Goal: Complete application form: Complete application form

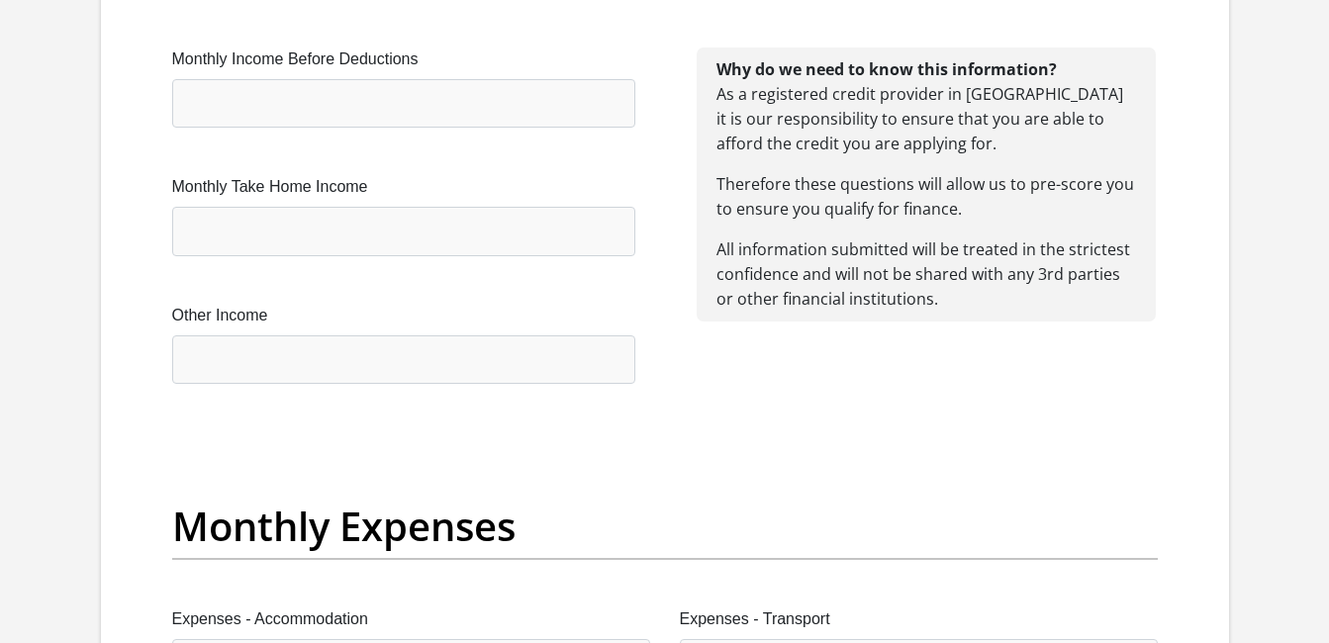
scroll to position [2218, 0]
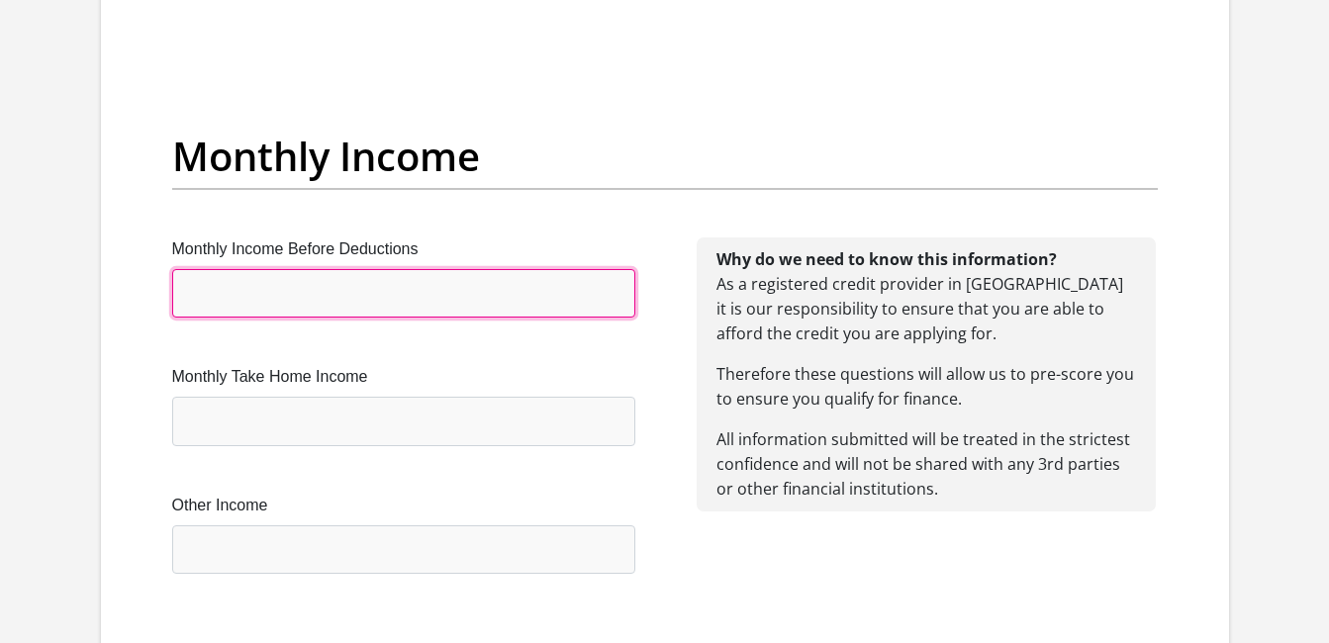
click at [452, 293] on input "Monthly Income Before Deductions" at bounding box center [403, 293] width 463 height 48
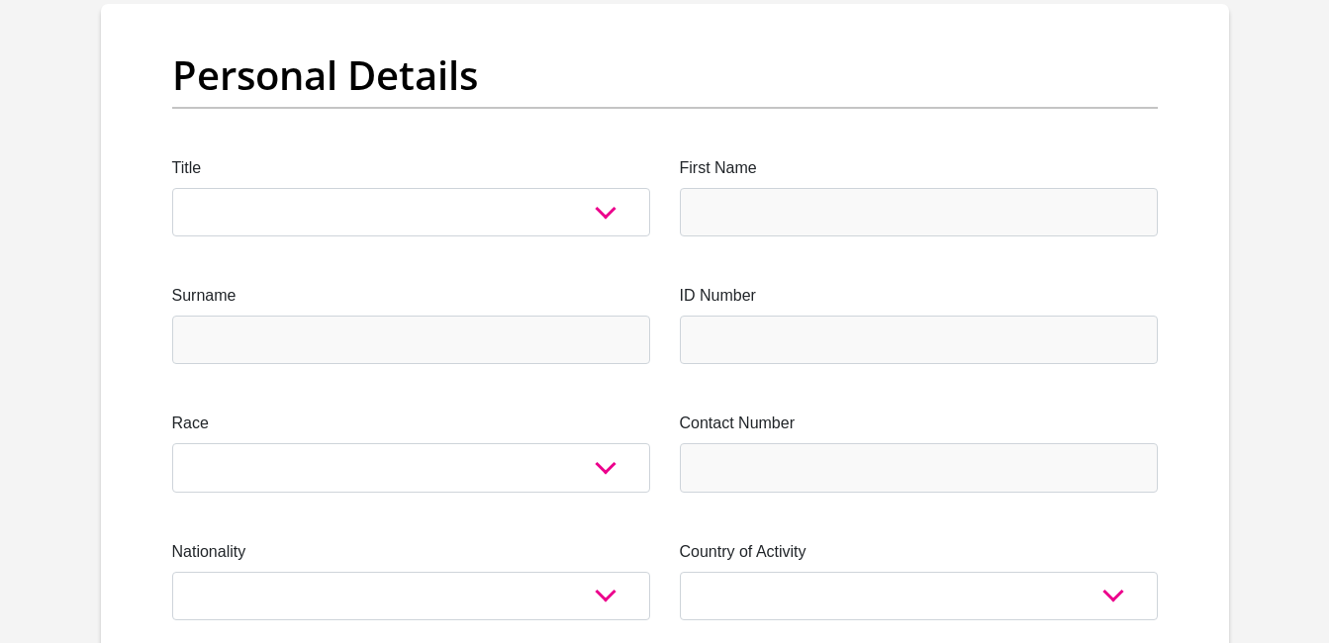
scroll to position [59, 0]
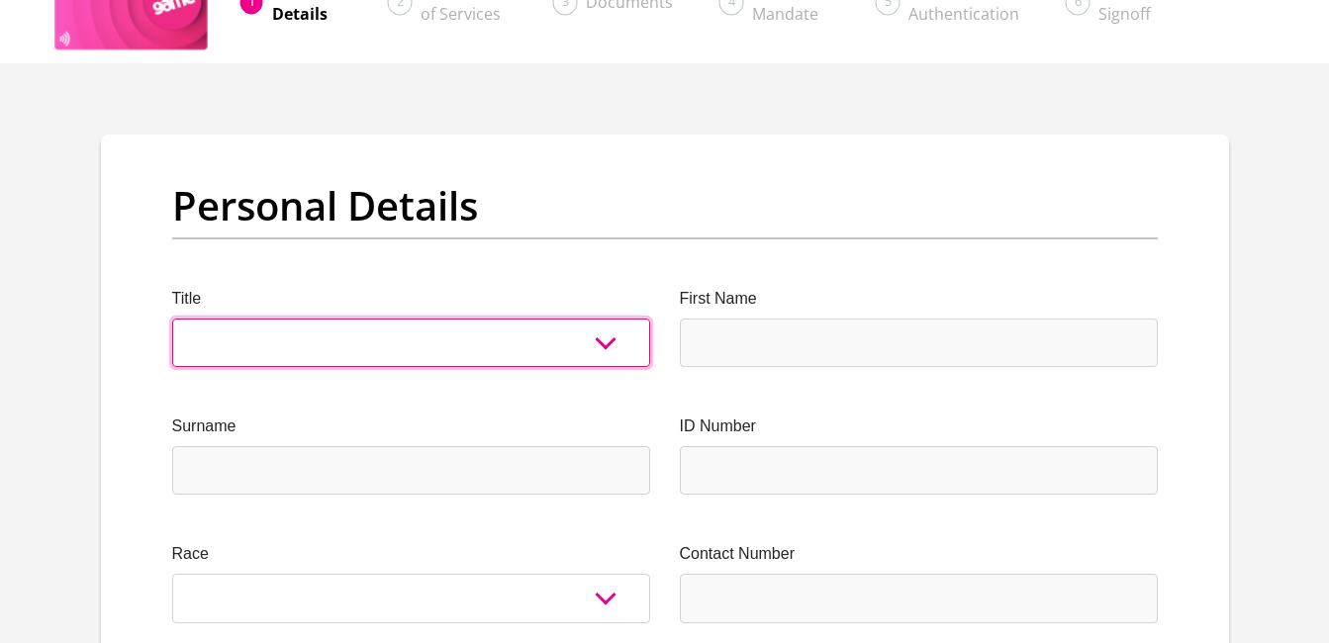
click at [486, 356] on select "Mr Ms Mrs Dr Other" at bounding box center [411, 343] width 478 height 48
select select "Mr"
click at [172, 319] on select "Mr Ms Mrs Dr Other" at bounding box center [411, 343] width 478 height 48
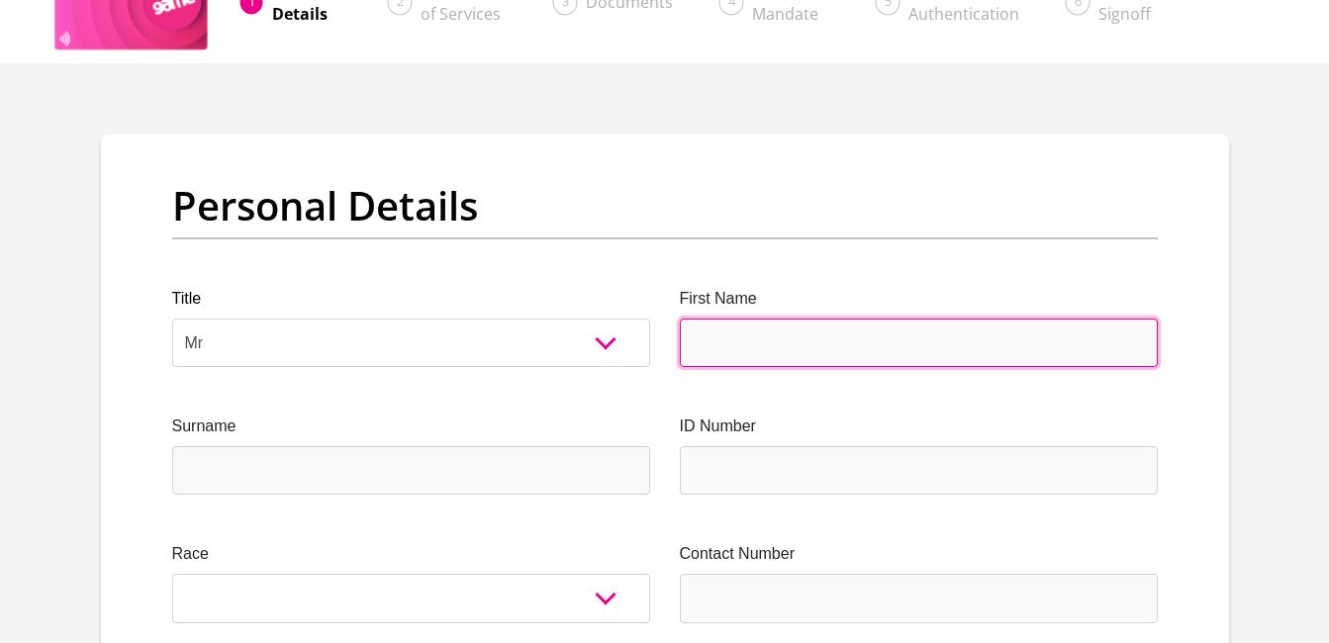
click at [707, 339] on input "First Name" at bounding box center [919, 343] width 478 height 48
type input "nhlanhla"
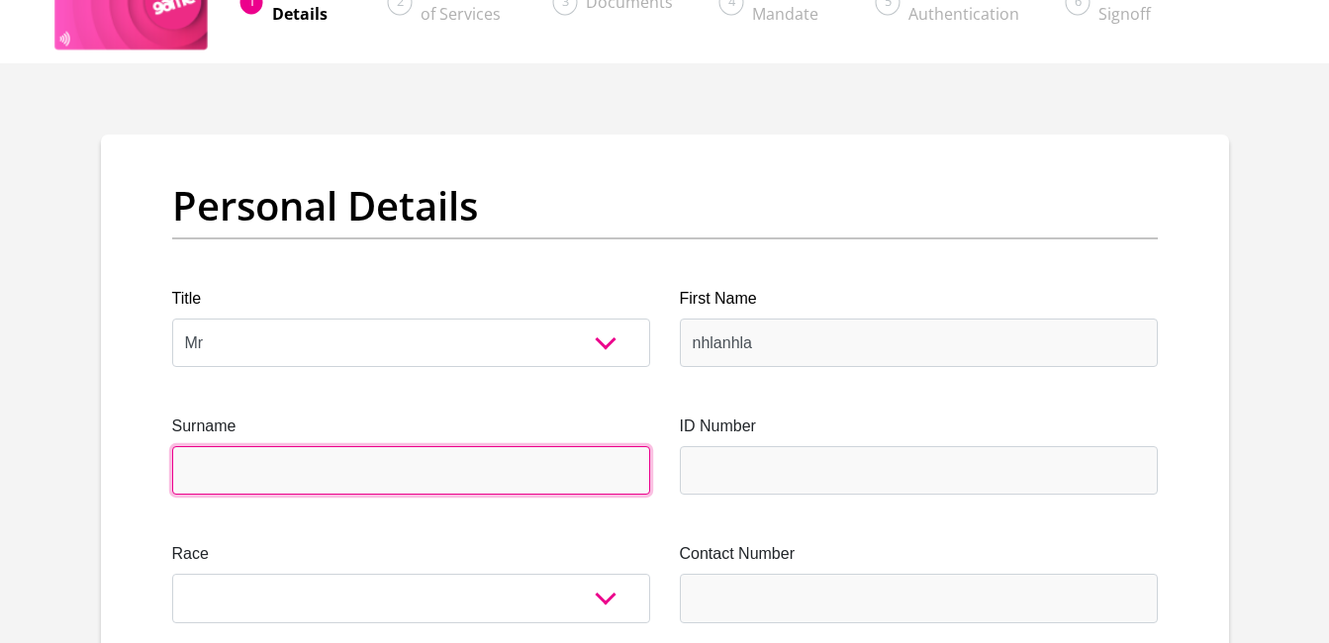
click at [403, 467] on input "Surname" at bounding box center [411, 470] width 478 height 48
type input "metshabe"
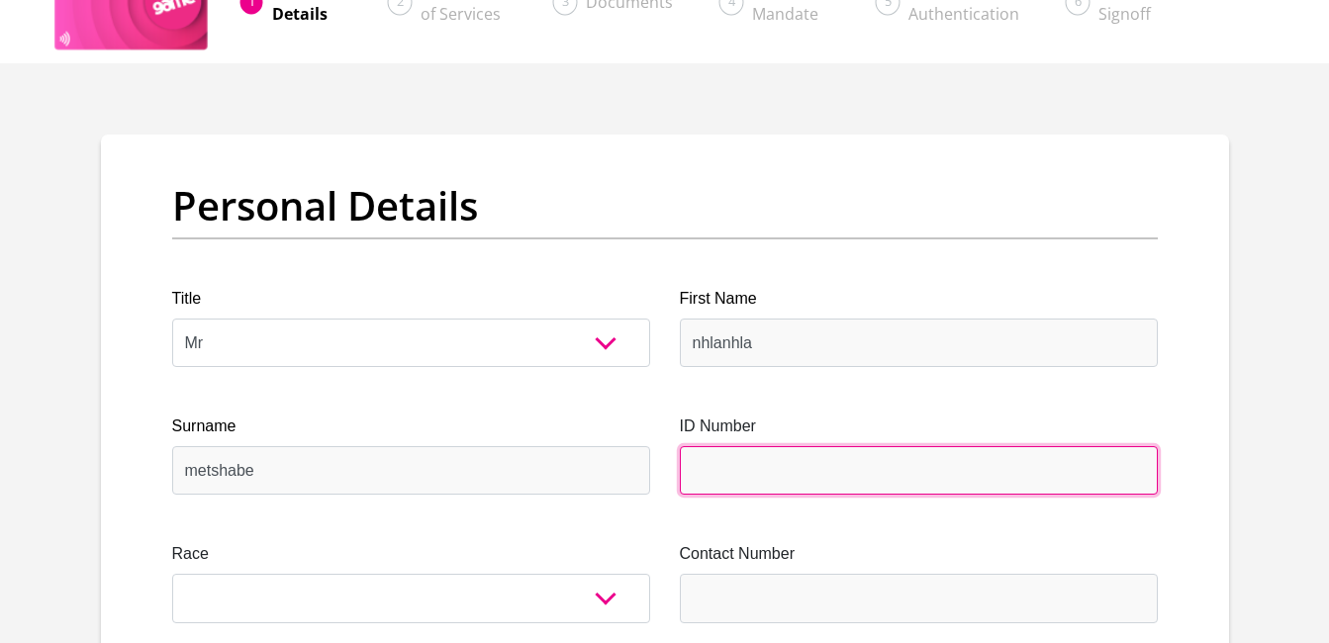
click at [805, 462] on input "ID Number" at bounding box center [919, 470] width 478 height 48
type input "0407125139086"
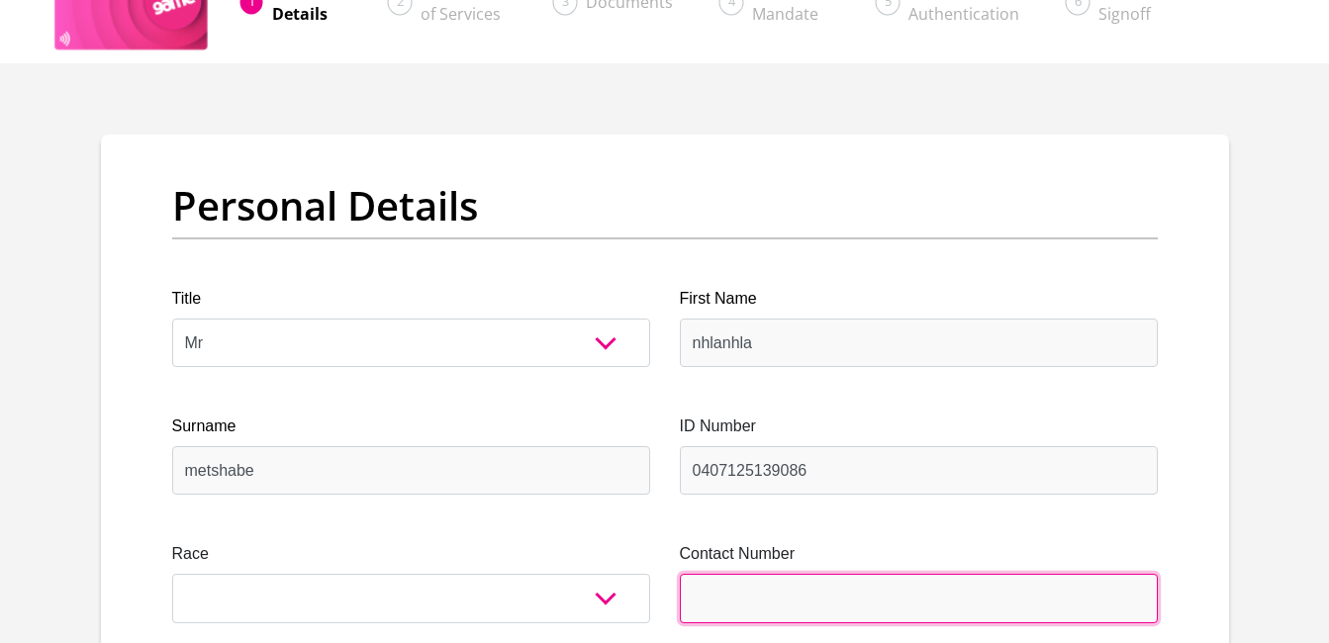
type input "0694144583"
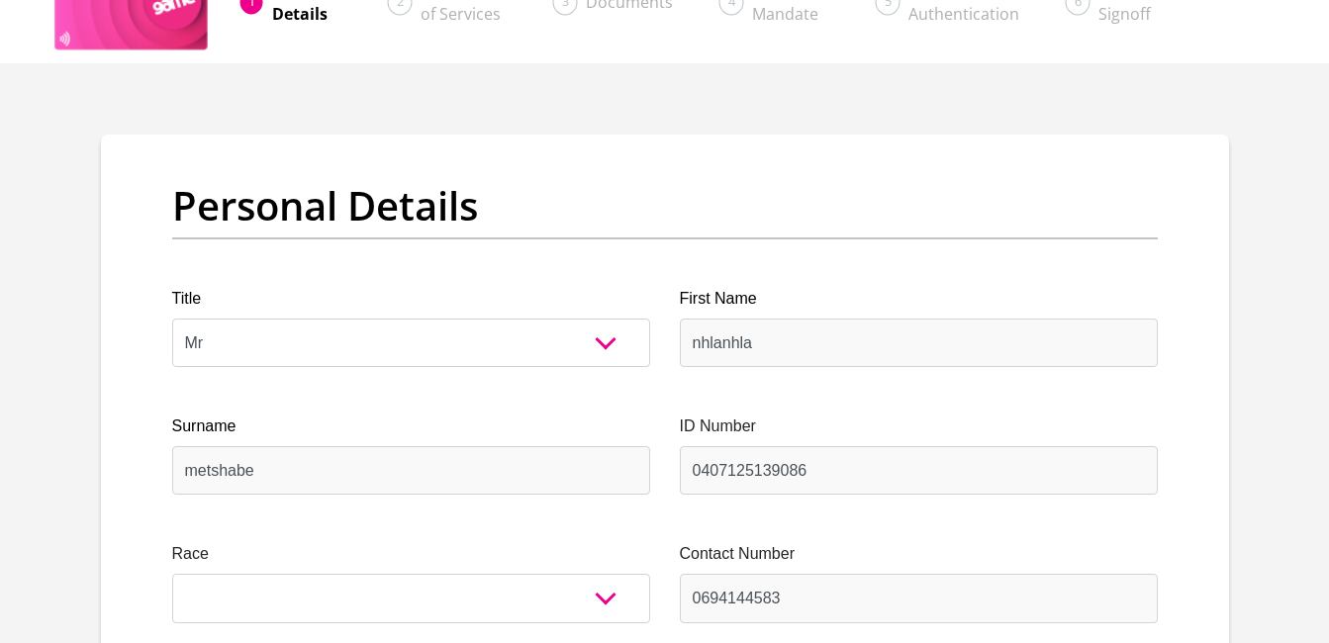
select select "ZAF"
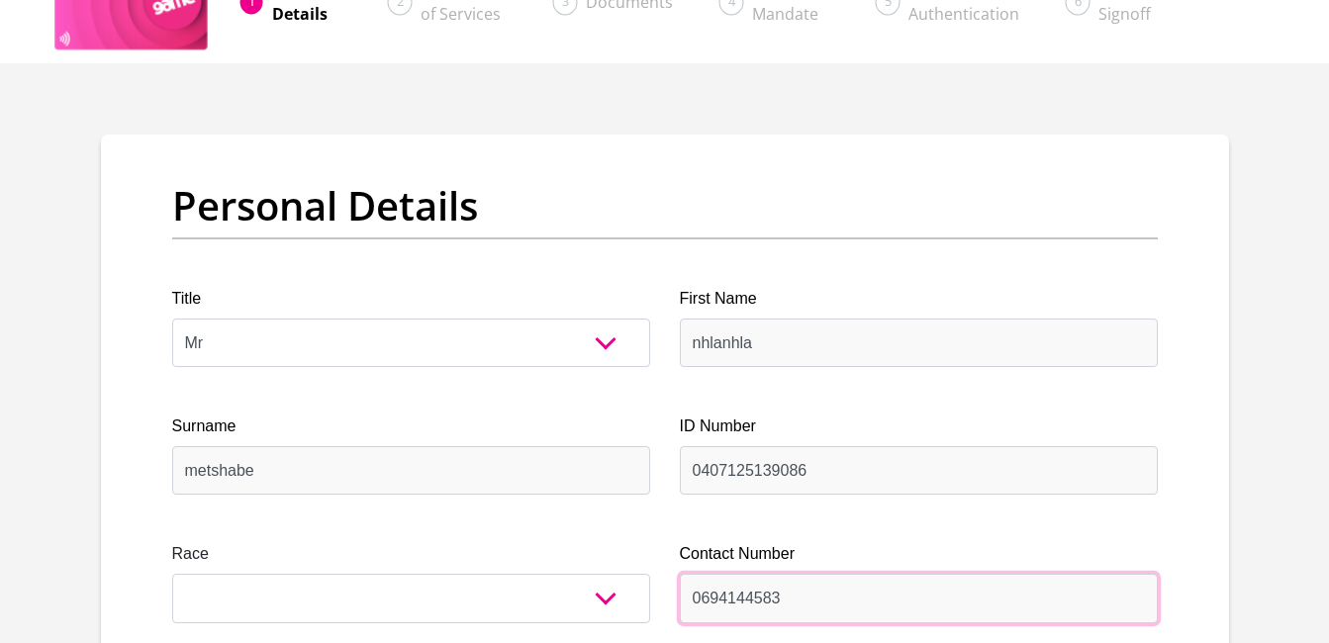
click at [876, 609] on input "0694144583" at bounding box center [919, 598] width 478 height 48
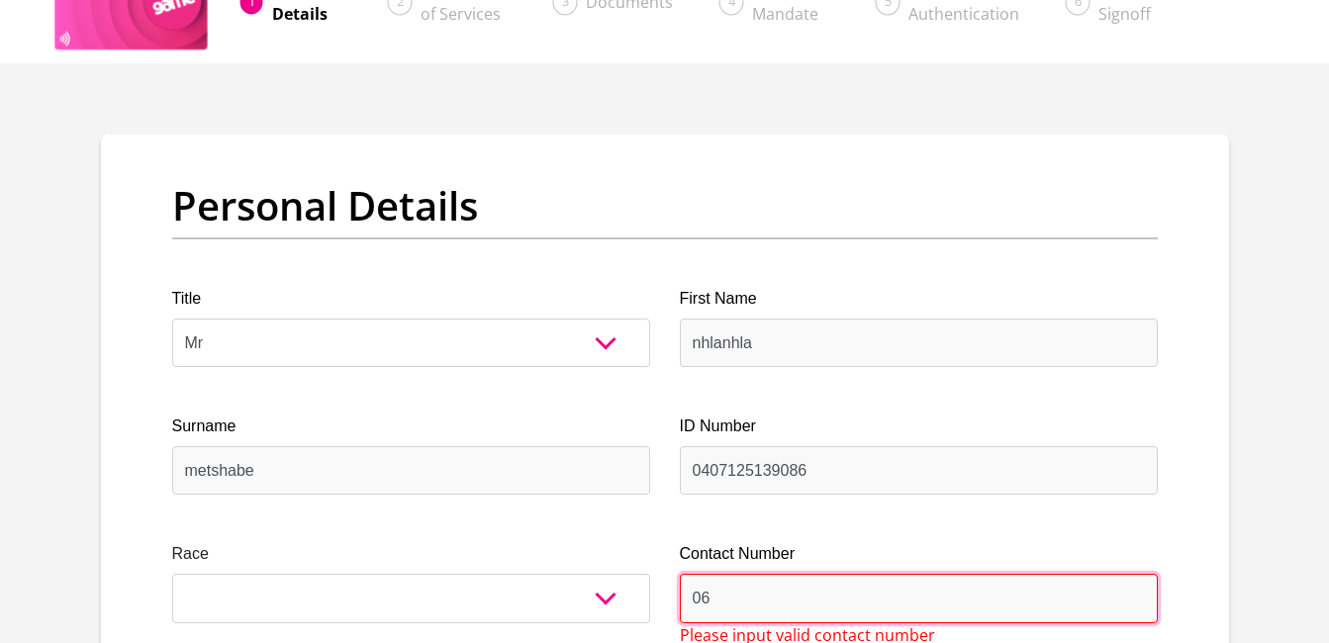
type input "0"
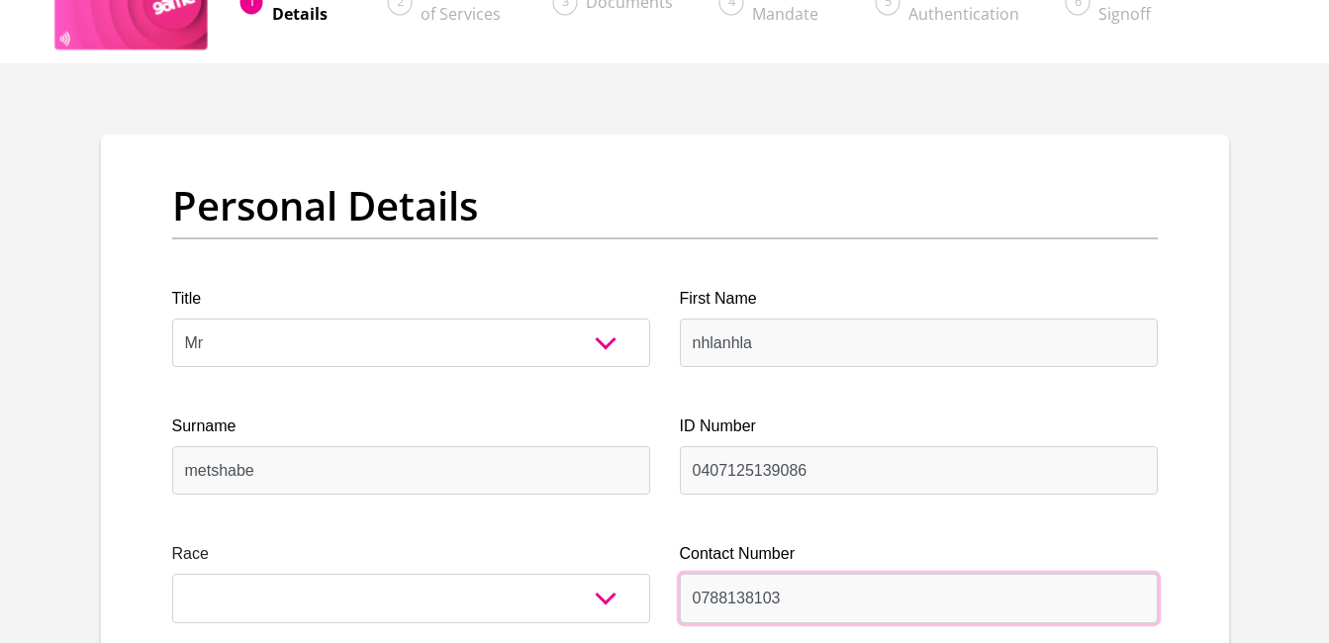
type input "0788138103"
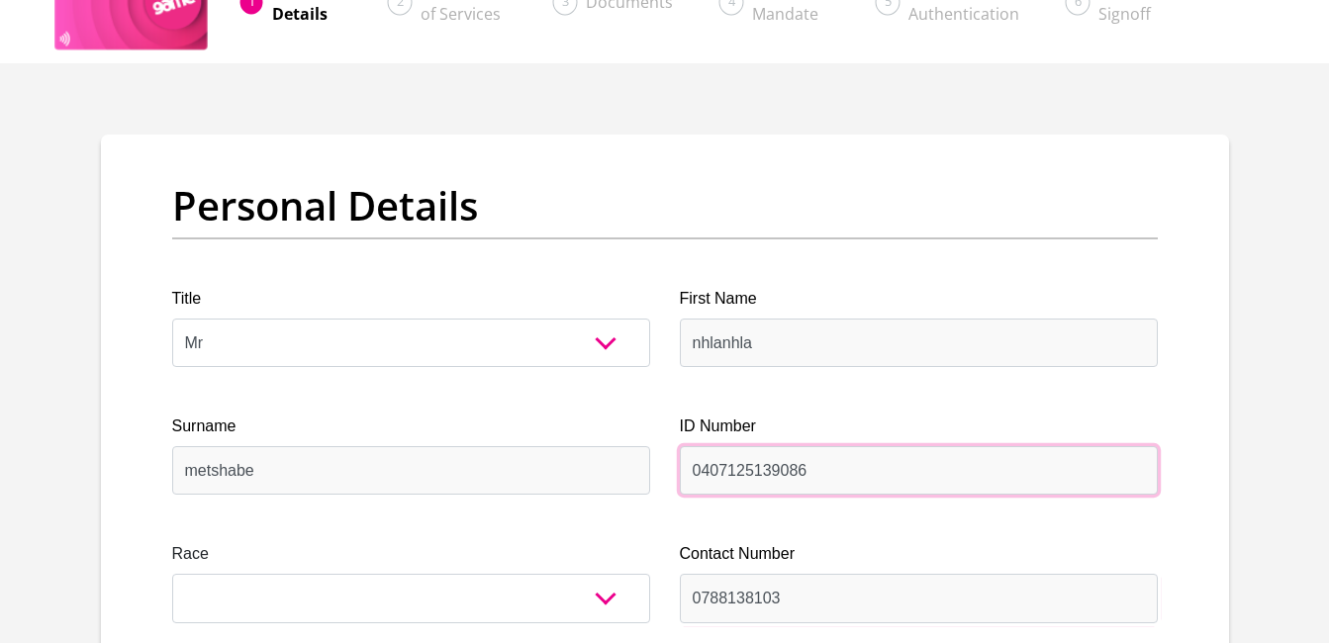
click at [1074, 458] on input "0407125139086" at bounding box center [919, 470] width 478 height 48
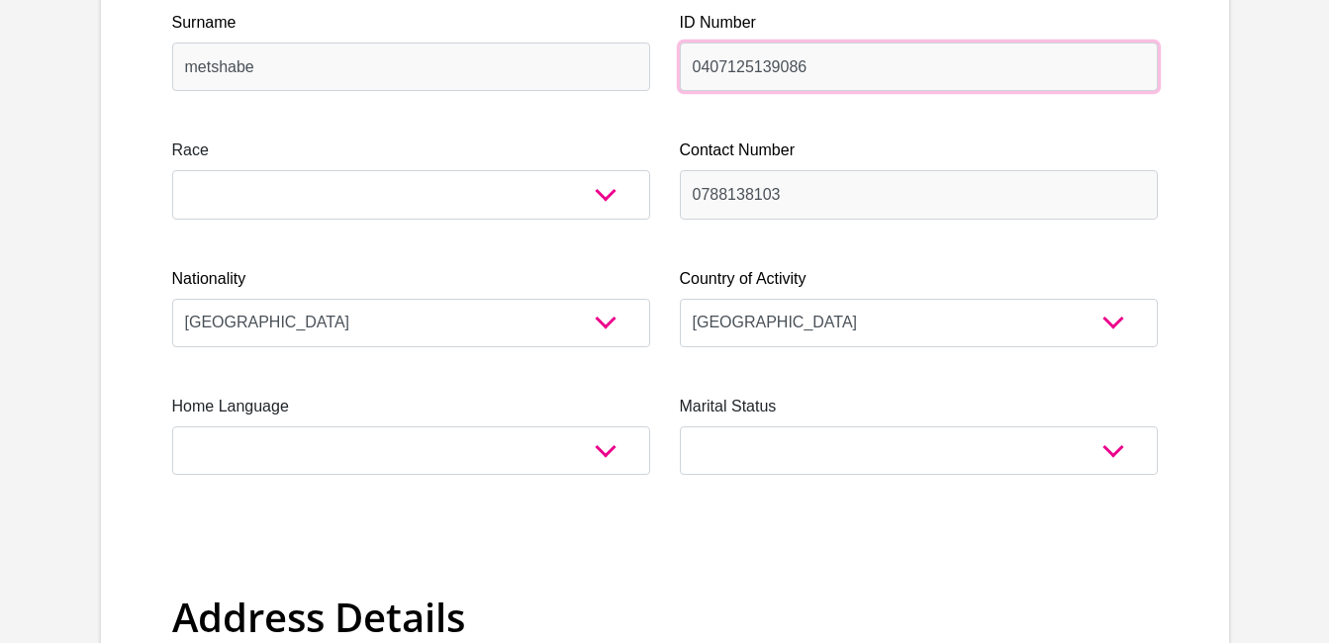
scroll to position [475, 0]
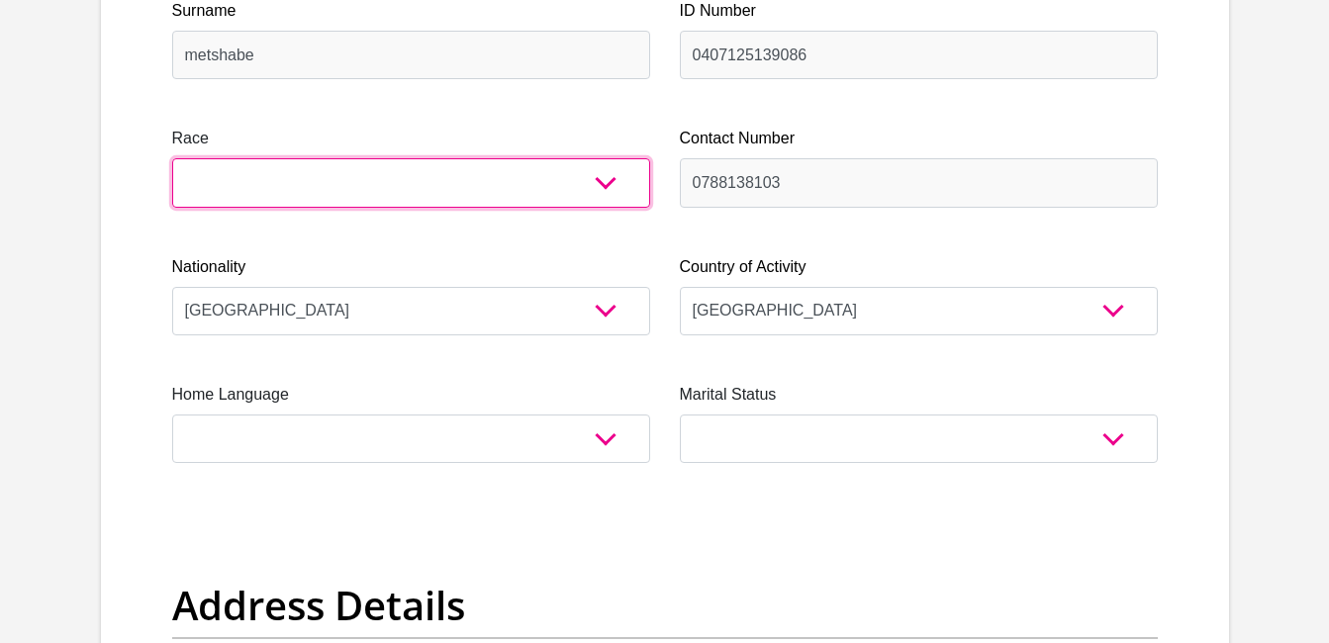
click at [587, 191] on select "Black Coloured Indian White Other" at bounding box center [411, 182] width 478 height 48
select select "1"
click at [172, 158] on select "Black Coloured Indian White Other" at bounding box center [411, 182] width 478 height 48
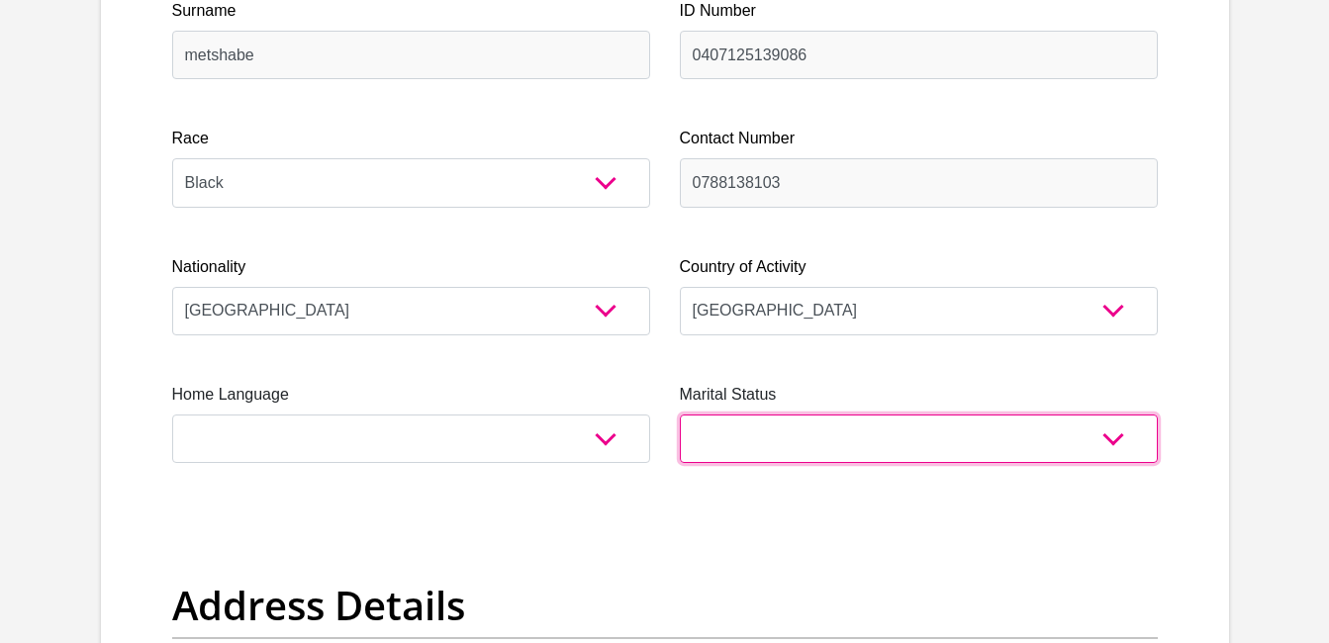
click at [808, 431] on select "Married ANC Single Divorced Widowed Married COP or Customary Law" at bounding box center [919, 438] width 478 height 48
select select "2"
click at [680, 414] on select "Married ANC Single Divorced Widowed Married COP or Customary Law" at bounding box center [919, 438] width 478 height 48
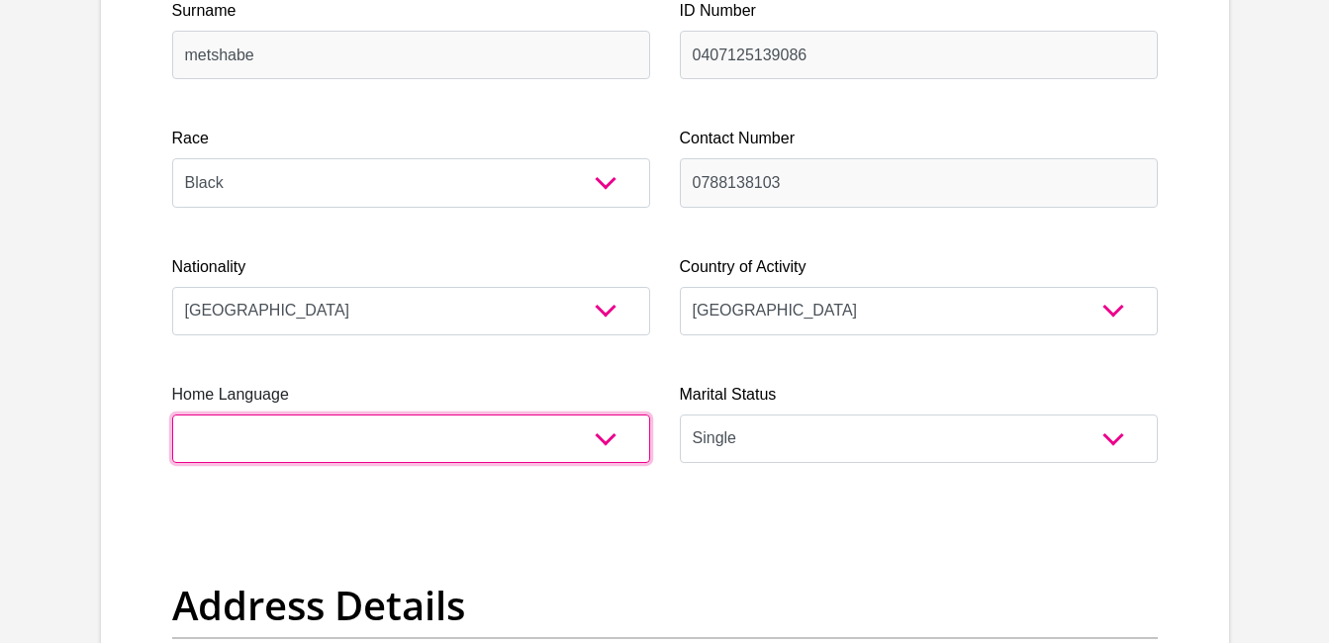
click at [581, 450] on select "Afrikaans English Sepedi South Ndebele Southern Sotho Swati Tsonga Tswana Venda…" at bounding box center [411, 438] width 478 height 48
select select "zul"
click at [172, 414] on select "Afrikaans English Sepedi South Ndebele Southern Sotho Swati Tsonga Tswana Venda…" at bounding box center [411, 438] width 478 height 48
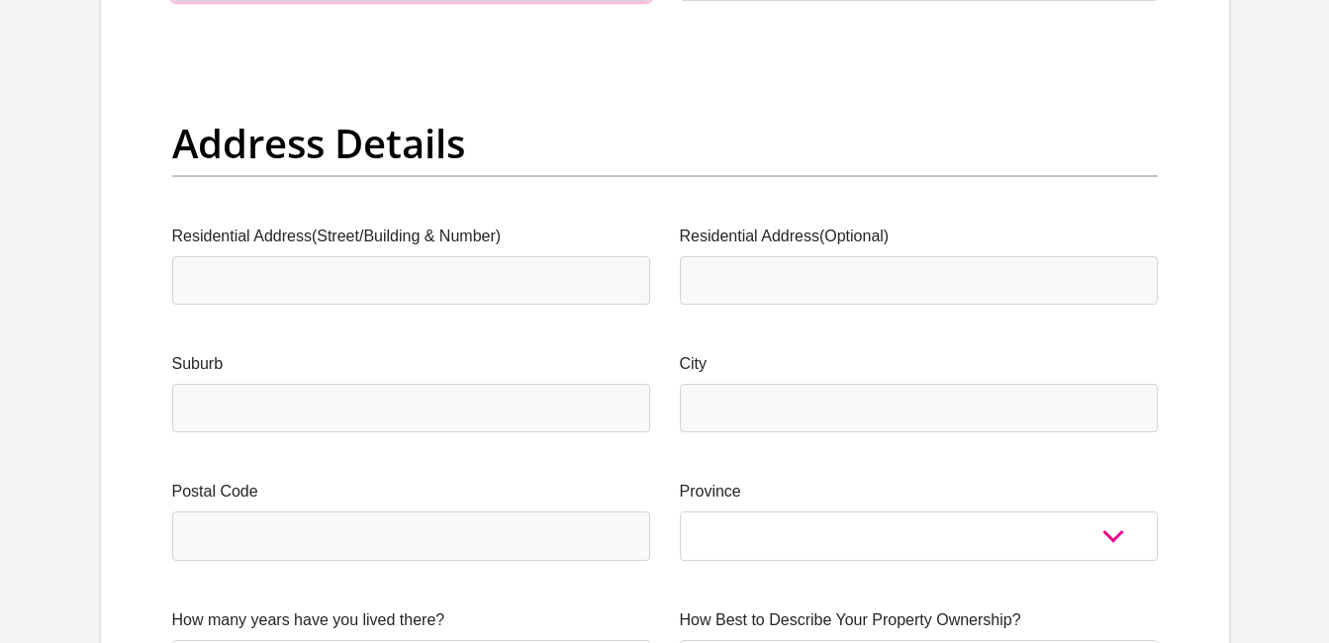
scroll to position [949, 0]
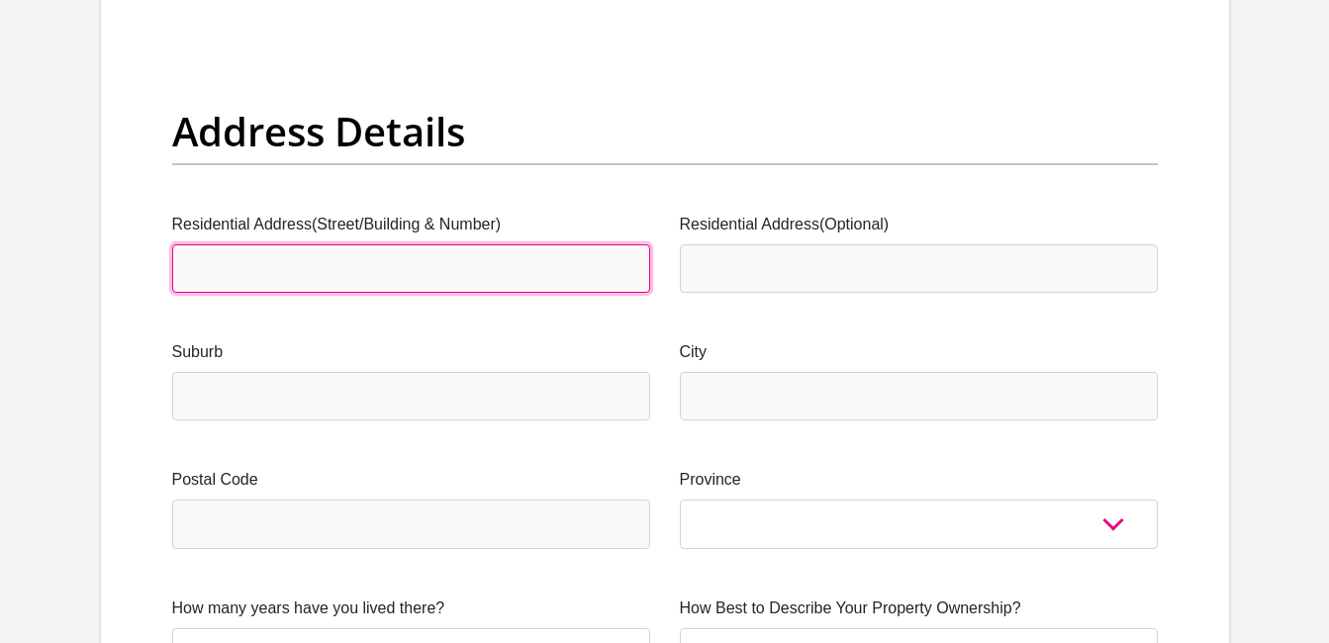
click at [498, 249] on input "Residential Address(Street/Building & Number)" at bounding box center [411, 268] width 478 height 48
type input "1469"
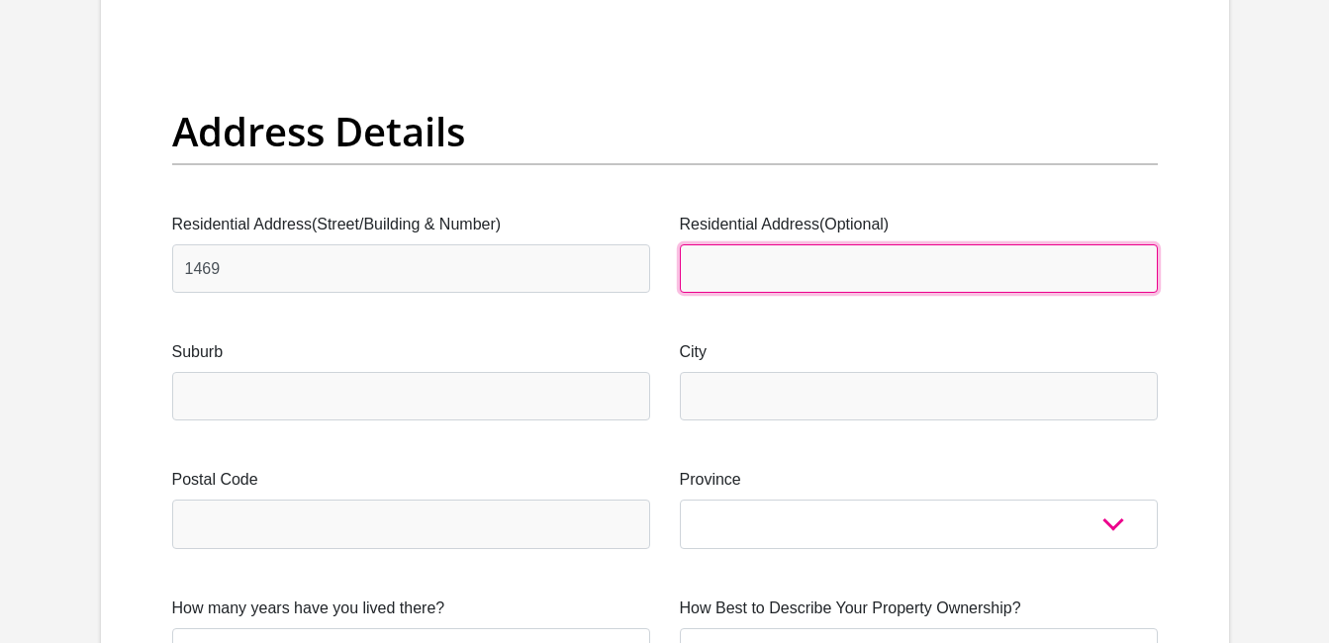
type input "molefe street"
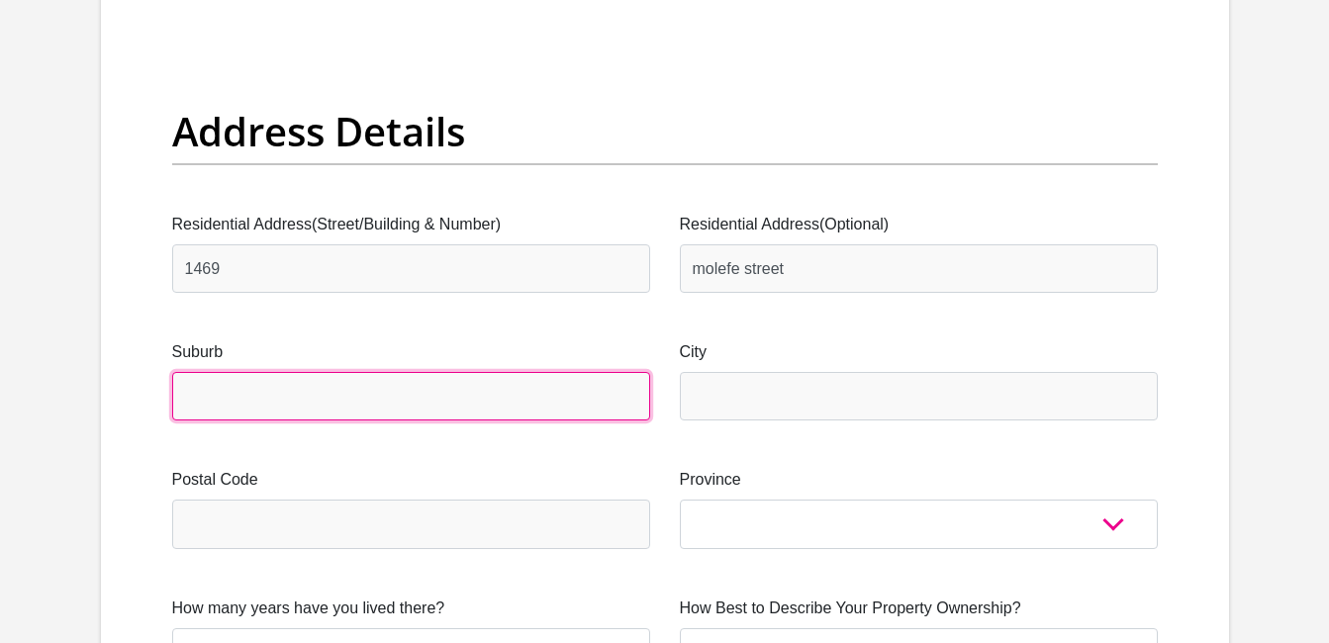
type input "soweto"
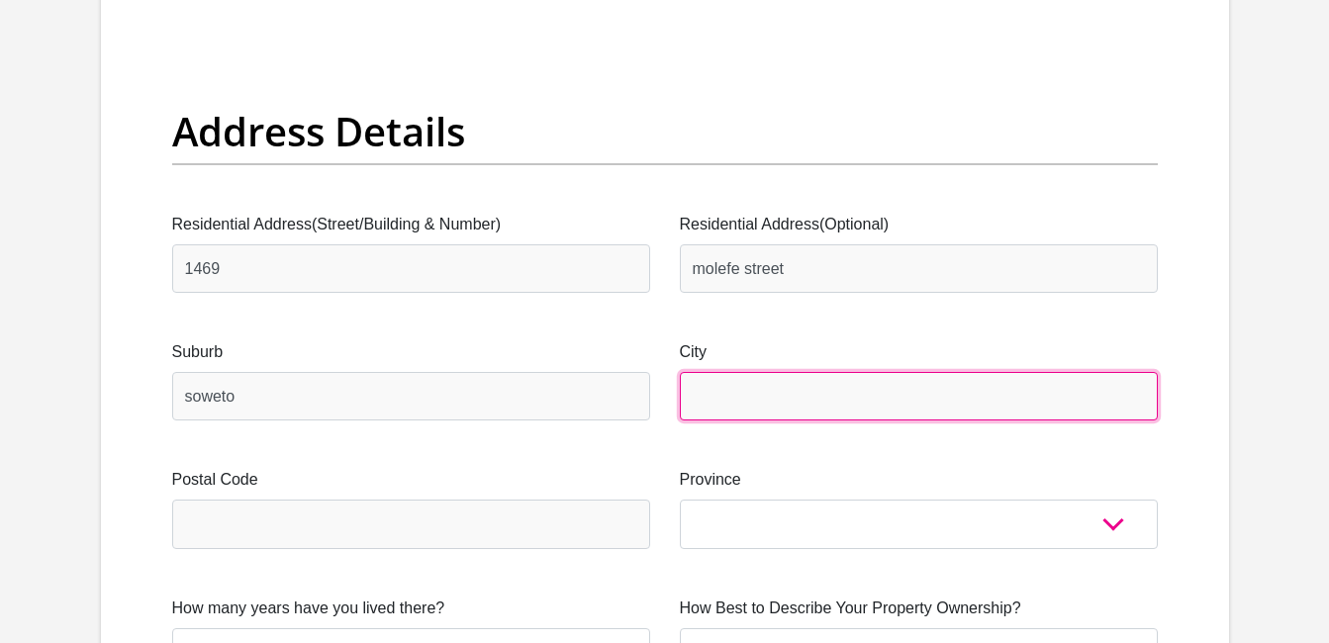
type input "soweto"
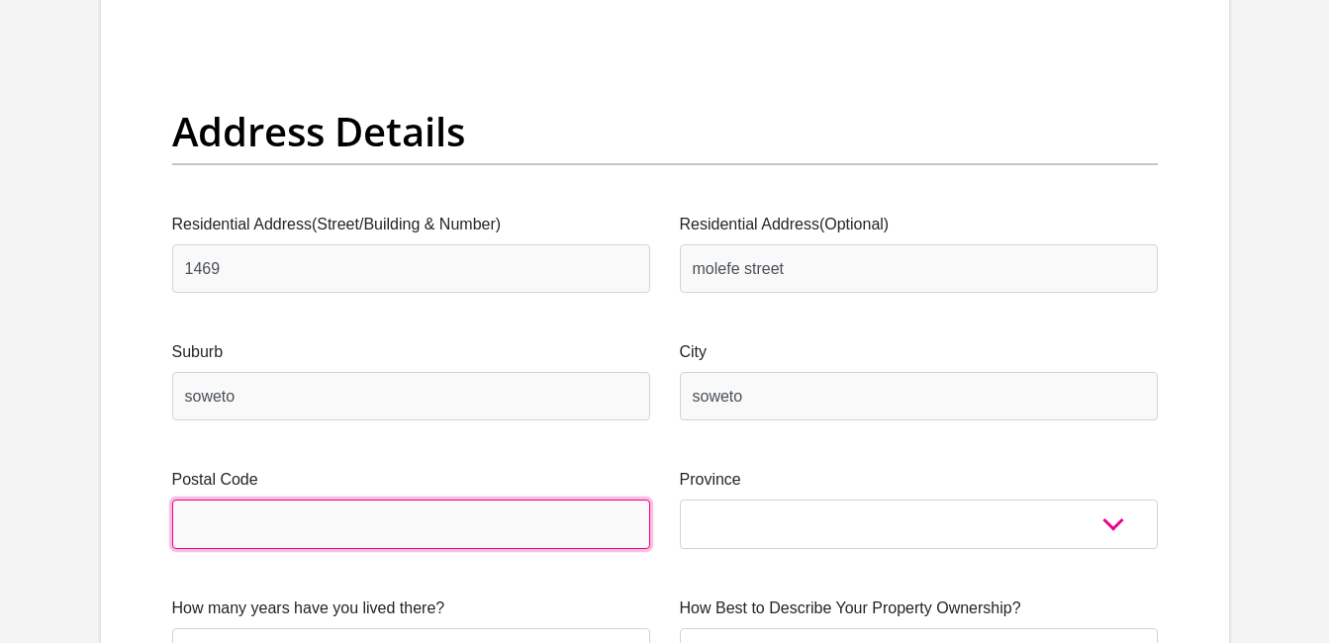
type input "1863"
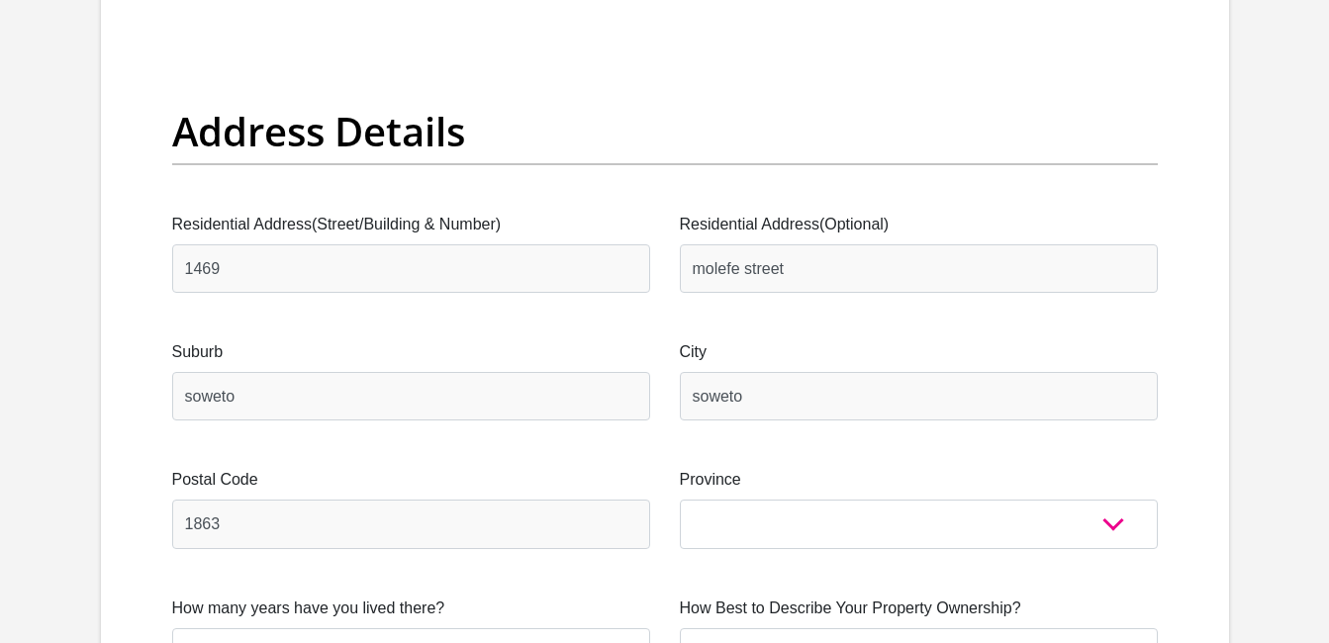
type input "14691863"
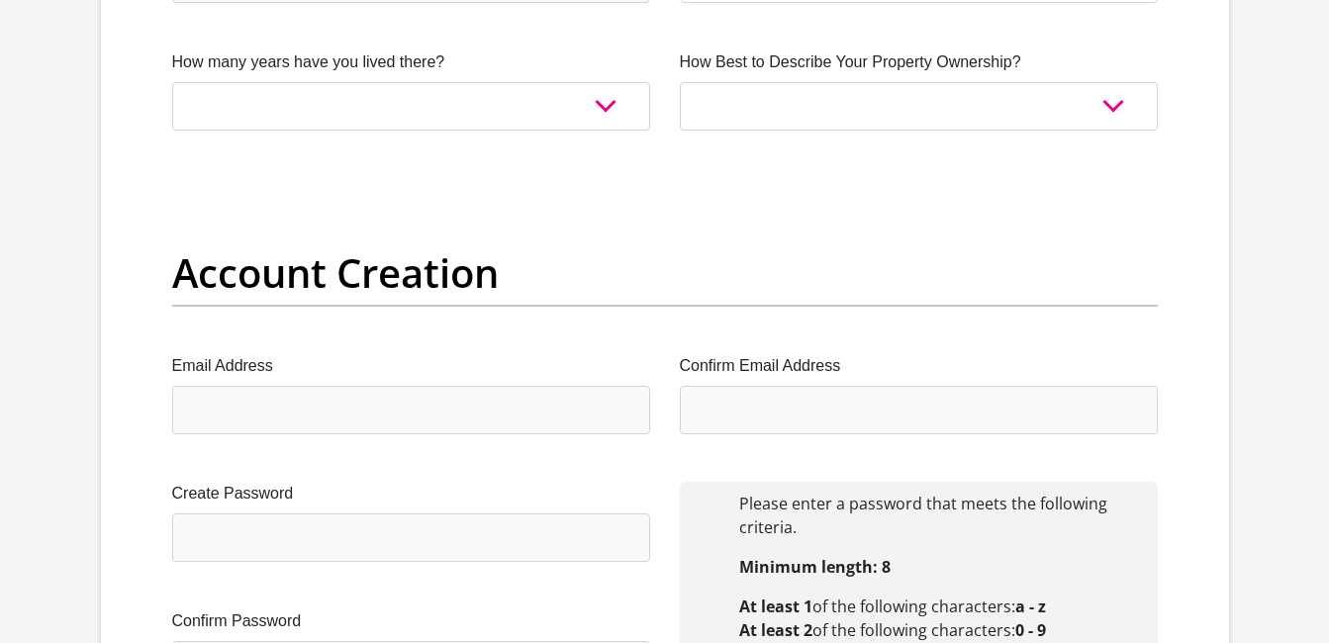
scroll to position [1400, 0]
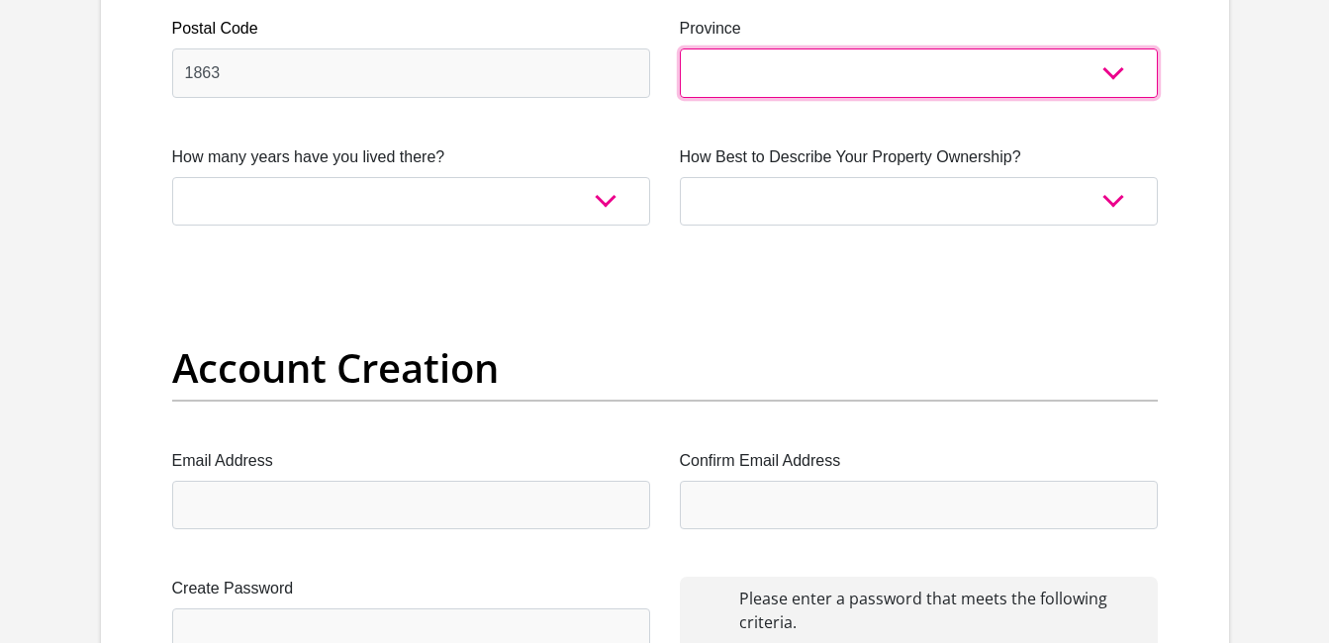
click at [1100, 85] on select "Eastern Cape Free State Gauteng KwaZulu-Natal Limpopo Mpumalanga Northern Cape …" at bounding box center [919, 72] width 478 height 48
select select "Gauteng"
click at [680, 48] on select "Eastern Cape Free State Gauteng KwaZulu-Natal Limpopo Mpumalanga Northern Cape …" at bounding box center [919, 72] width 478 height 48
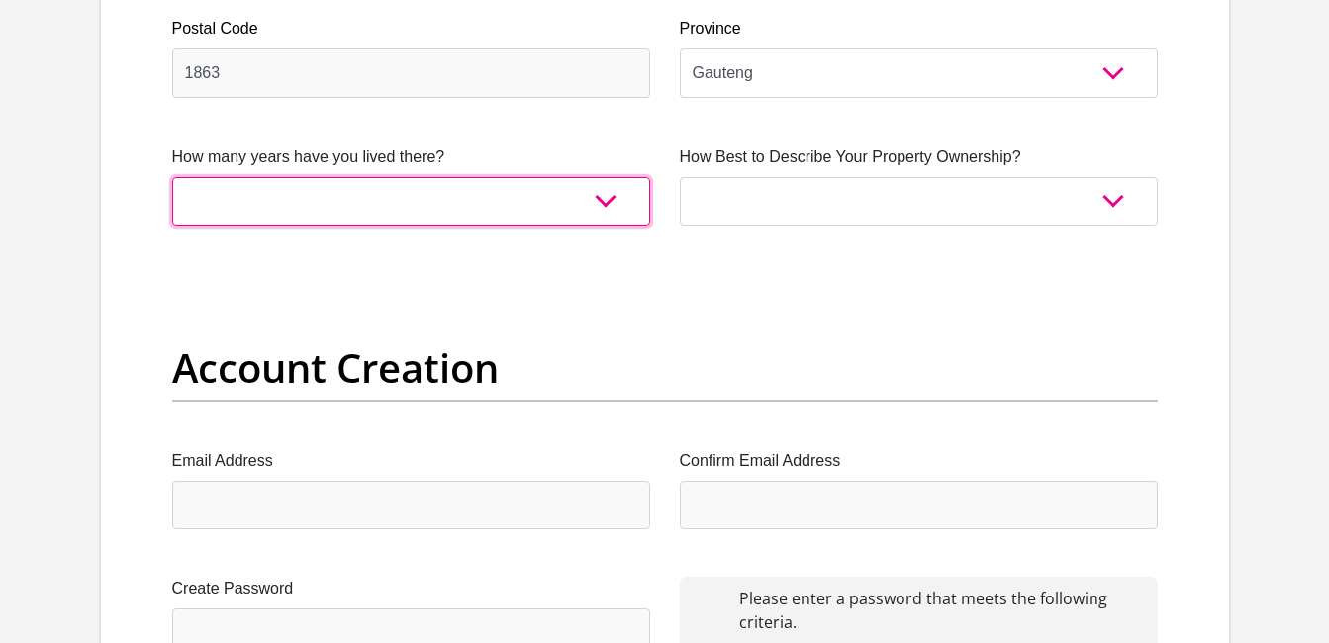
click at [631, 219] on select "less than 1 year 1-3 years 3-5 years 5+ years" at bounding box center [411, 201] width 478 height 48
select select "5"
click at [172, 177] on select "less than 1 year 1-3 years 3-5 years 5+ years" at bounding box center [411, 201] width 478 height 48
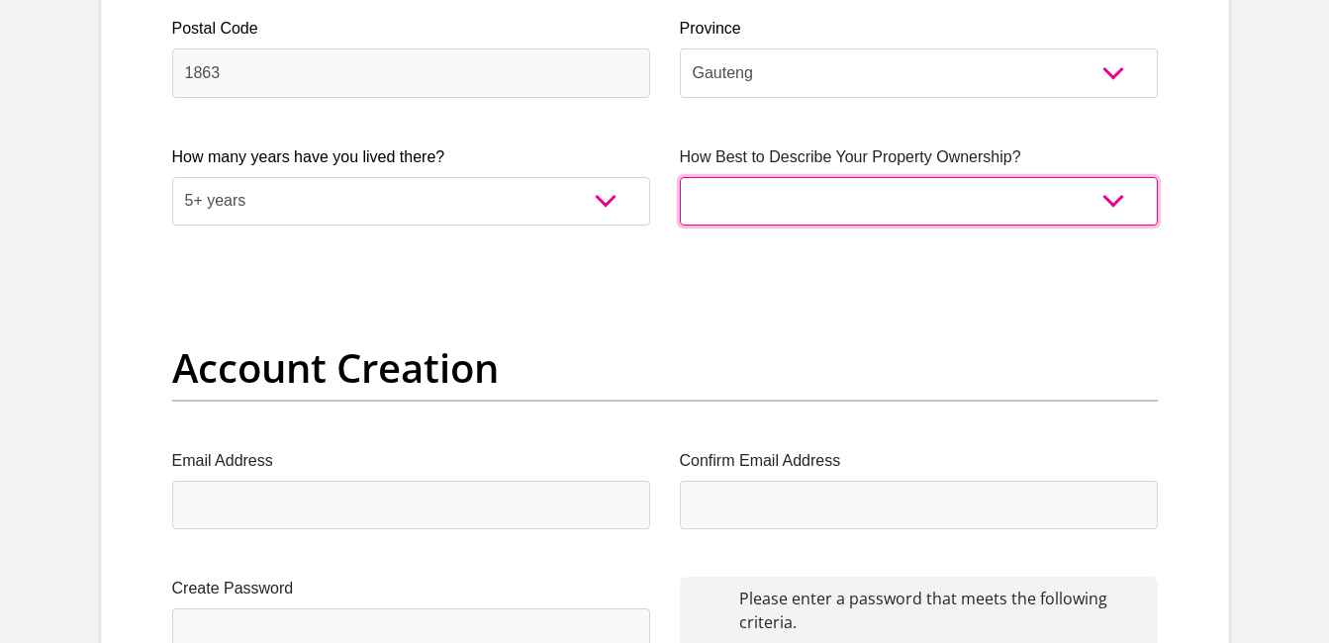
click at [857, 197] on select "Owned Rented Family Owned Company Dwelling" at bounding box center [919, 201] width 478 height 48
select select "parents"
click at [680, 177] on select "Owned Rented Family Owned Company Dwelling" at bounding box center [919, 201] width 478 height 48
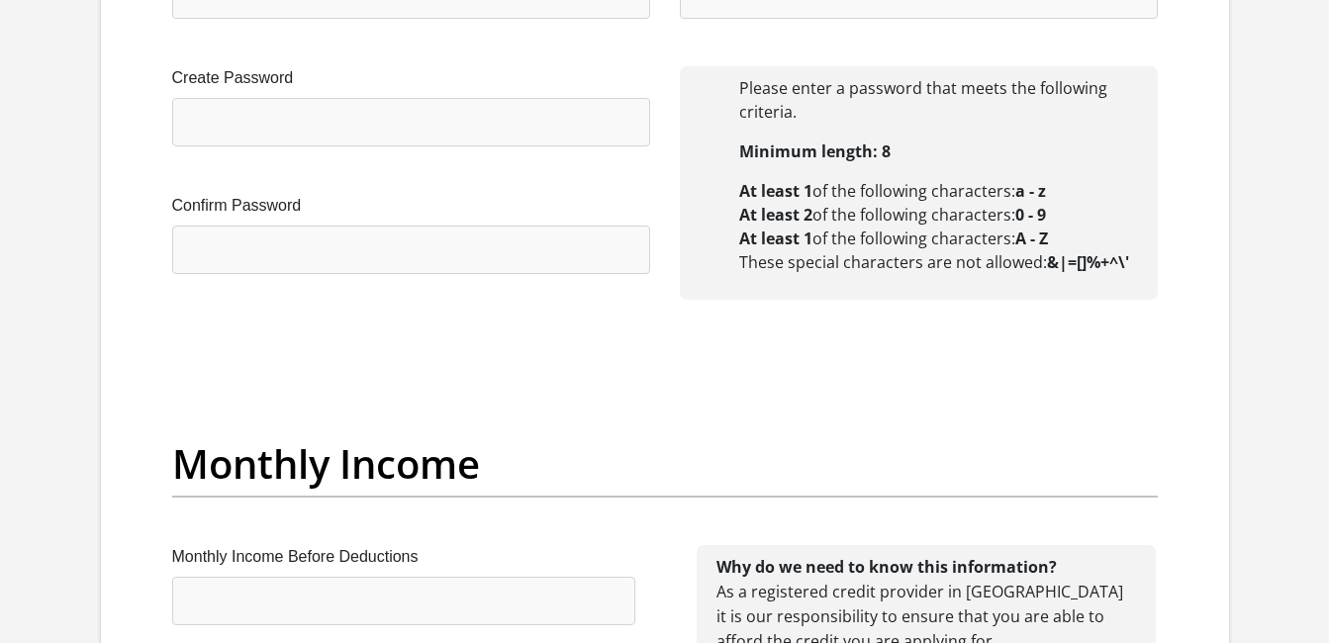
scroll to position [1780, 0]
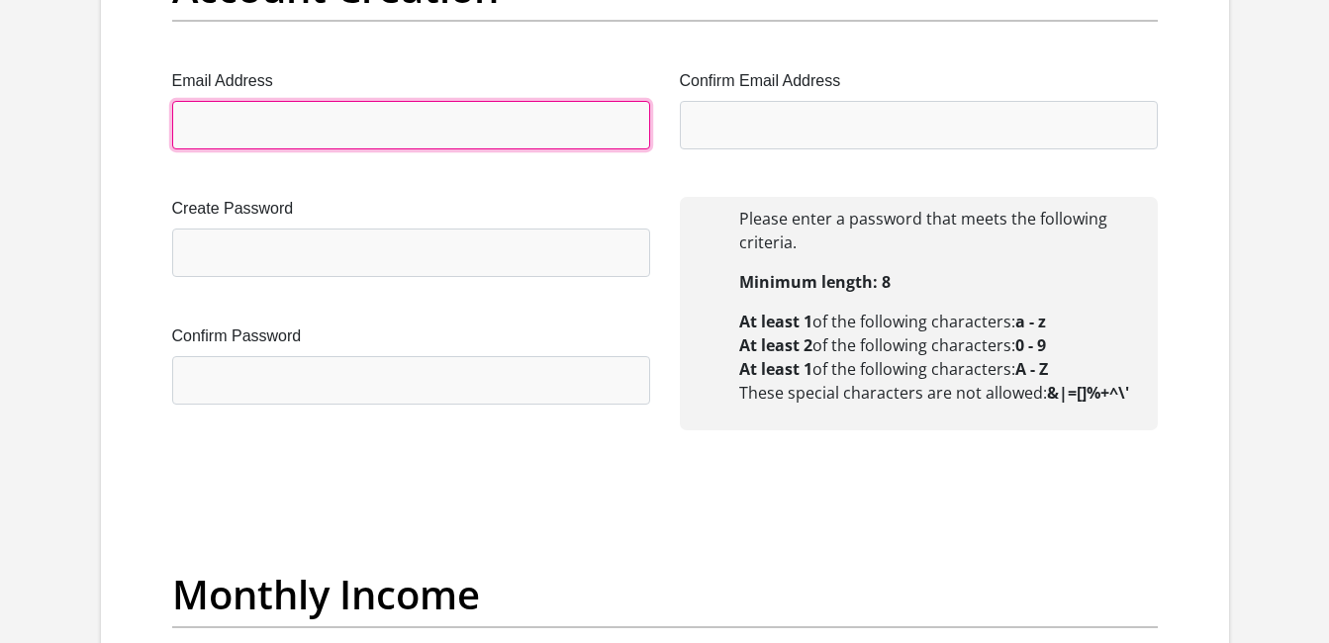
click at [502, 116] on input "Email Address" at bounding box center [411, 125] width 478 height 48
type input "[EMAIL_ADDRESS][DOMAIN_NAME]"
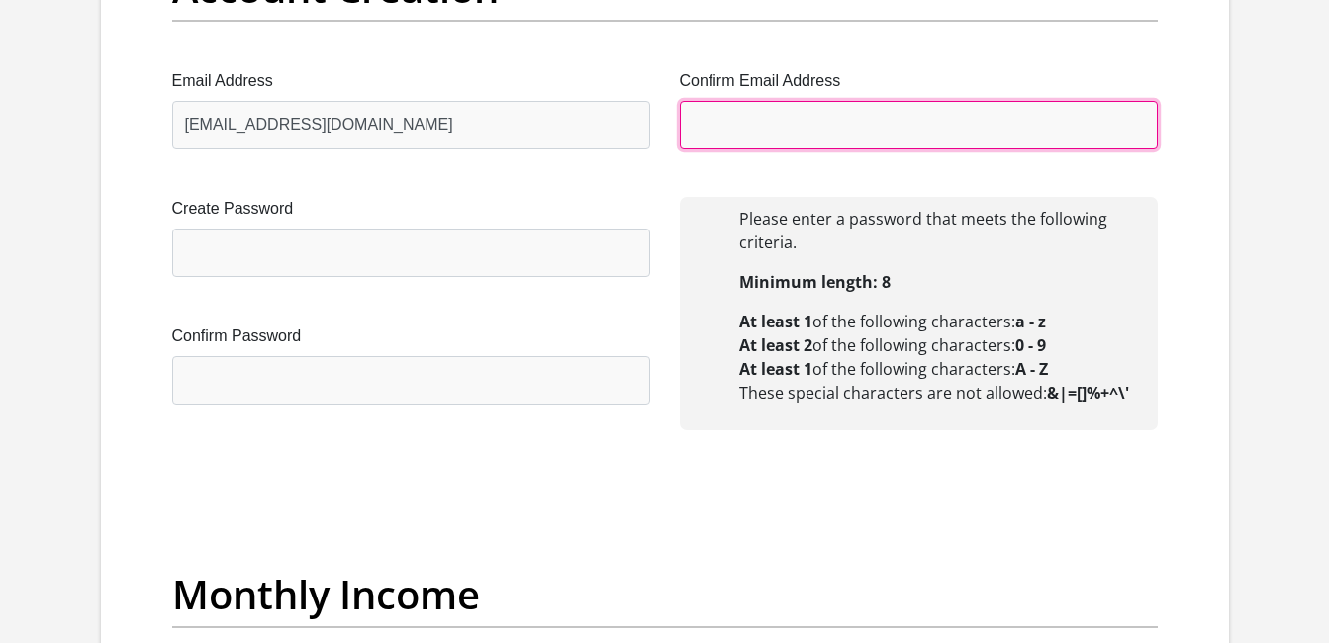
type input "[EMAIL_ADDRESS][DOMAIN_NAME]"
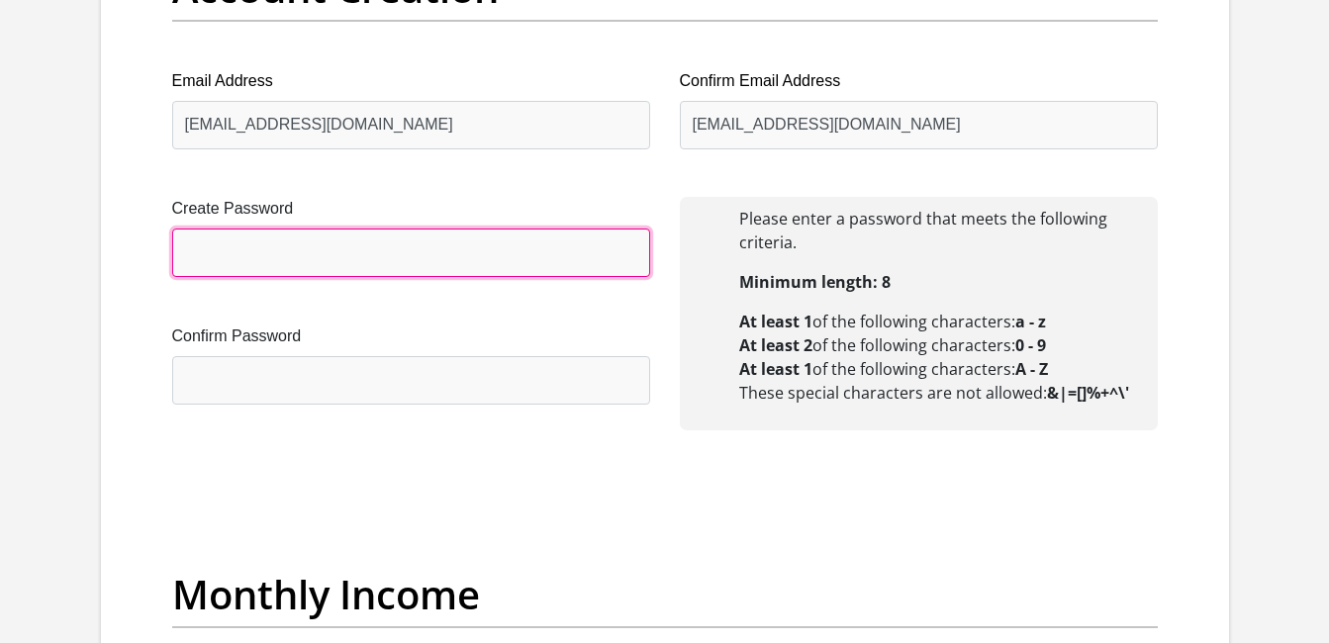
click at [388, 248] on input "Create Password" at bounding box center [411, 253] width 478 height 48
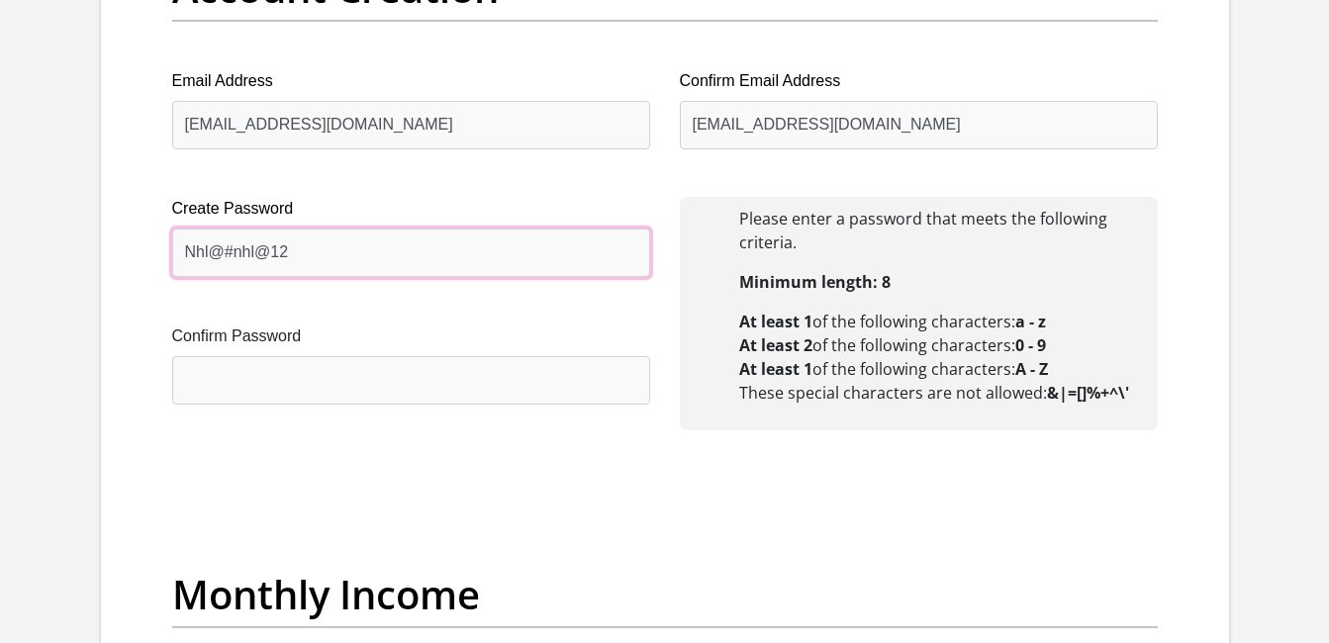
type input "Nhl@#nhl@12"
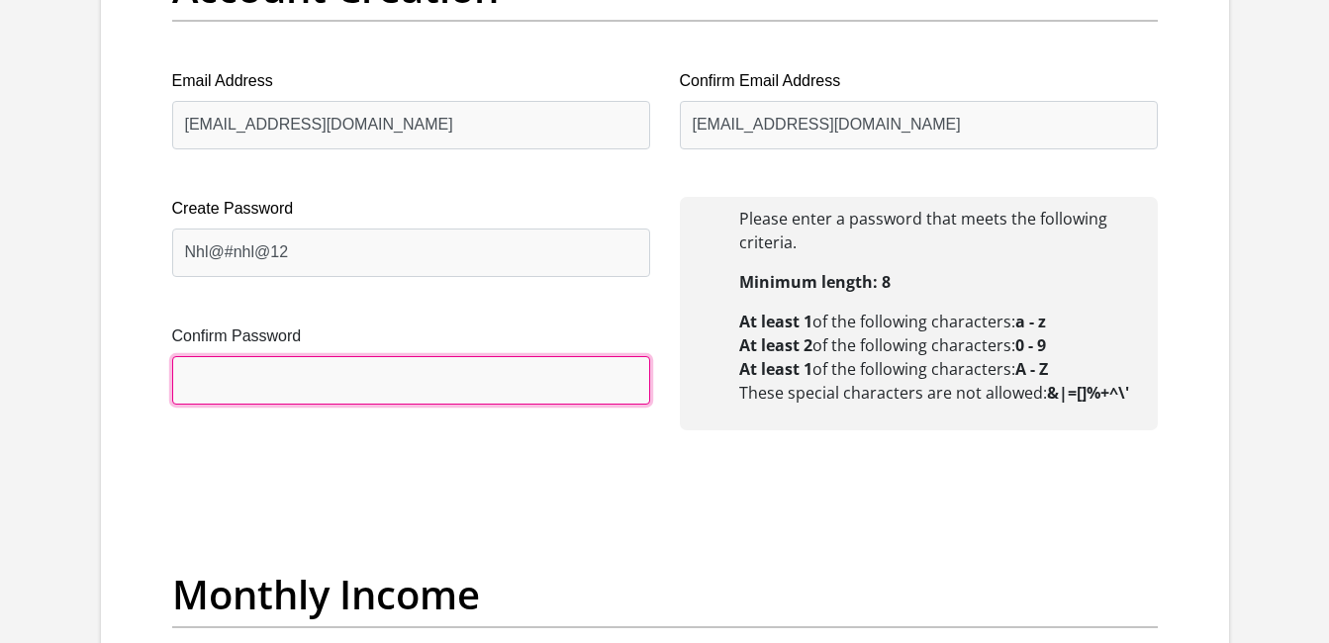
click at [379, 360] on input "Confirm Password" at bounding box center [411, 380] width 478 height 48
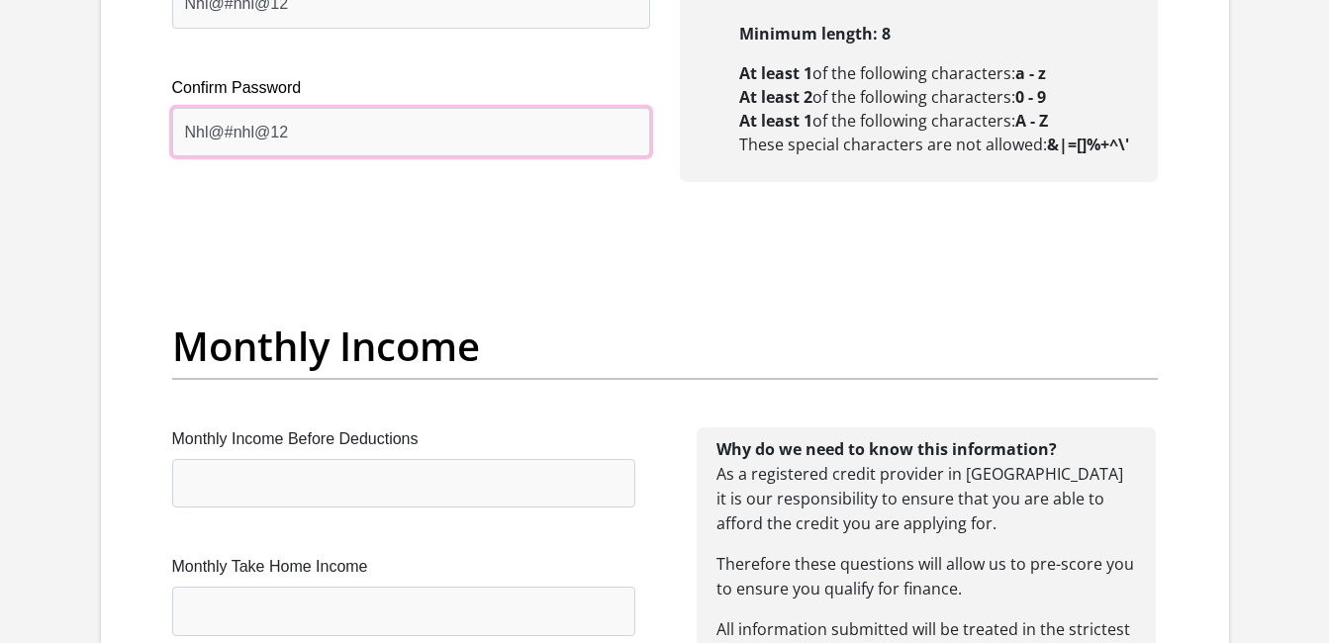
scroll to position [1992, 0]
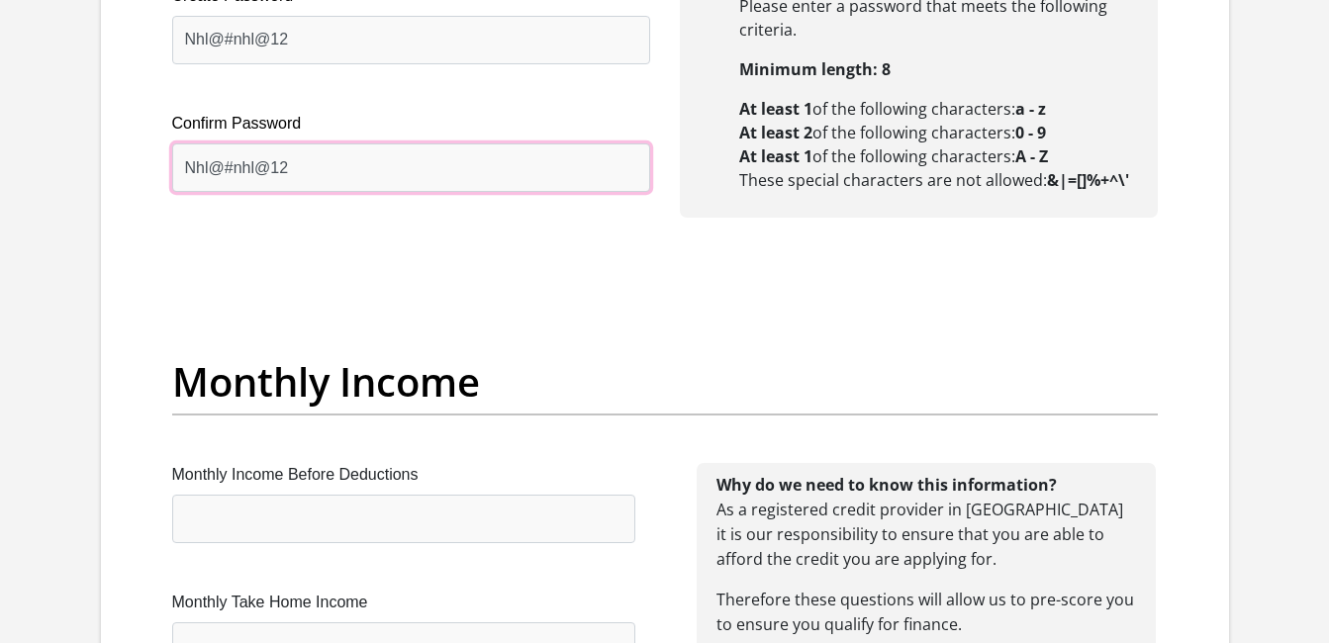
click at [350, 167] on input "Nhl@#nhl@12" at bounding box center [411, 167] width 478 height 48
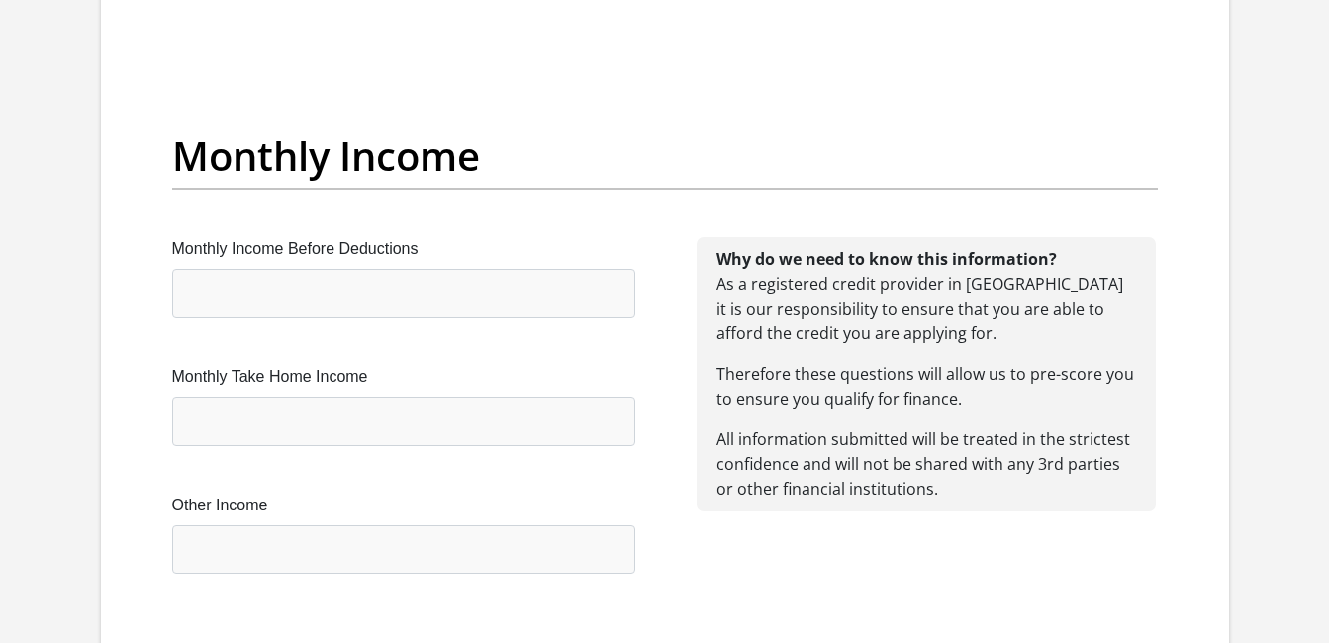
scroll to position [2277, 0]
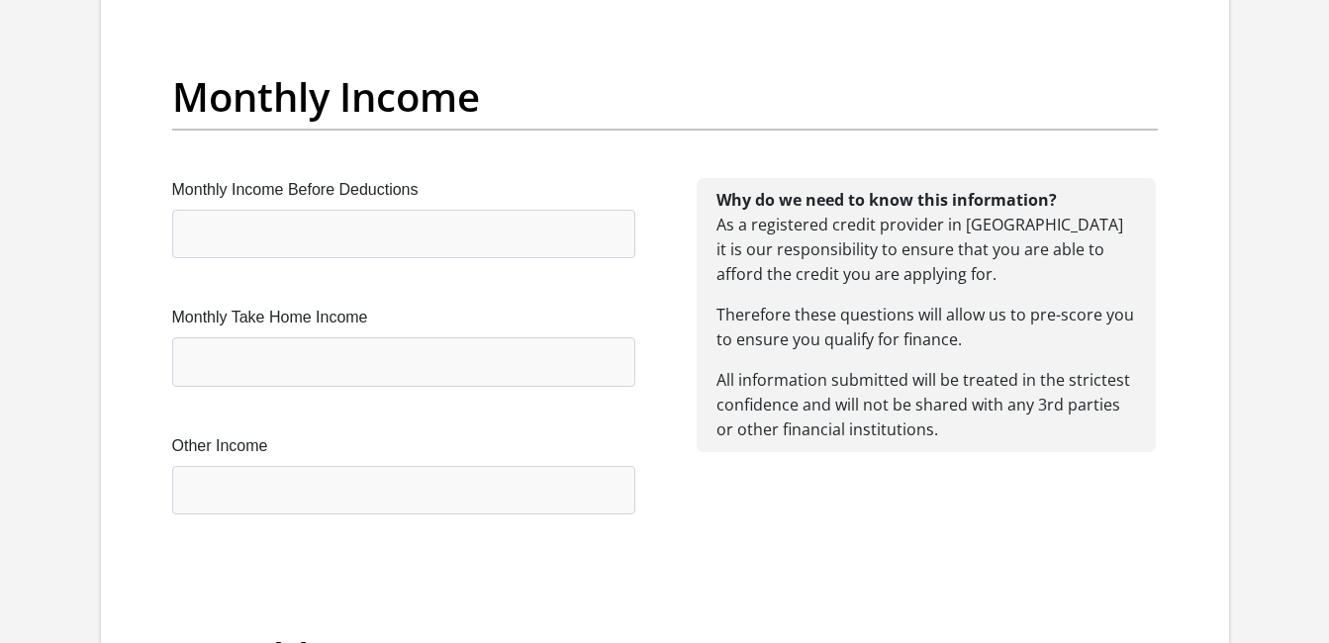
type input "Nhl@#nhl@12"
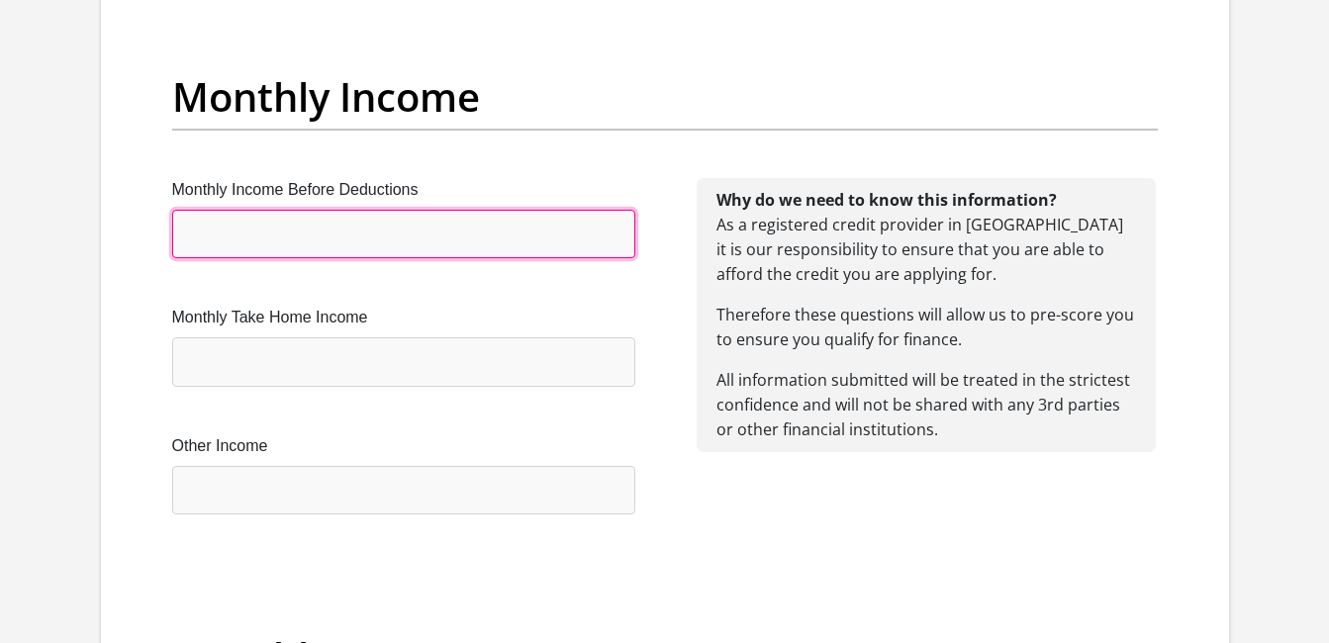
click at [434, 232] on input "Monthly Income Before Deductions" at bounding box center [403, 234] width 463 height 48
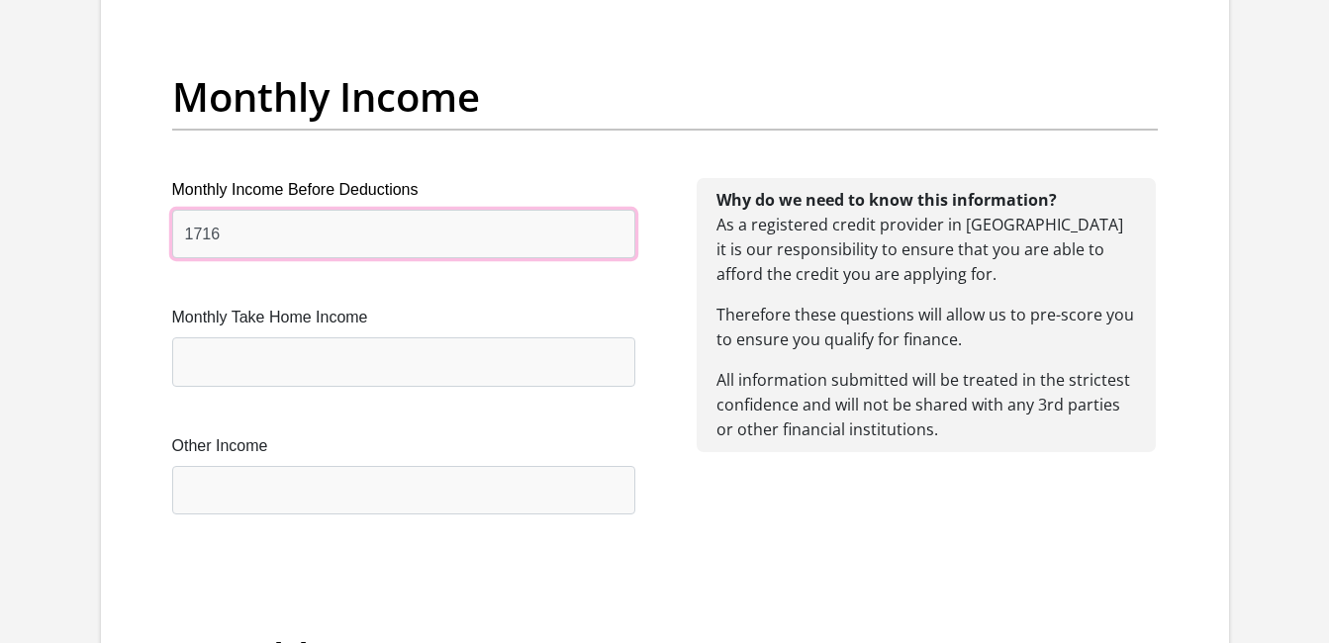
type input "1716"
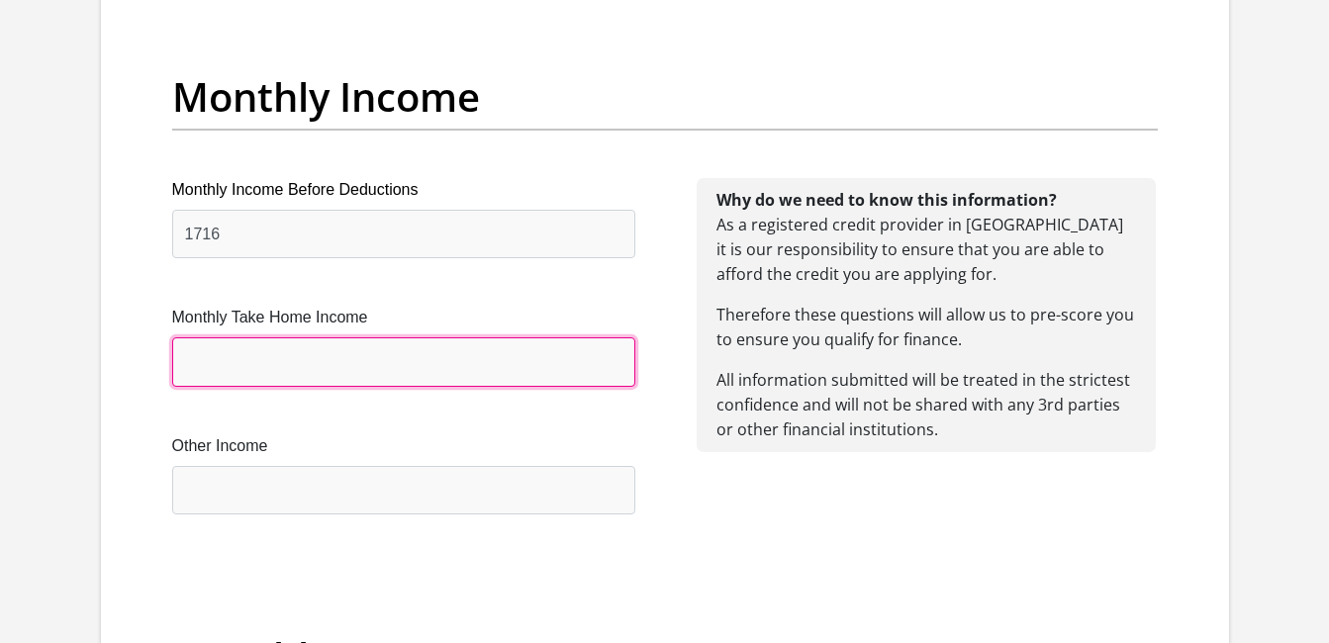
click at [343, 370] on input "Monthly Take Home Income" at bounding box center [403, 361] width 463 height 48
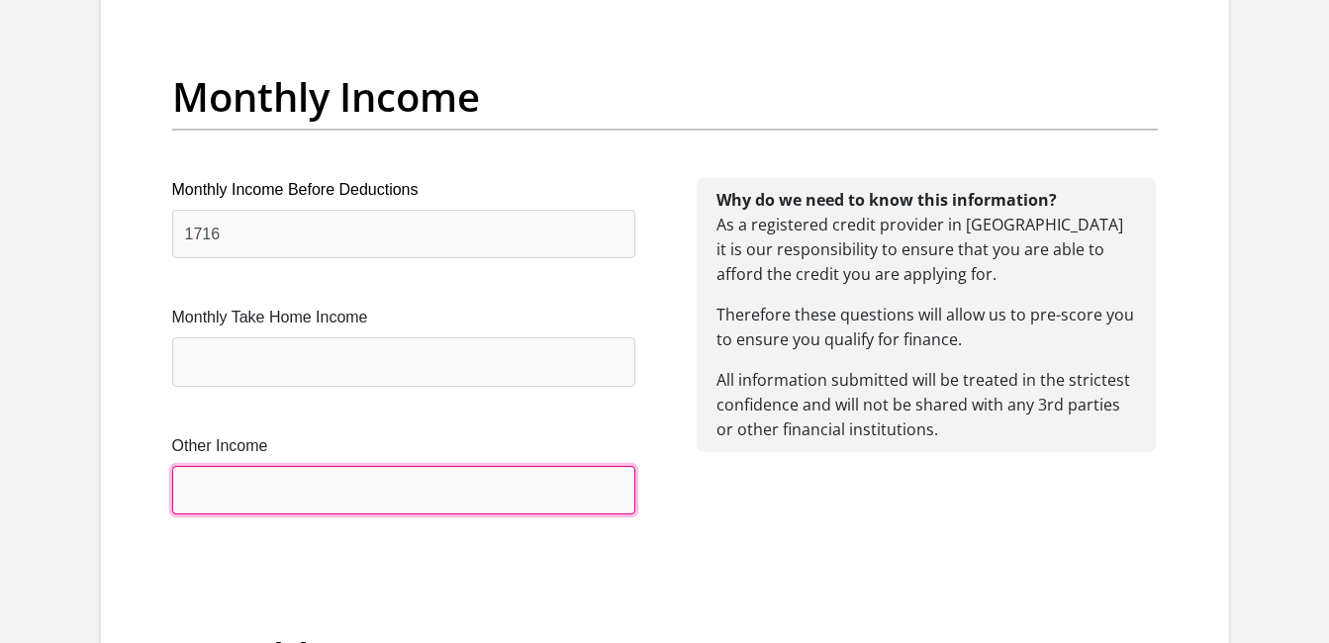
click at [312, 480] on input "Other Income" at bounding box center [403, 490] width 463 height 48
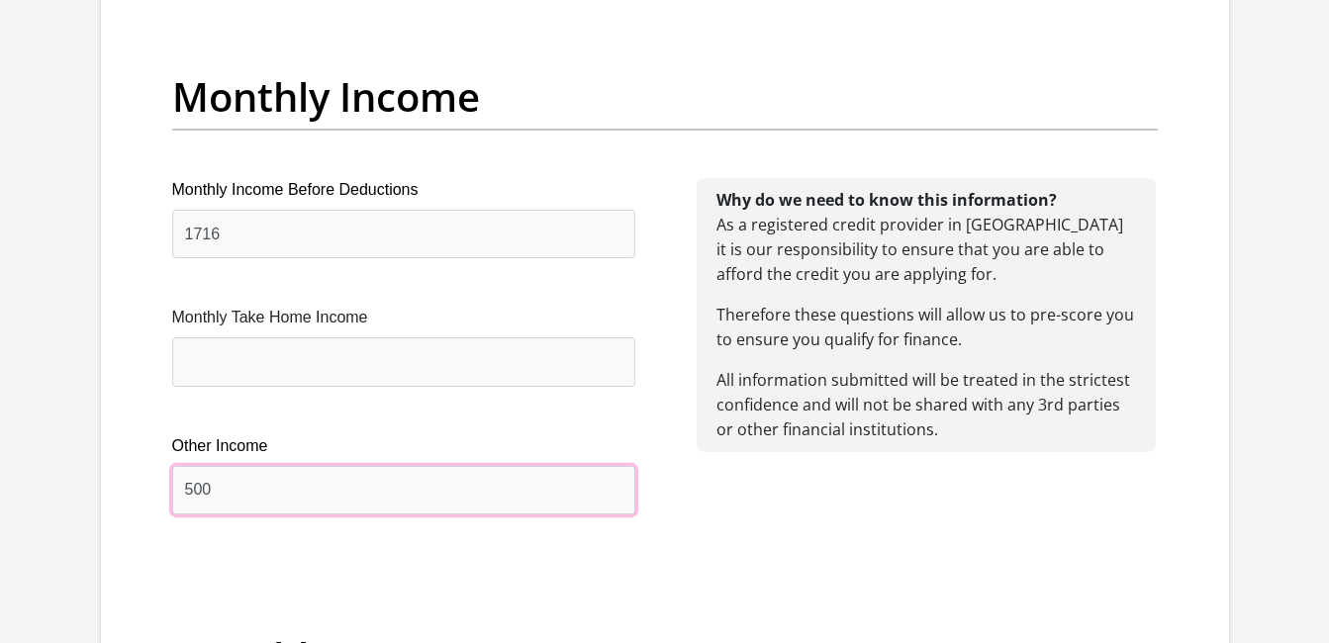
type input "500"
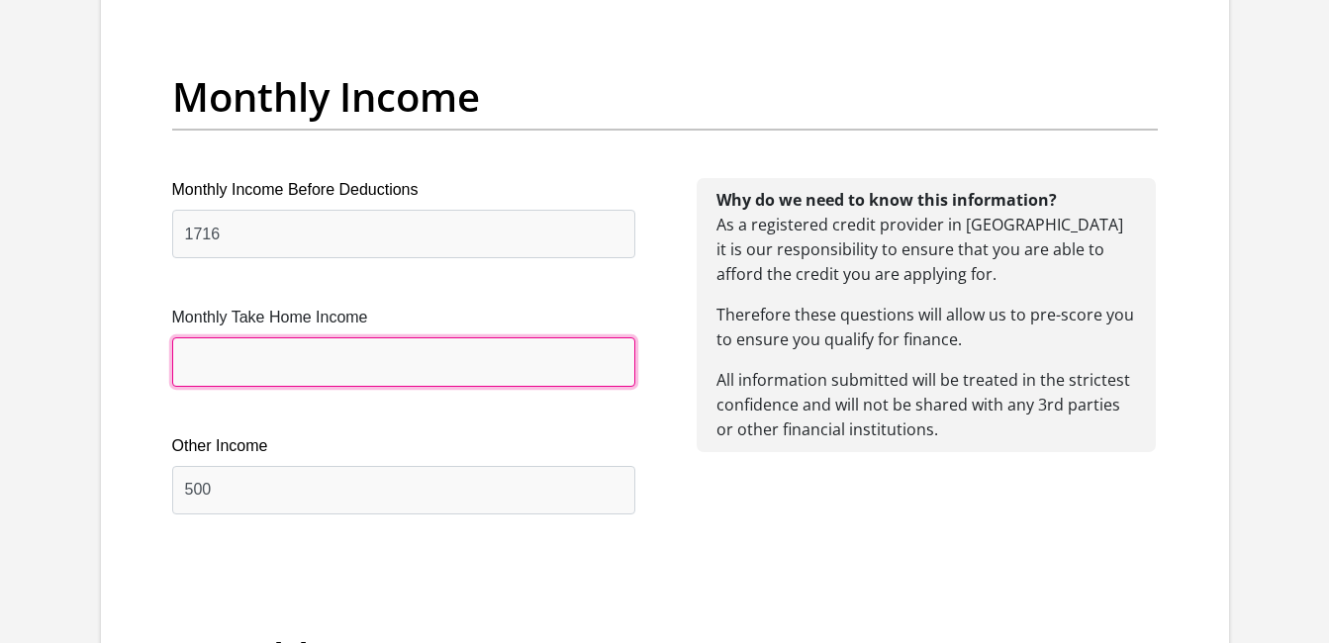
click at [305, 359] on input "Monthly Take Home Income" at bounding box center [403, 361] width 463 height 48
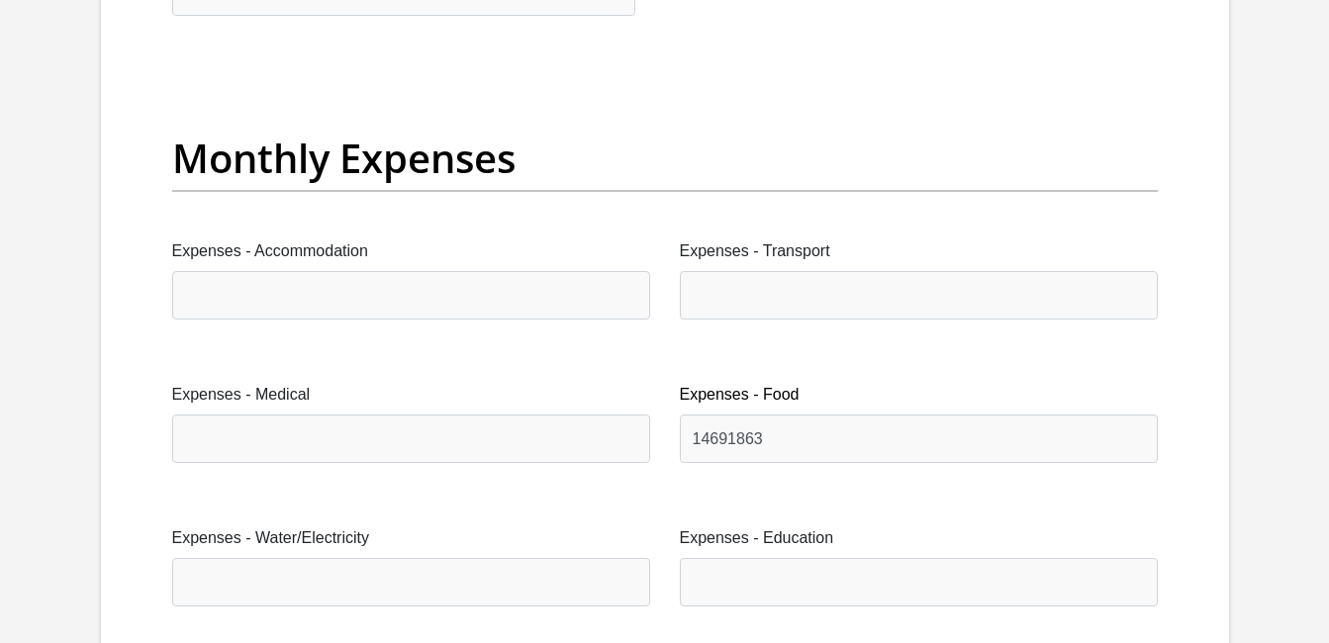
scroll to position [2800, 0]
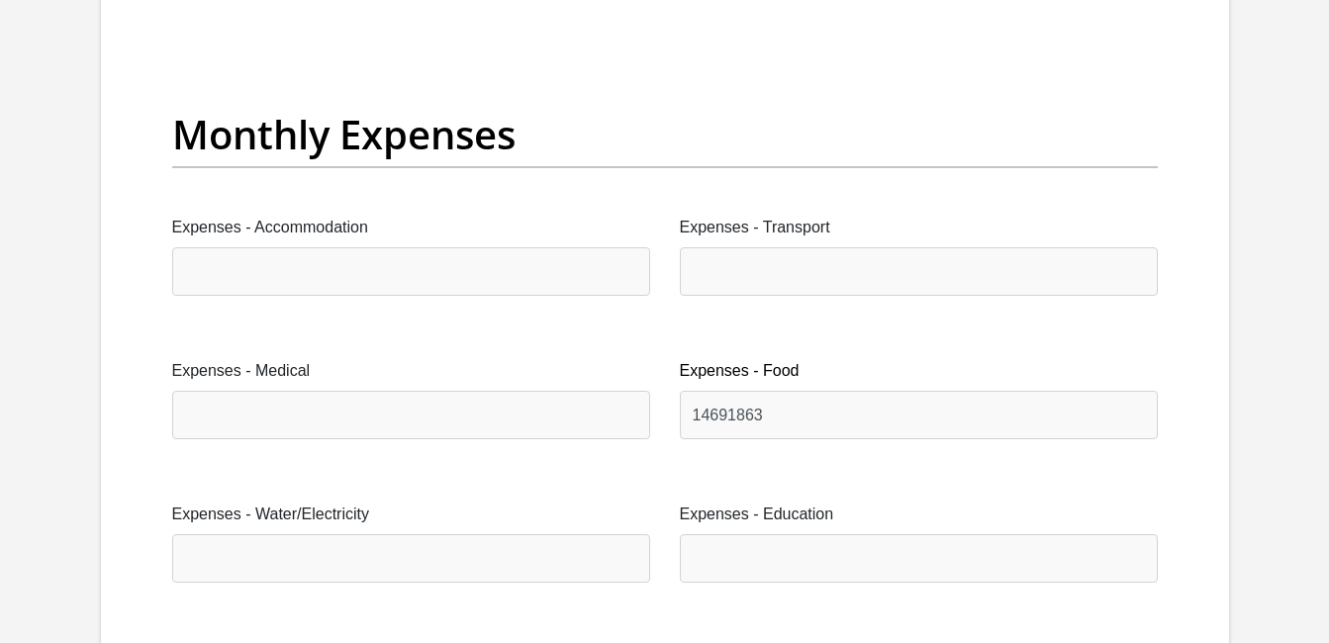
type input "0"
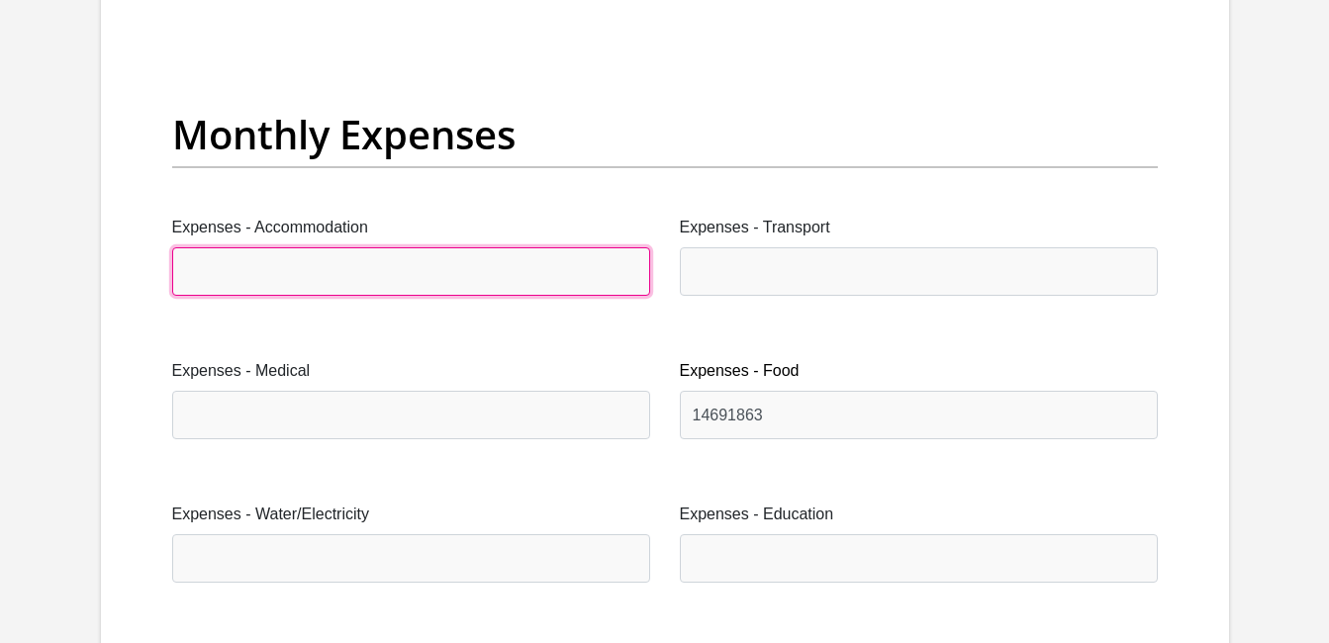
click at [522, 268] on input "Expenses - Accommodation" at bounding box center [411, 271] width 478 height 48
type input "0"
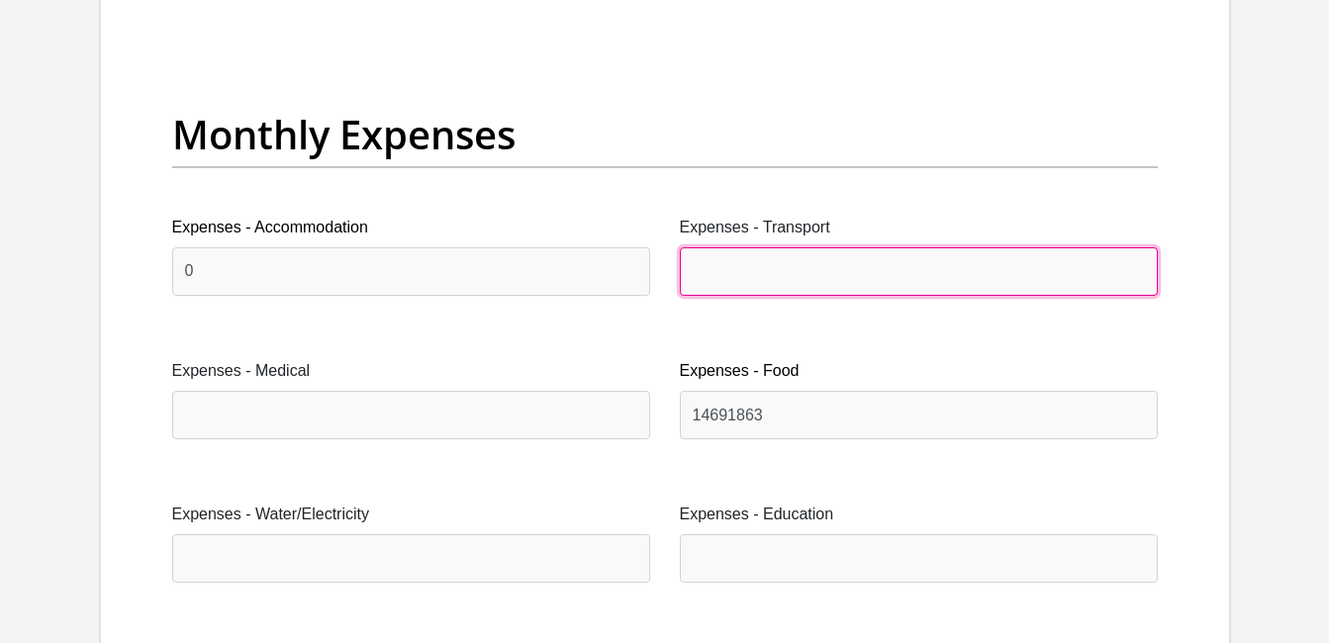
click at [747, 268] on input "Expenses - Transport" at bounding box center [919, 271] width 478 height 48
type input "250"
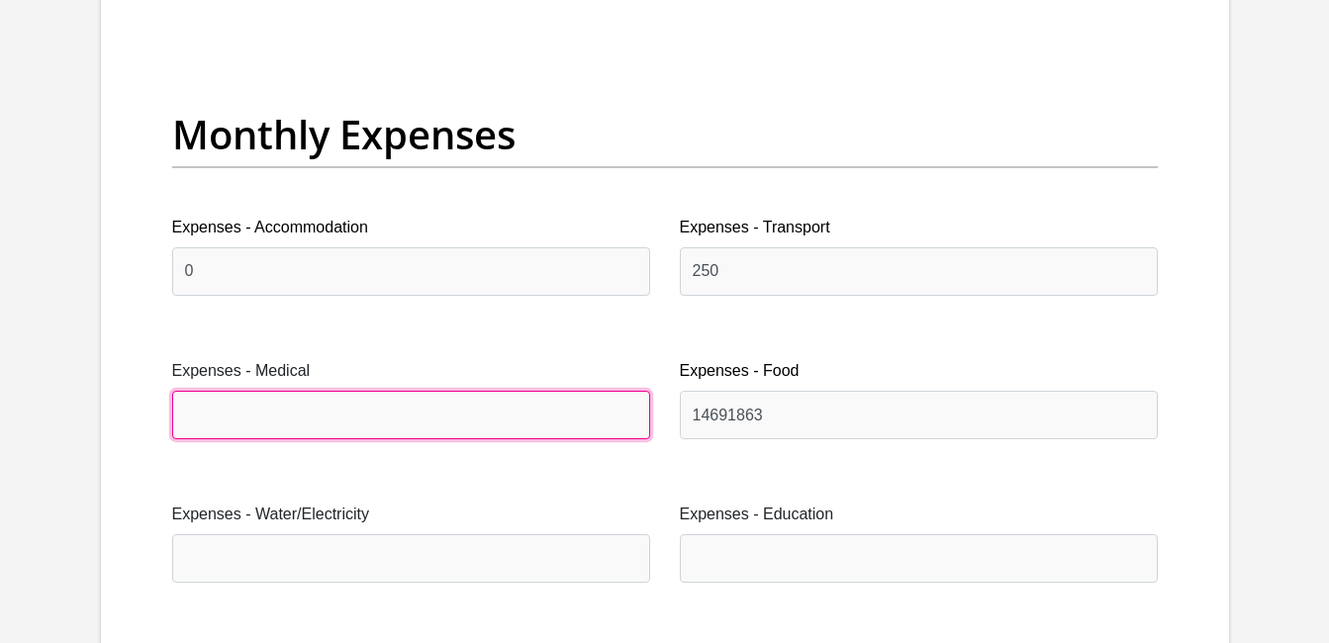
click at [450, 412] on input "Expenses - Medical" at bounding box center [411, 415] width 478 height 48
type input "0"
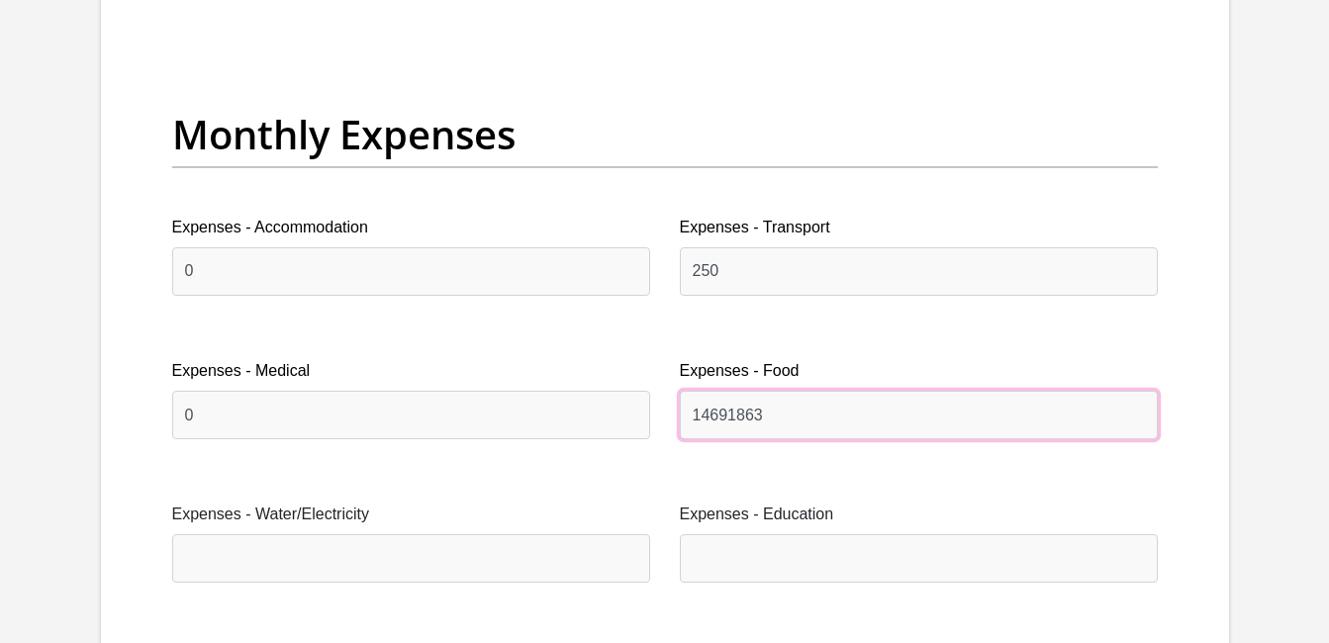
click at [897, 420] on input "14691863" at bounding box center [919, 415] width 478 height 48
type input "1"
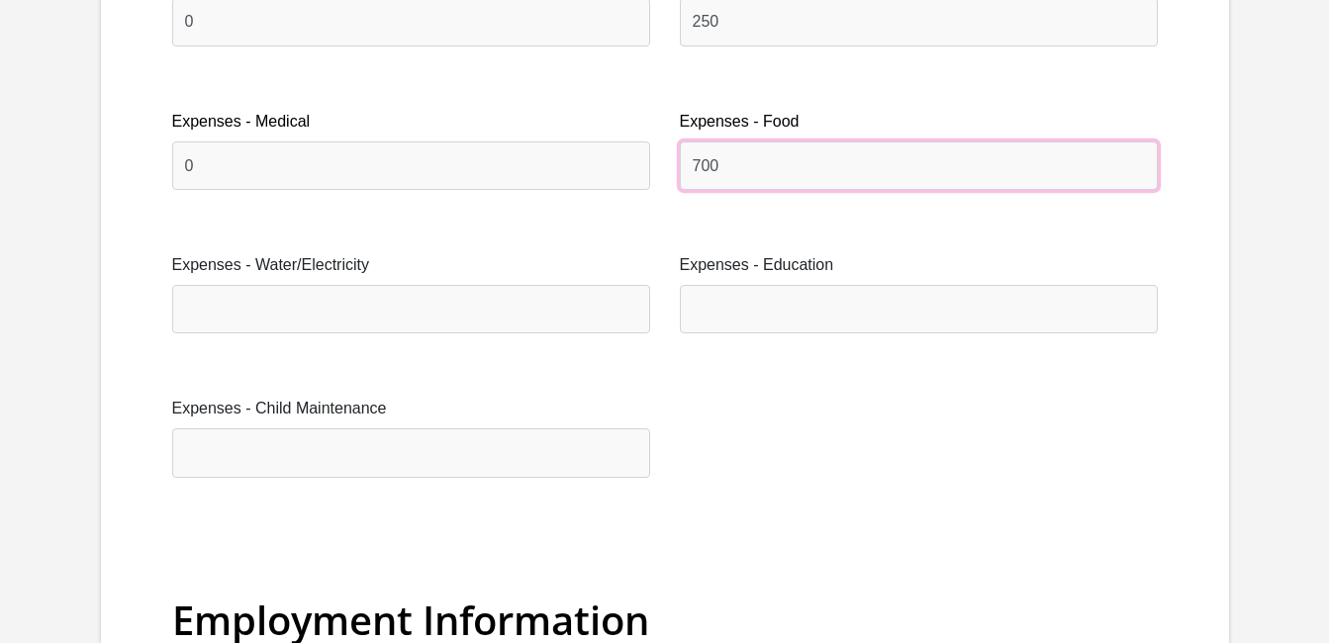
scroll to position [3061, 0]
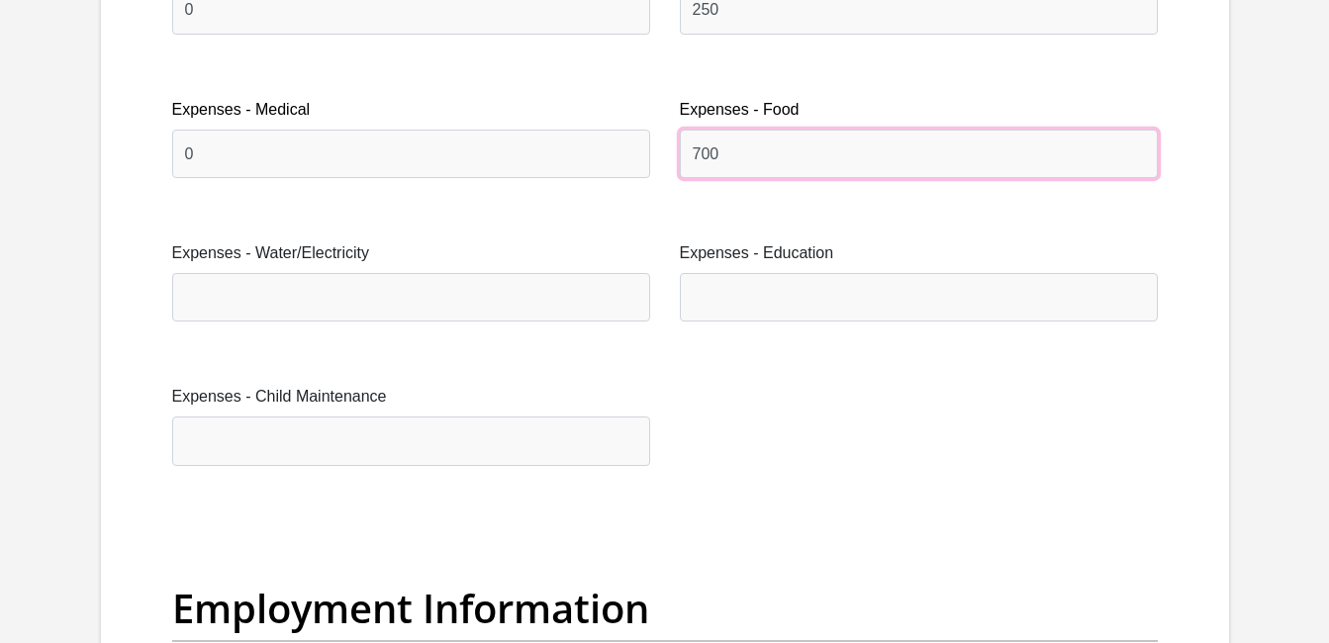
type input "700"
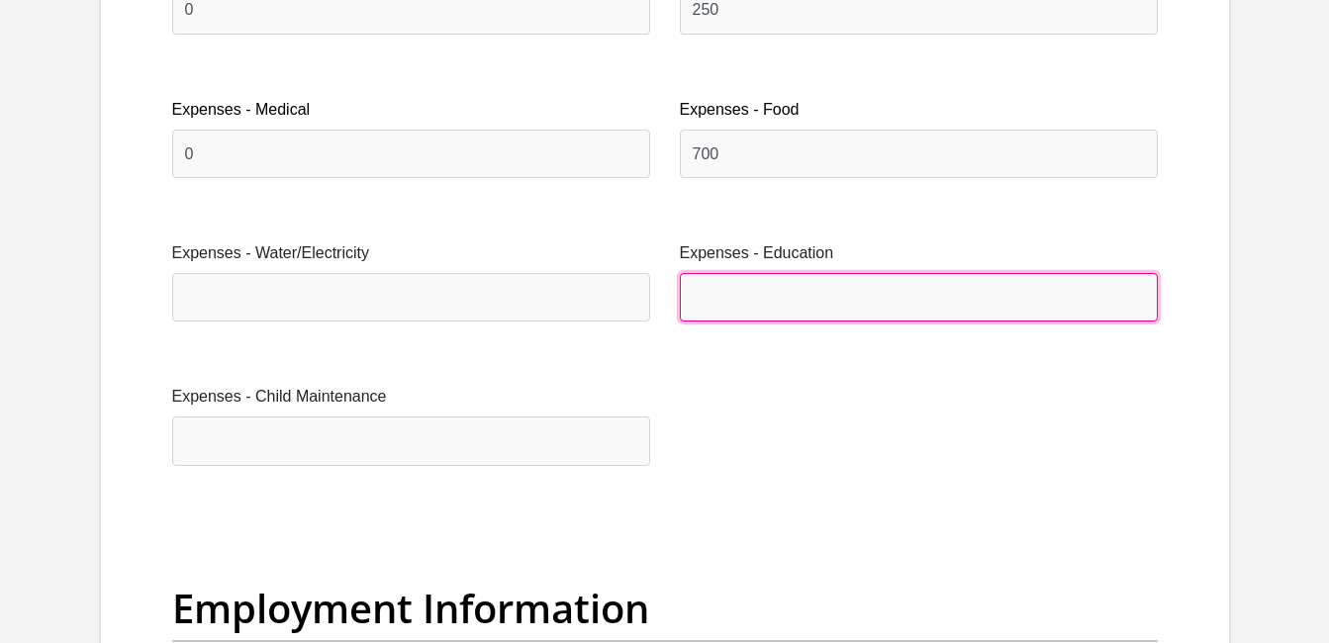
click at [1018, 294] on input "Expenses - Education" at bounding box center [919, 297] width 478 height 48
type input "0"
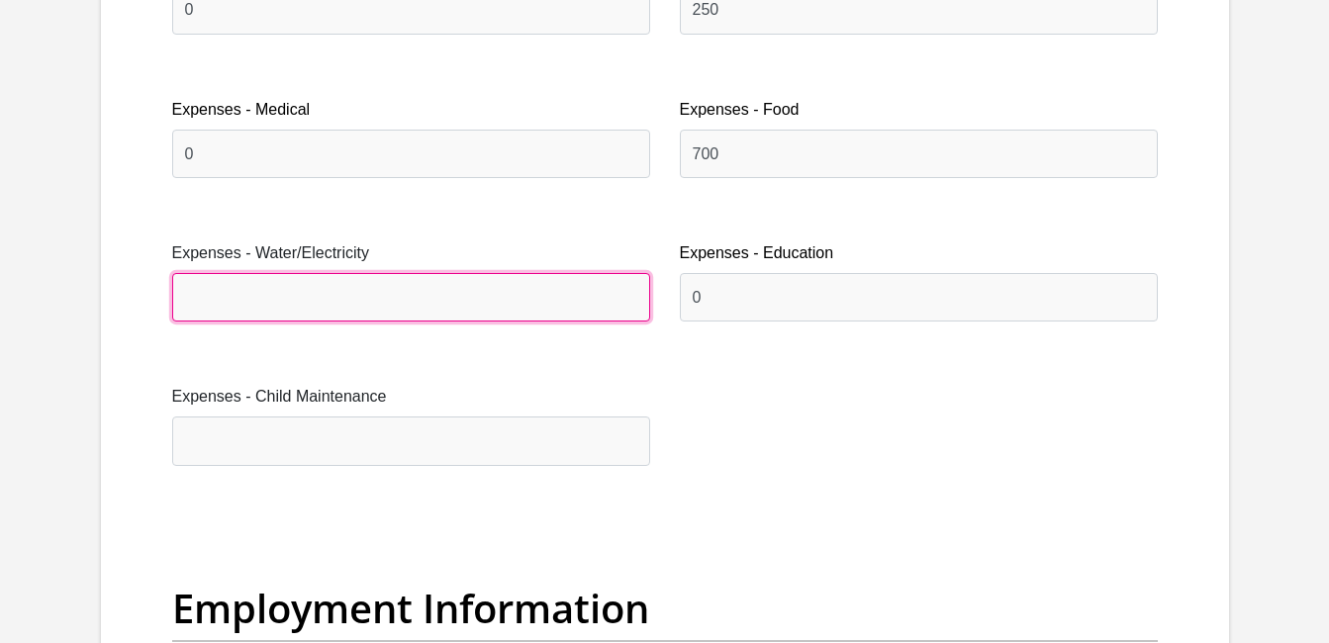
click at [472, 309] on input "Expenses - Water/Electricity" at bounding box center [411, 297] width 478 height 48
type input "100"
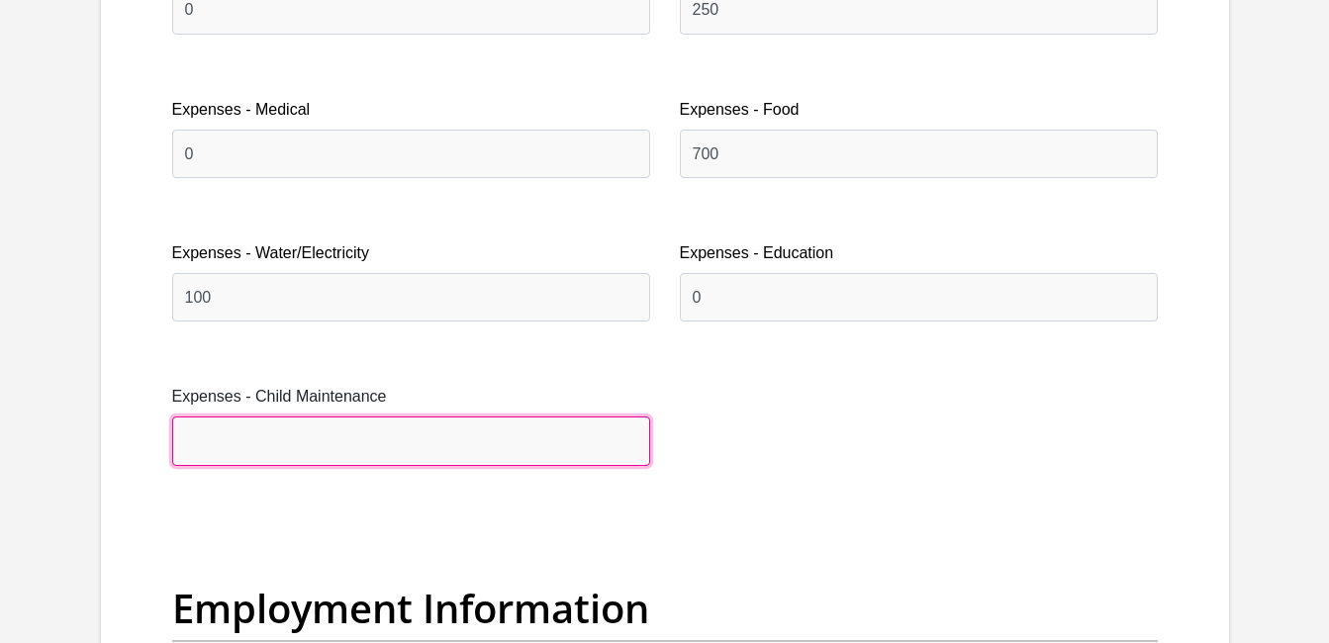
click at [380, 454] on input "Expenses - Child Maintenance" at bounding box center [411, 440] width 478 height 48
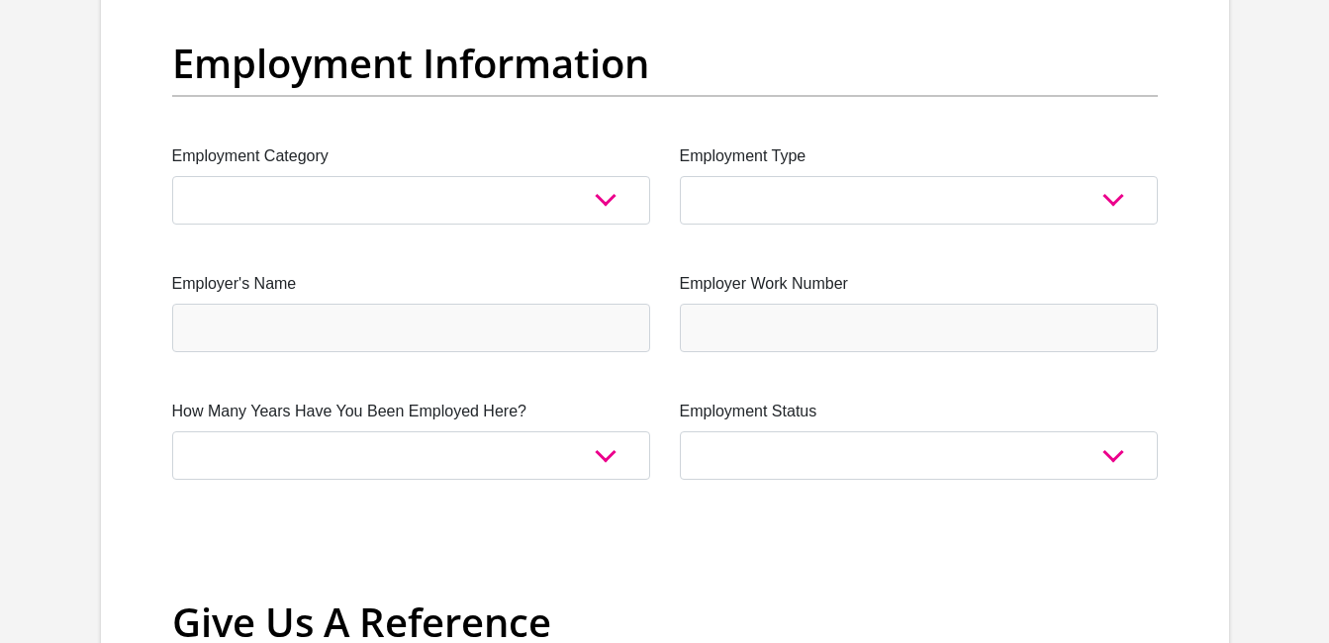
scroll to position [3618, 0]
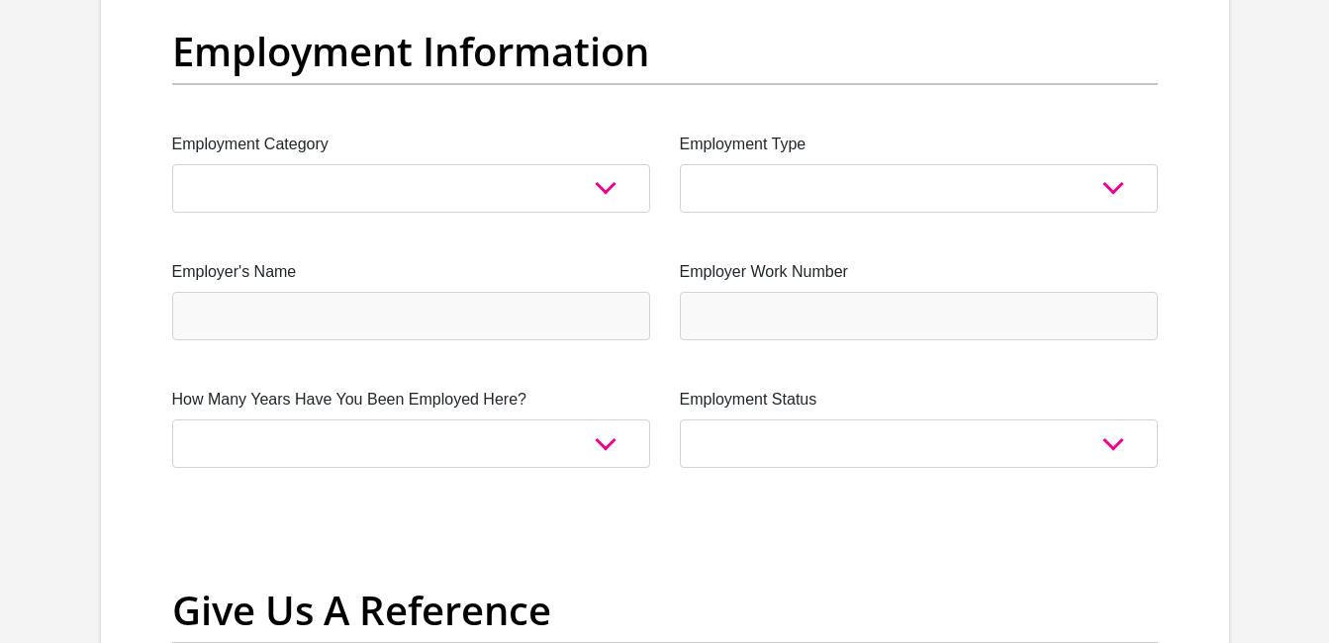
type input "0"
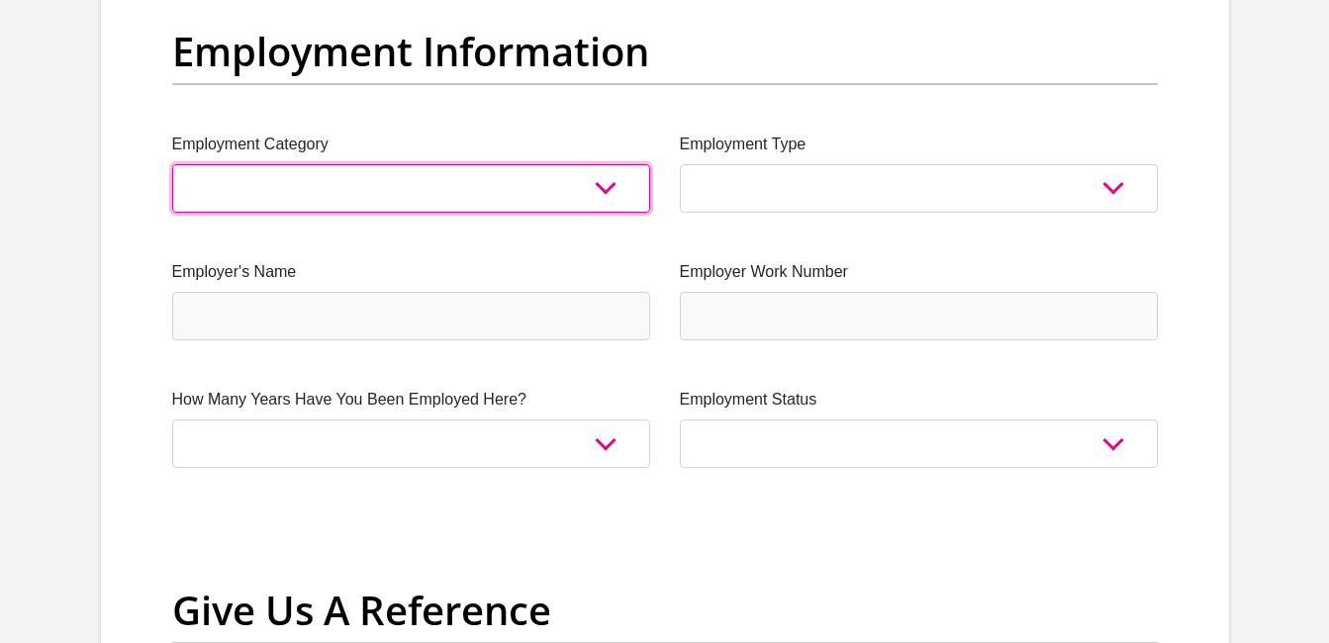
click at [609, 186] on select "AGRICULTURE ALCOHOL & TOBACCO CONSTRUCTION MATERIALS METALLURGY EQUIPMENT FOR R…" at bounding box center [411, 188] width 478 height 48
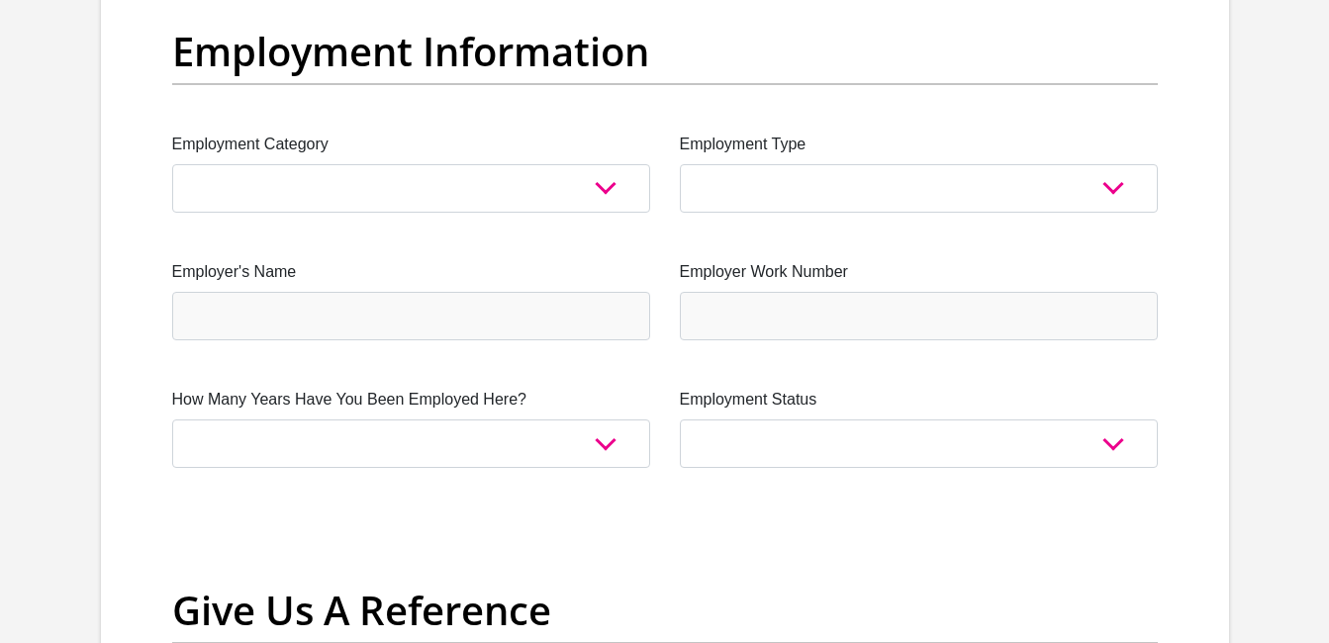
click at [673, 594] on h2 "Give Us A Reference" at bounding box center [664, 610] width 985 height 47
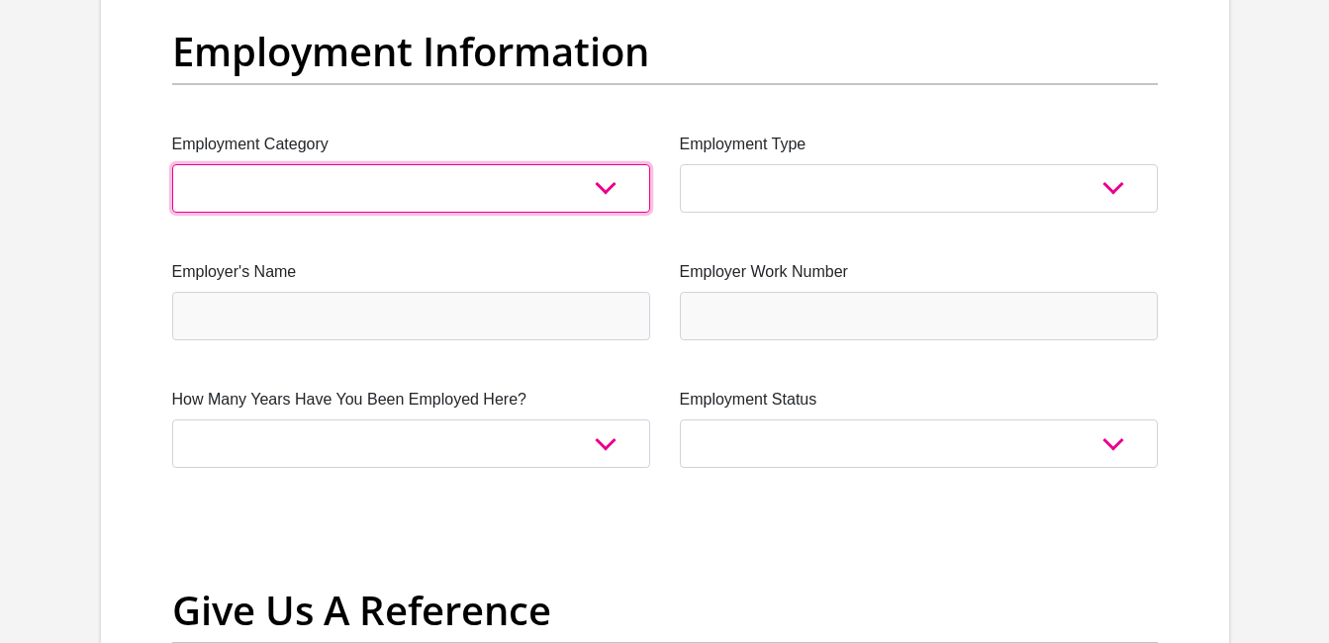
click at [384, 194] on select "AGRICULTURE ALCOHOL & TOBACCO CONSTRUCTION MATERIALS METALLURGY EQUIPMENT FOR R…" at bounding box center [411, 188] width 478 height 48
select select "44"
click at [172, 164] on select "AGRICULTURE ALCOHOL & TOBACCO CONSTRUCTION MATERIALS METALLURGY EQUIPMENT FOR R…" at bounding box center [411, 188] width 478 height 48
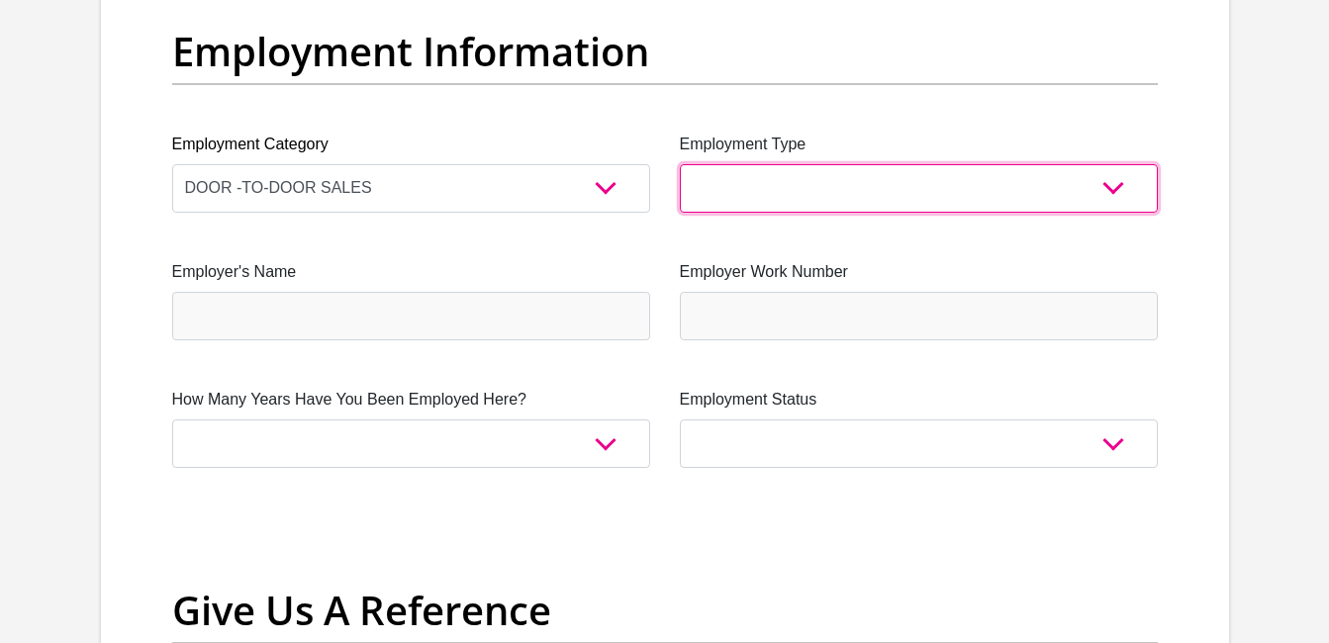
click at [763, 182] on select "College/Lecturer Craft Seller Creative Driver Executive Farmer Forces - Non Com…" at bounding box center [919, 188] width 478 height 48
select select "Creative"
click at [680, 164] on select "College/Lecturer Craft Seller Creative Driver Executive Farmer Forces - Non Com…" at bounding box center [919, 188] width 478 height 48
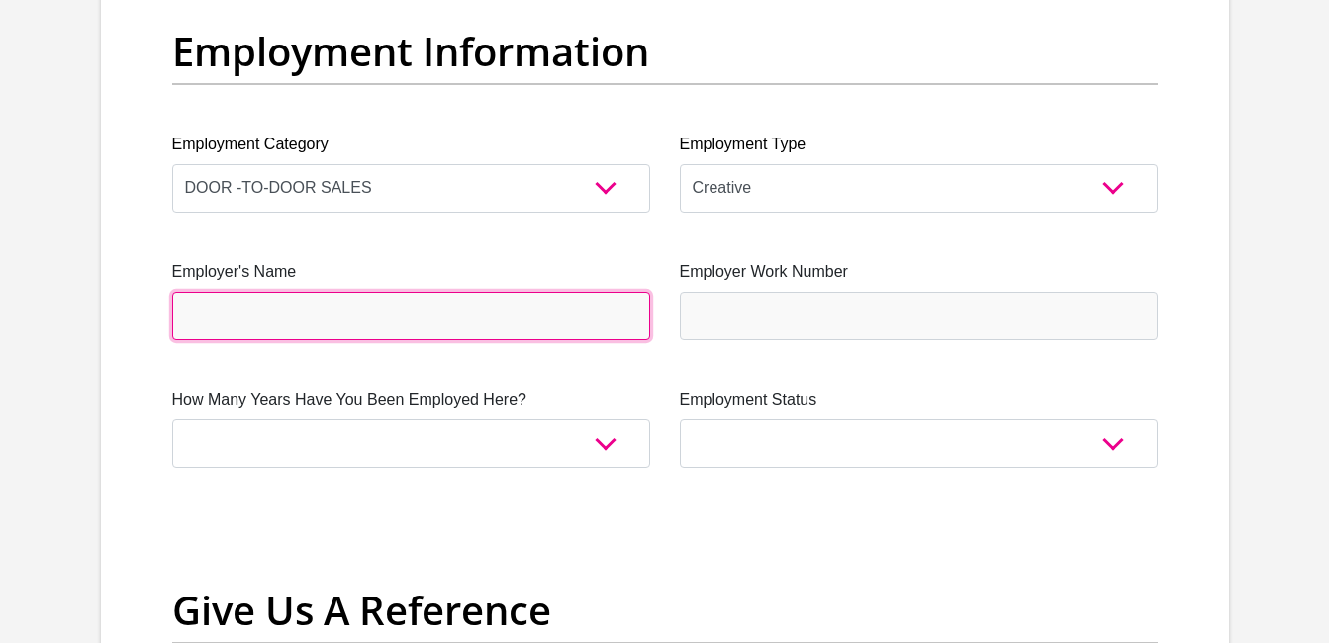
click at [475, 331] on input "Employer's Name" at bounding box center [411, 316] width 478 height 48
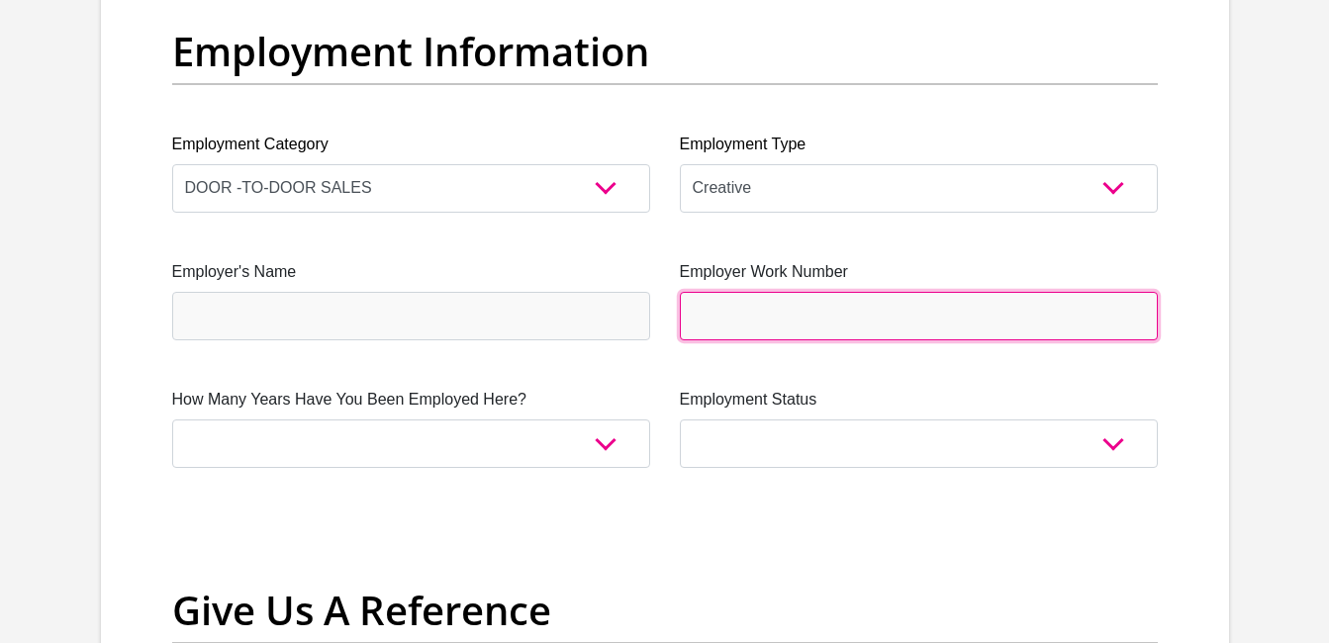
click at [787, 319] on input "Employer Work Number" at bounding box center [919, 316] width 478 height 48
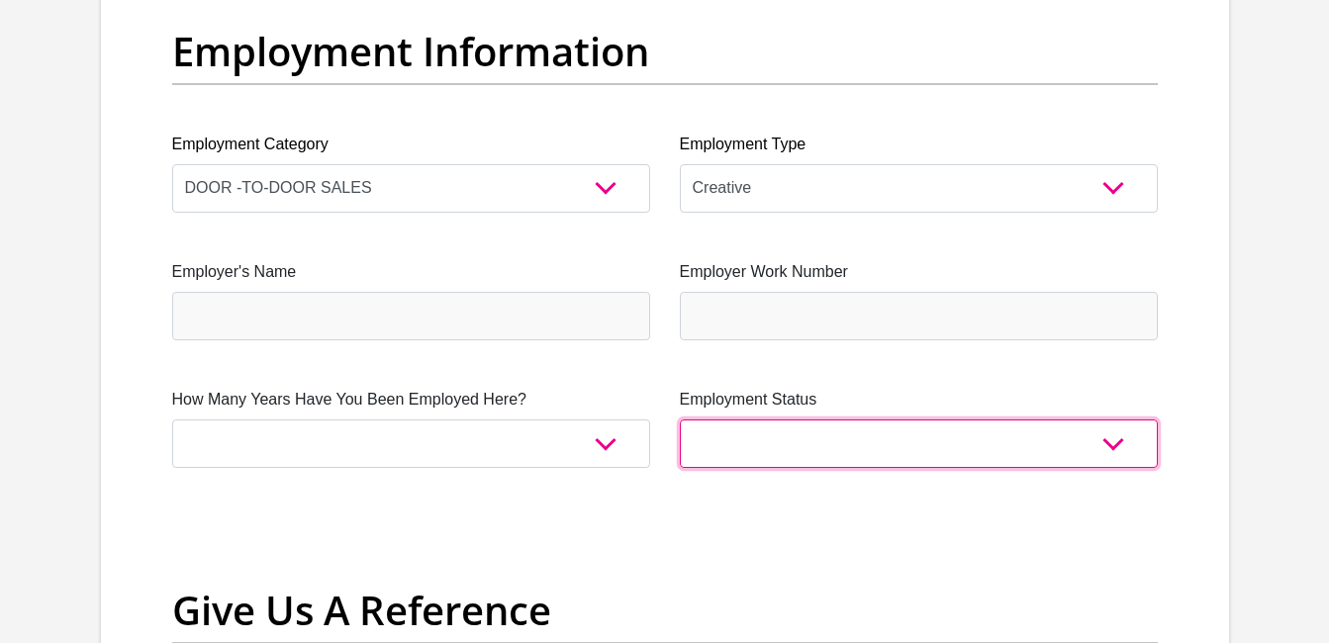
click at [848, 467] on select "Permanent/Full-time Part-time/Casual Contract Worker Self-Employed Housewife Re…" at bounding box center [919, 443] width 478 height 48
select select "7"
click at [680, 419] on select "Permanent/Full-time Part-time/Casual Contract Worker Self-Employed Housewife Re…" at bounding box center [919, 443] width 478 height 48
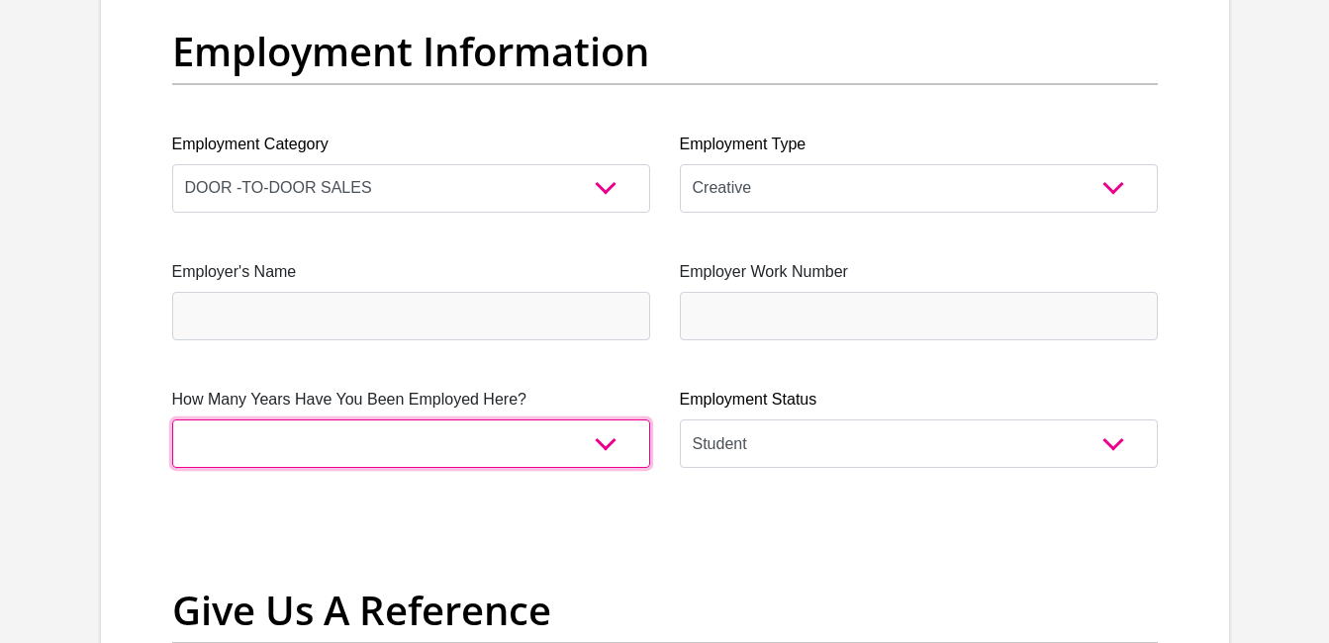
click at [595, 443] on select "less than 1 year 1-3 years 3-5 years 5+ years" at bounding box center [411, 443] width 478 height 48
select select "6"
click at [172, 419] on select "less than 1 year 1-3 years 3-5 years 5+ years" at bounding box center [411, 443] width 478 height 48
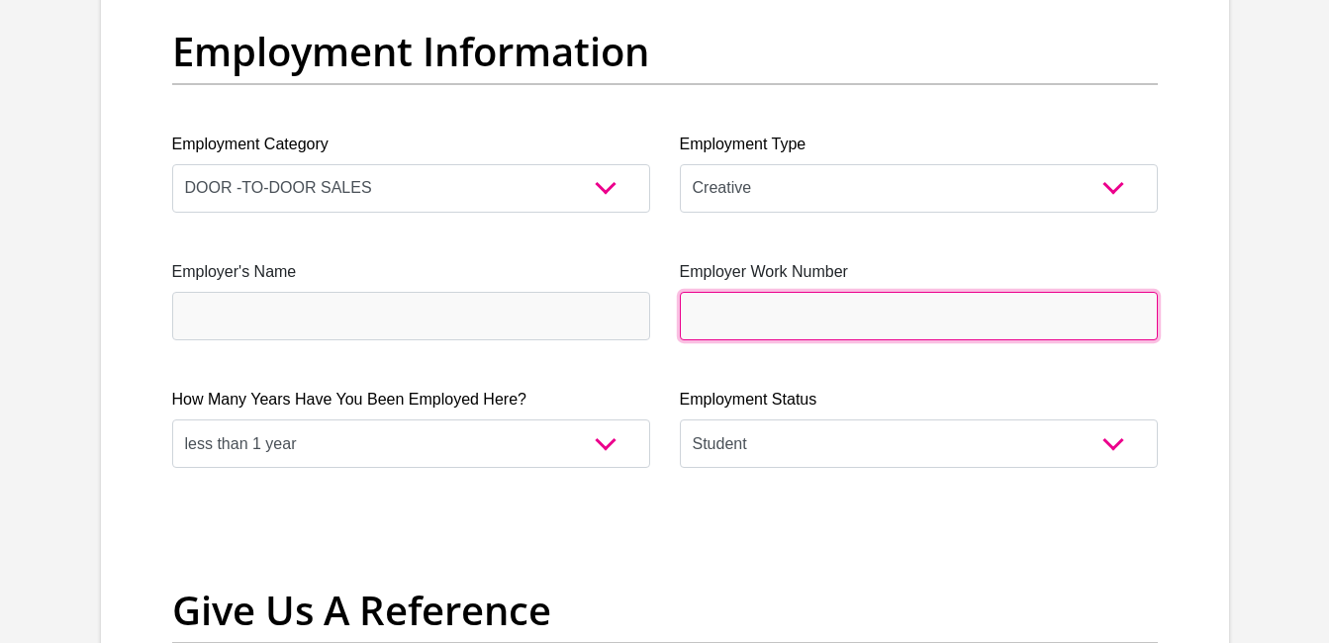
click at [746, 320] on input "Employer Work Number" at bounding box center [919, 316] width 478 height 48
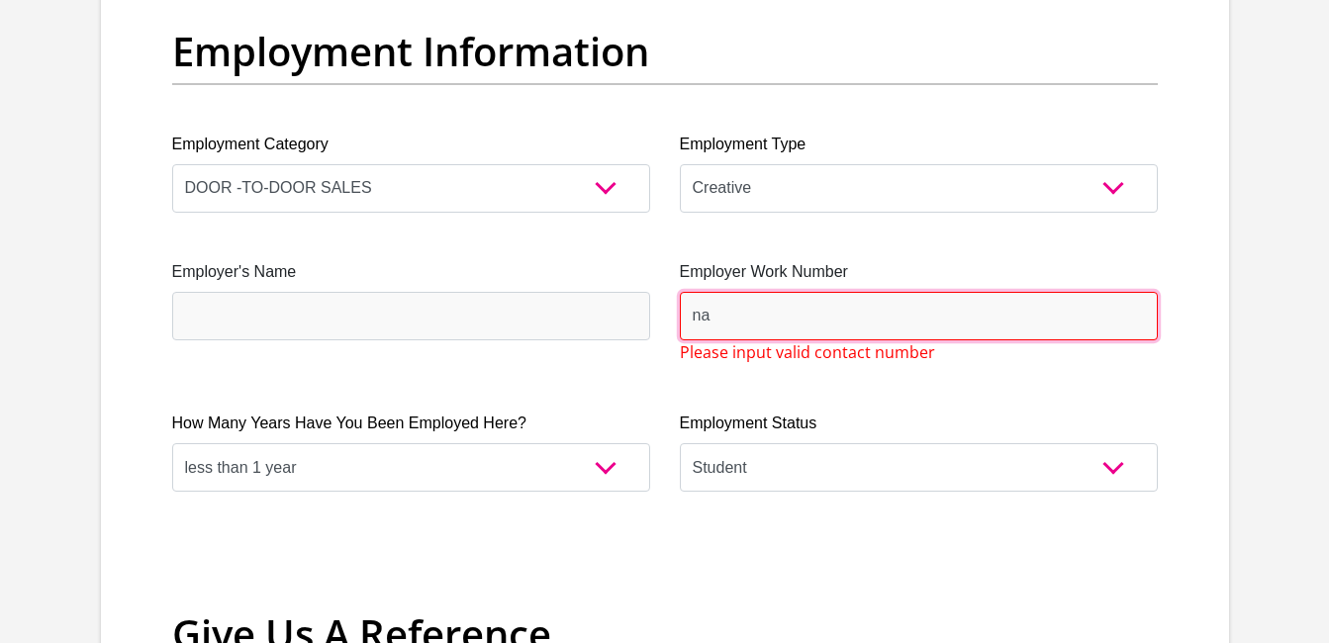
type input "n"
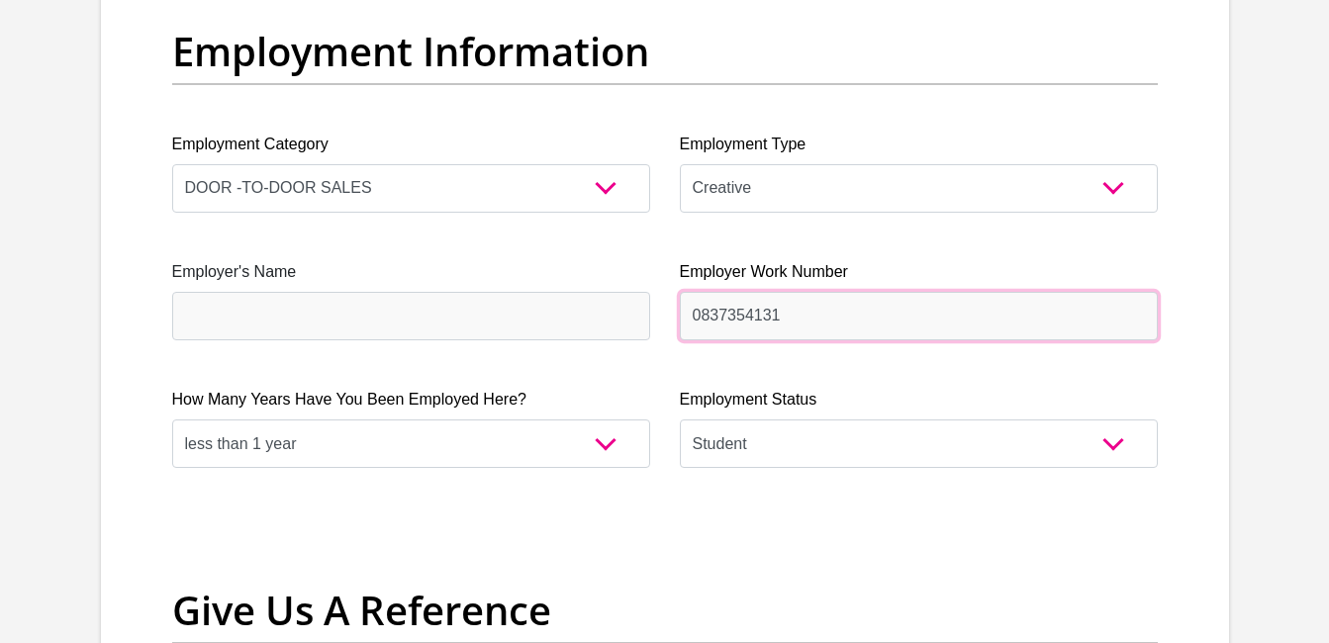
type input "0837354131"
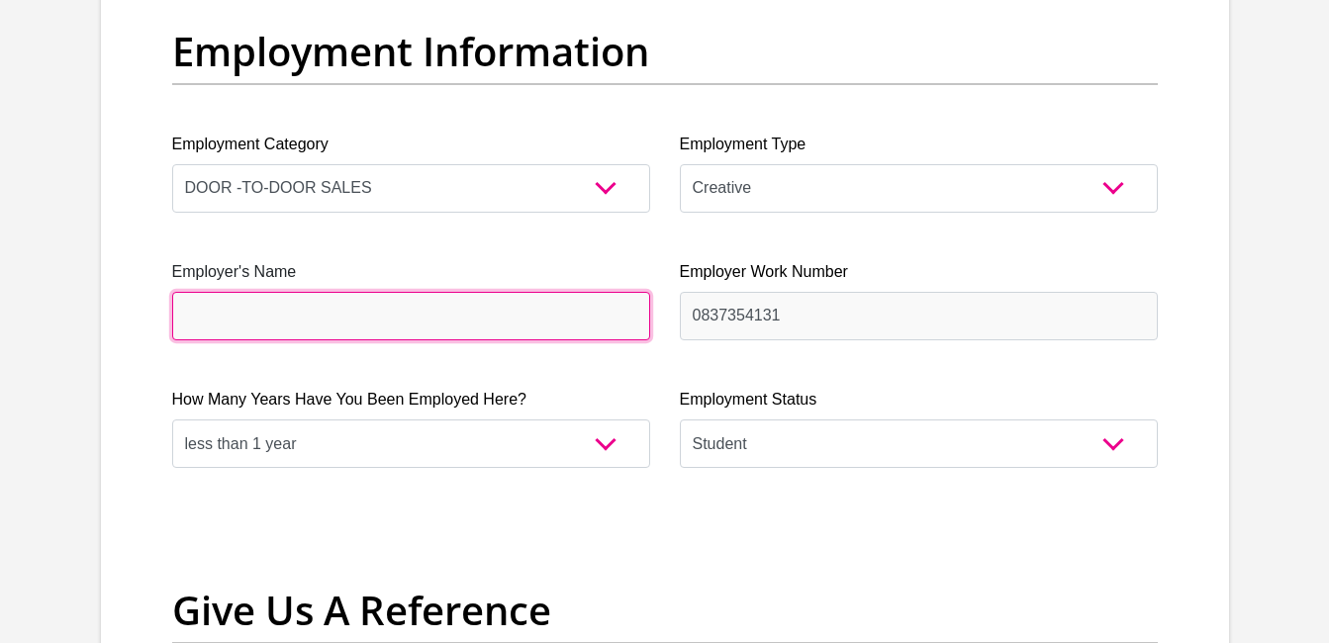
click at [548, 315] on input "Employer's Name" at bounding box center [411, 316] width 478 height 48
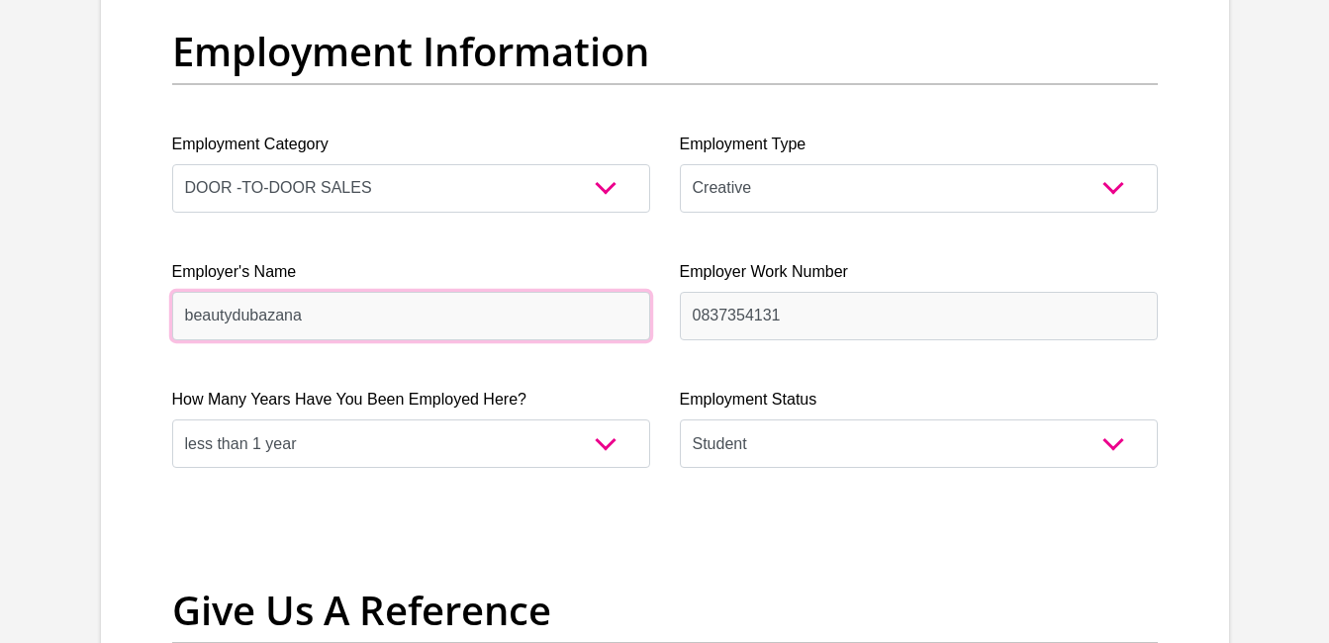
type input "beautydubazana"
click at [230, 315] on input "beautydubazana" at bounding box center [411, 316] width 478 height 48
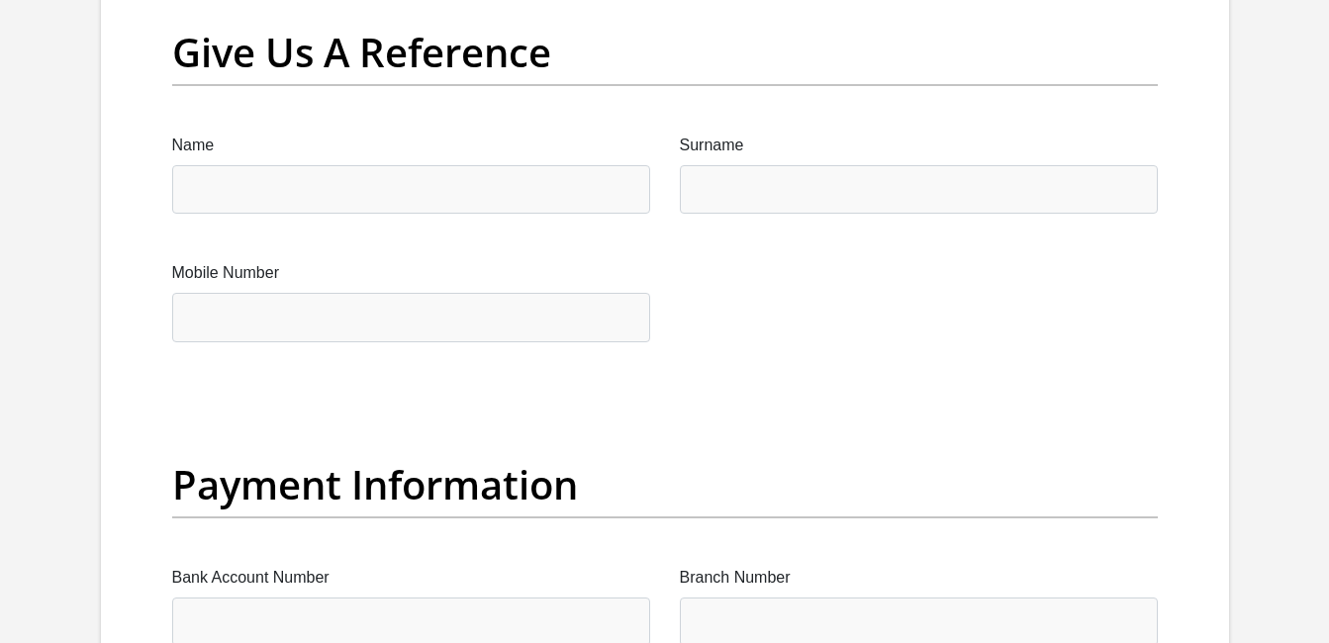
scroll to position [4199, 0]
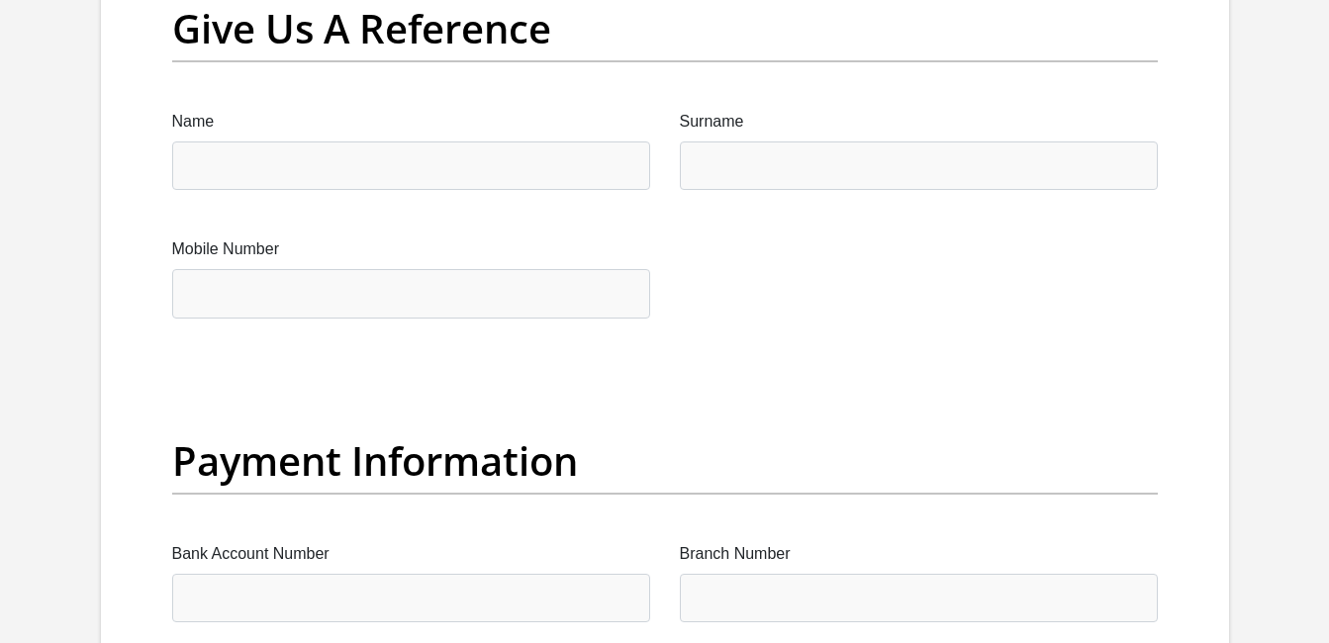
type input "beauty"
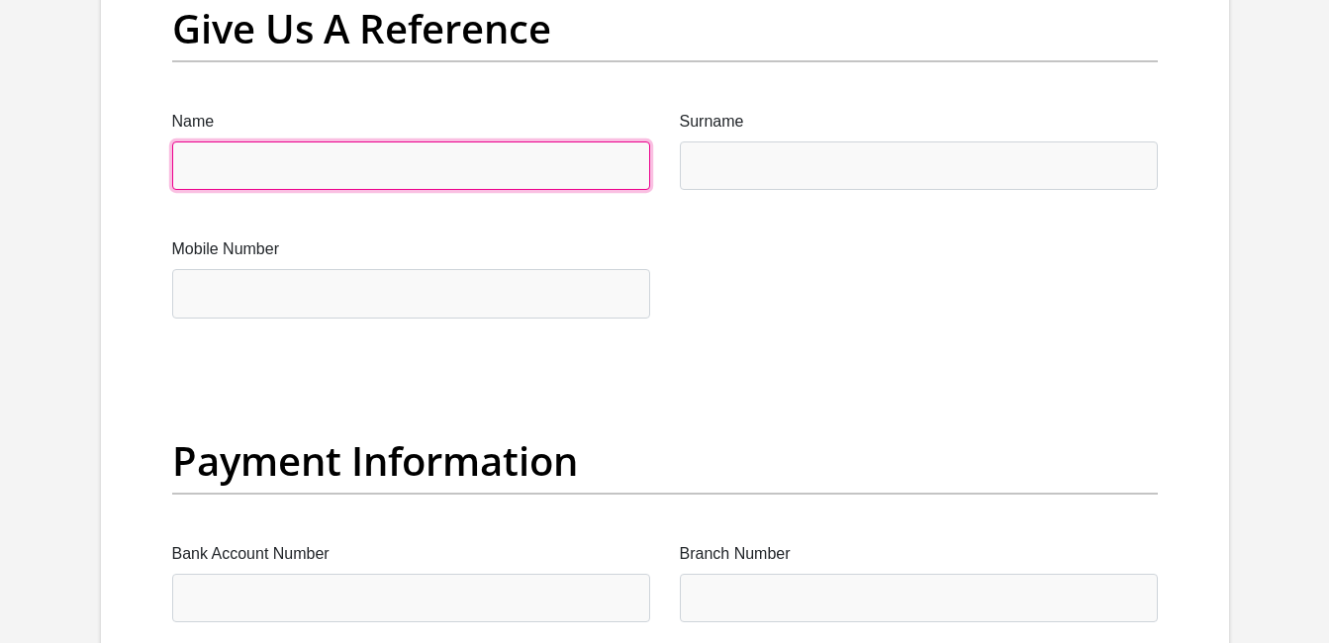
click at [535, 159] on input "Name" at bounding box center [411, 165] width 478 height 48
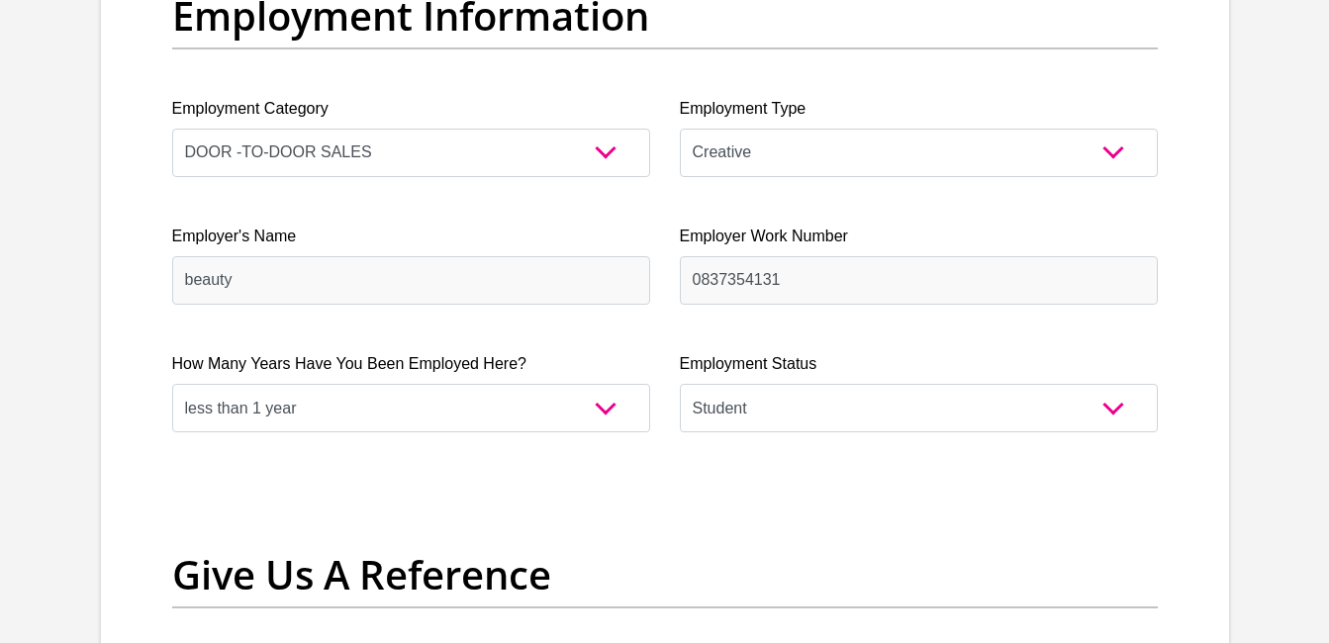
scroll to position [3641, 0]
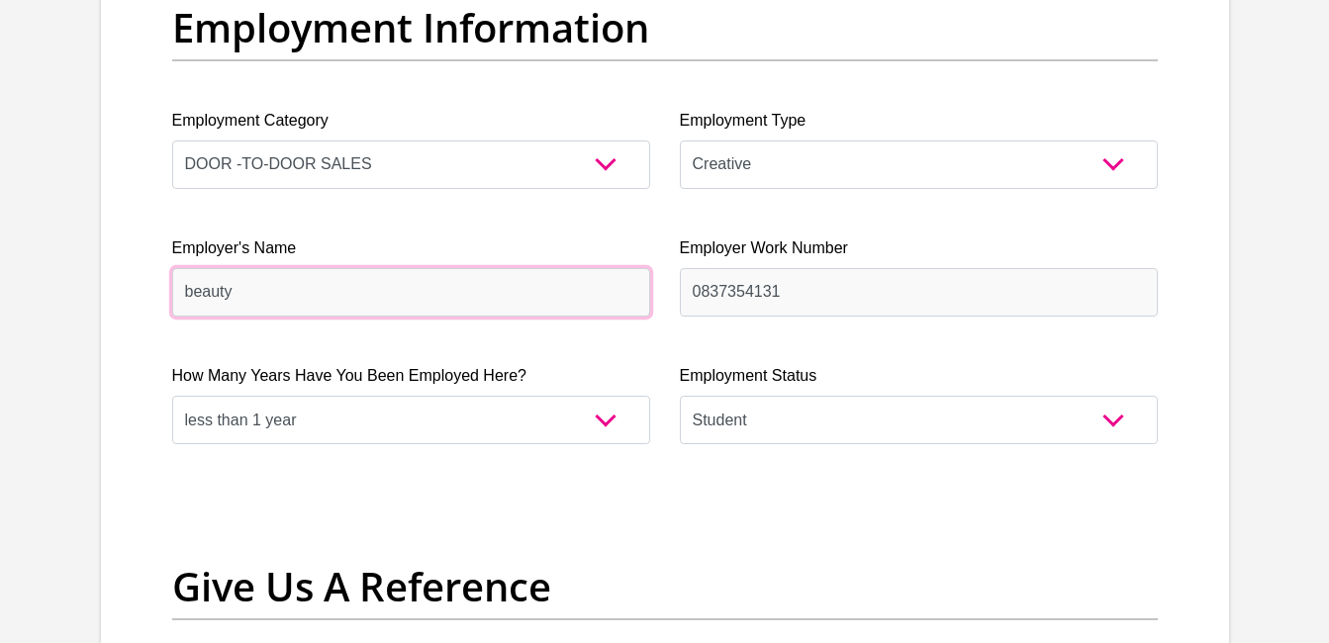
click at [521, 300] on input "beauty" at bounding box center [411, 292] width 478 height 48
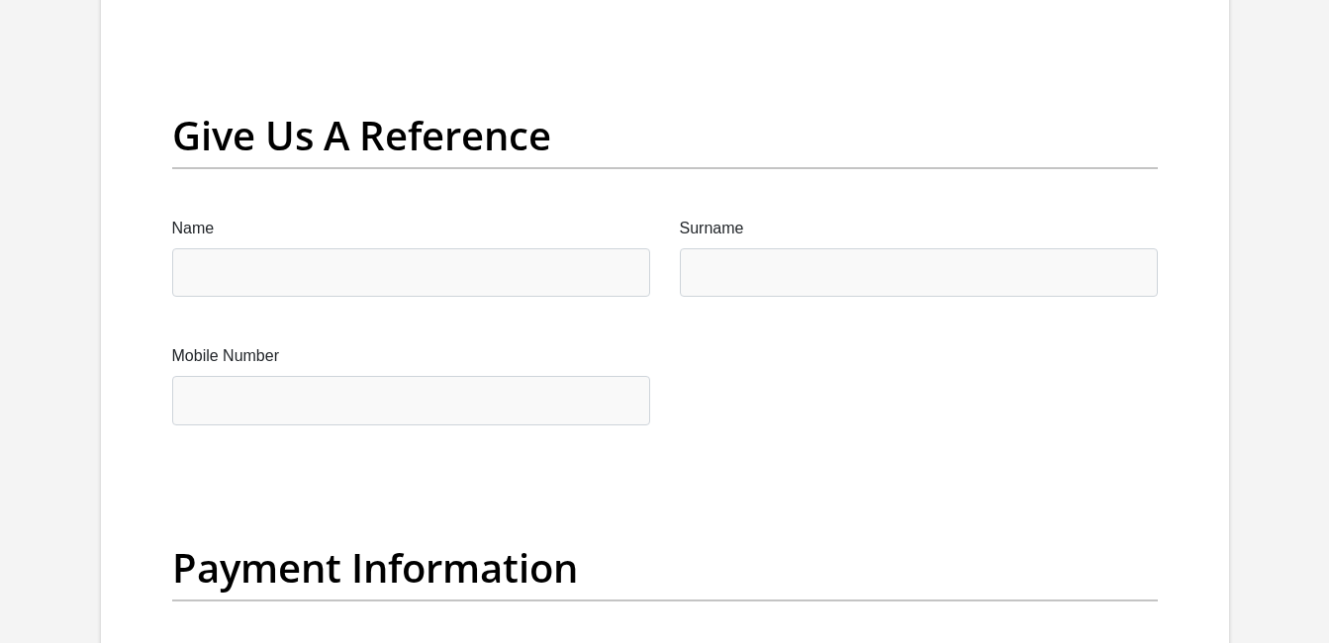
scroll to position [4140, 0]
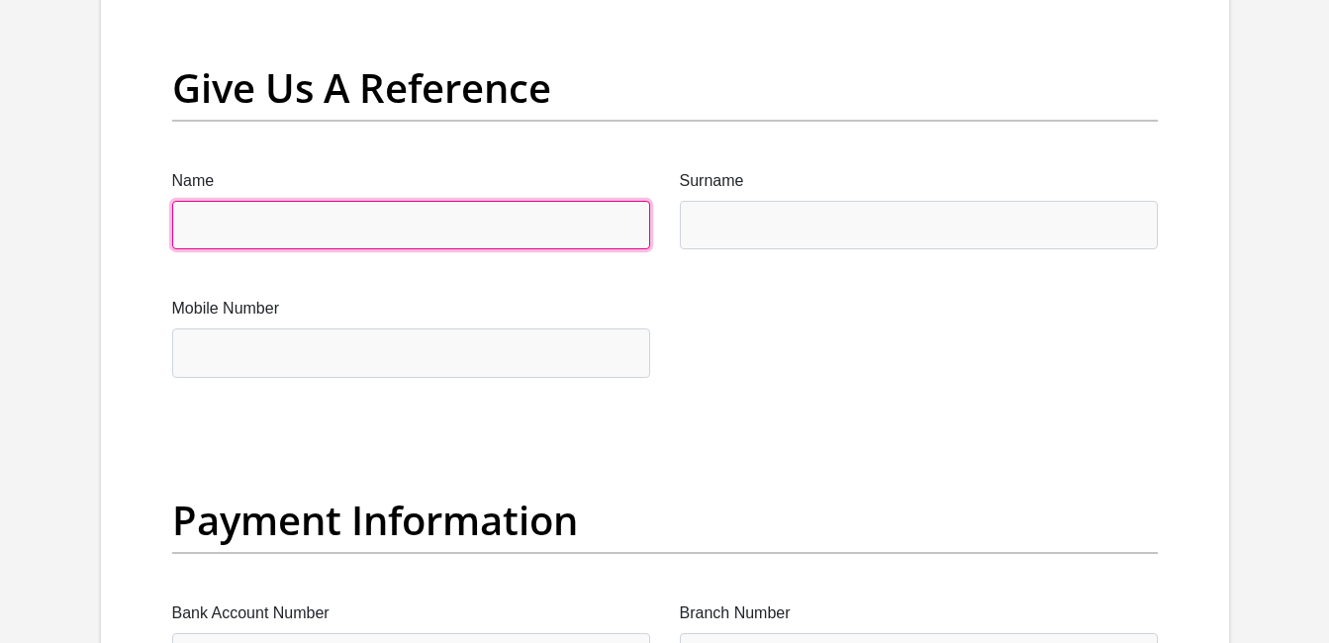
click at [287, 232] on input "Name" at bounding box center [411, 225] width 478 height 48
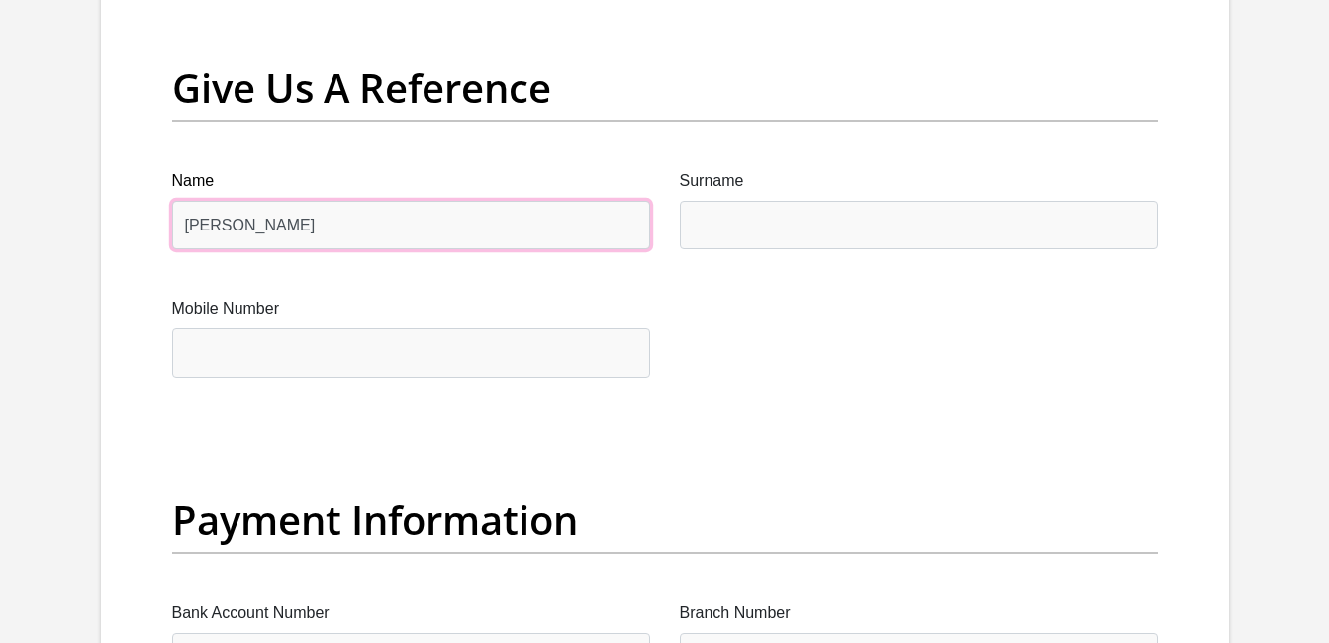
type input "[PERSON_NAME]"
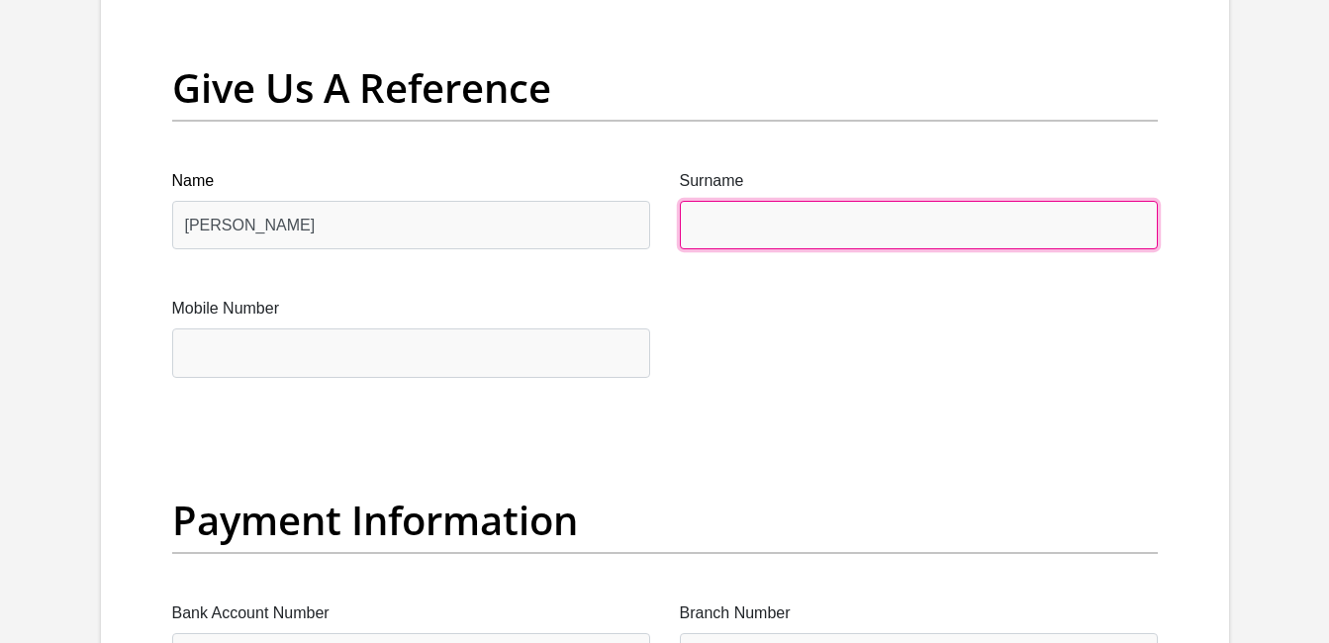
click at [691, 231] on input "Surname" at bounding box center [919, 225] width 478 height 48
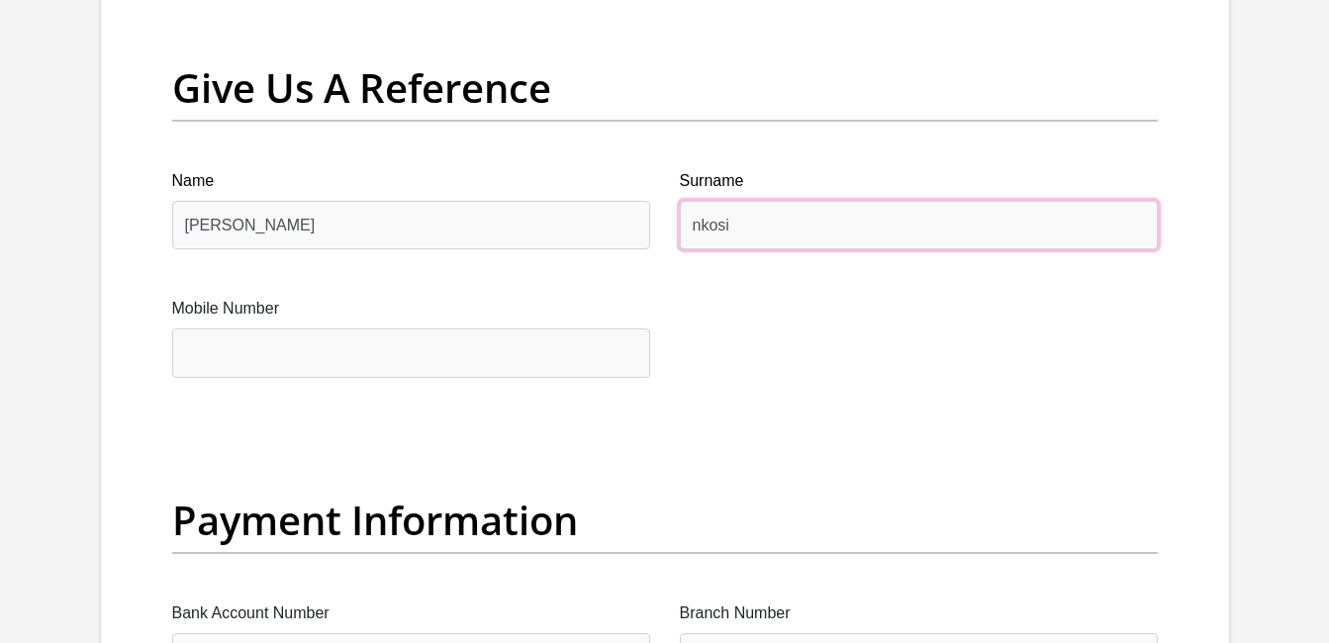
type input "nkosi"
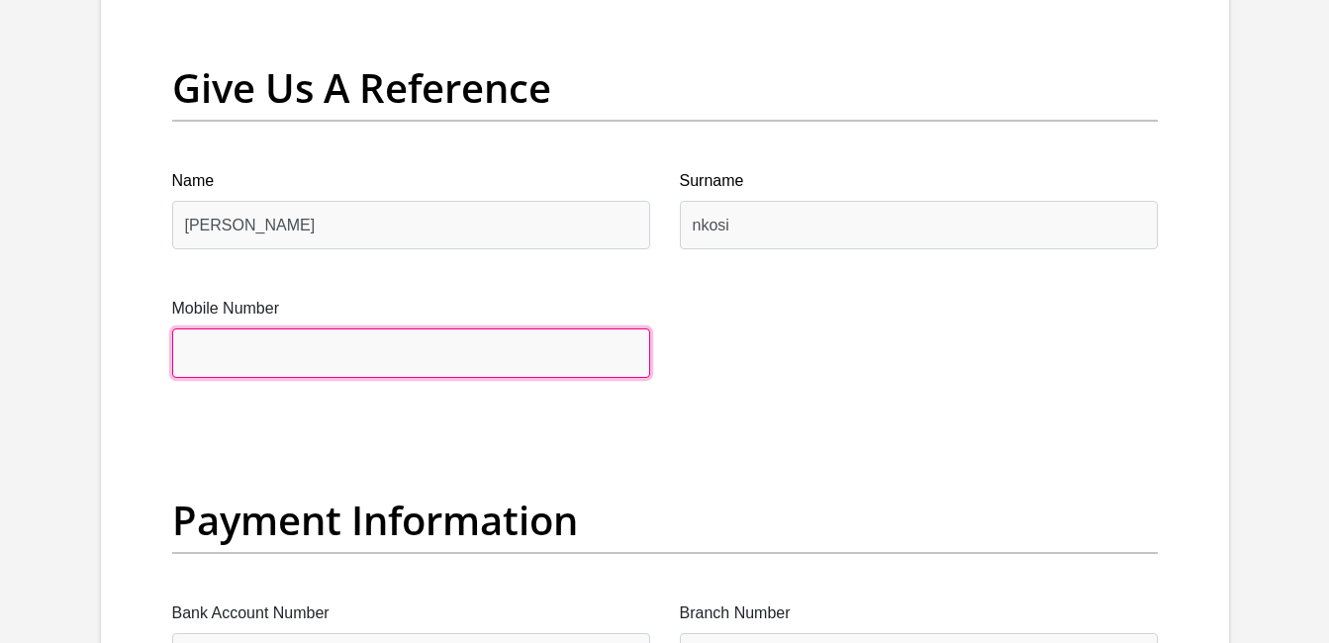
click at [539, 364] on input "Mobile Number" at bounding box center [411, 352] width 478 height 48
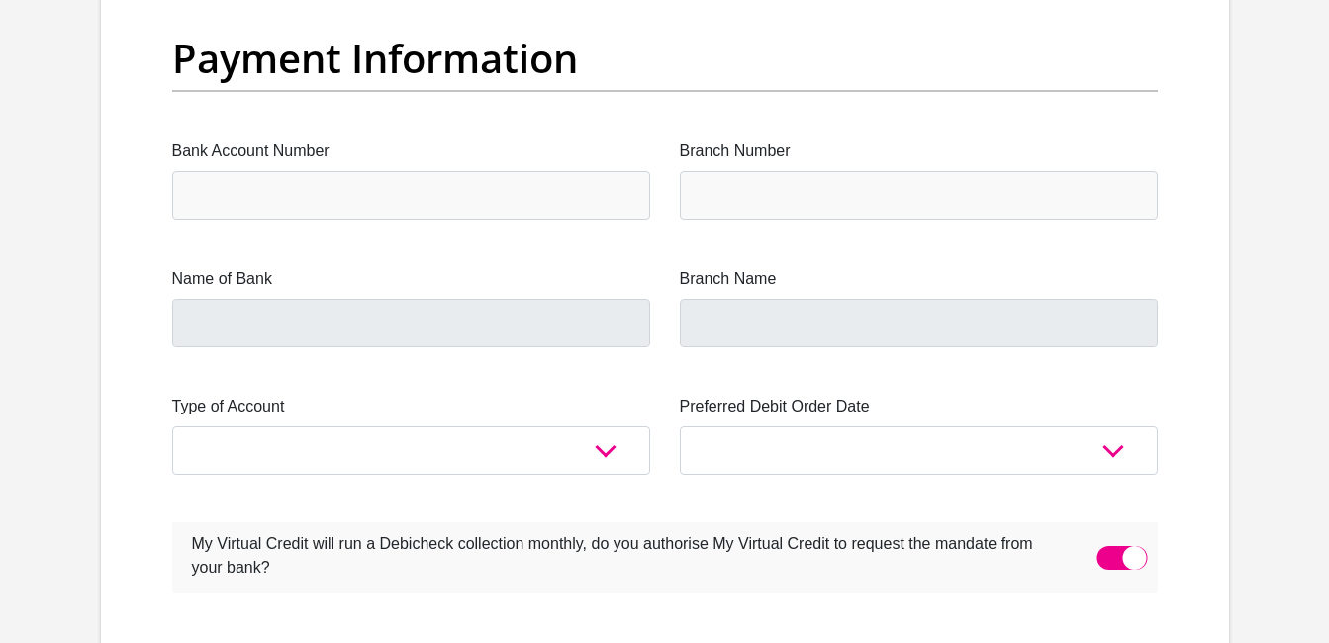
scroll to position [4614, 0]
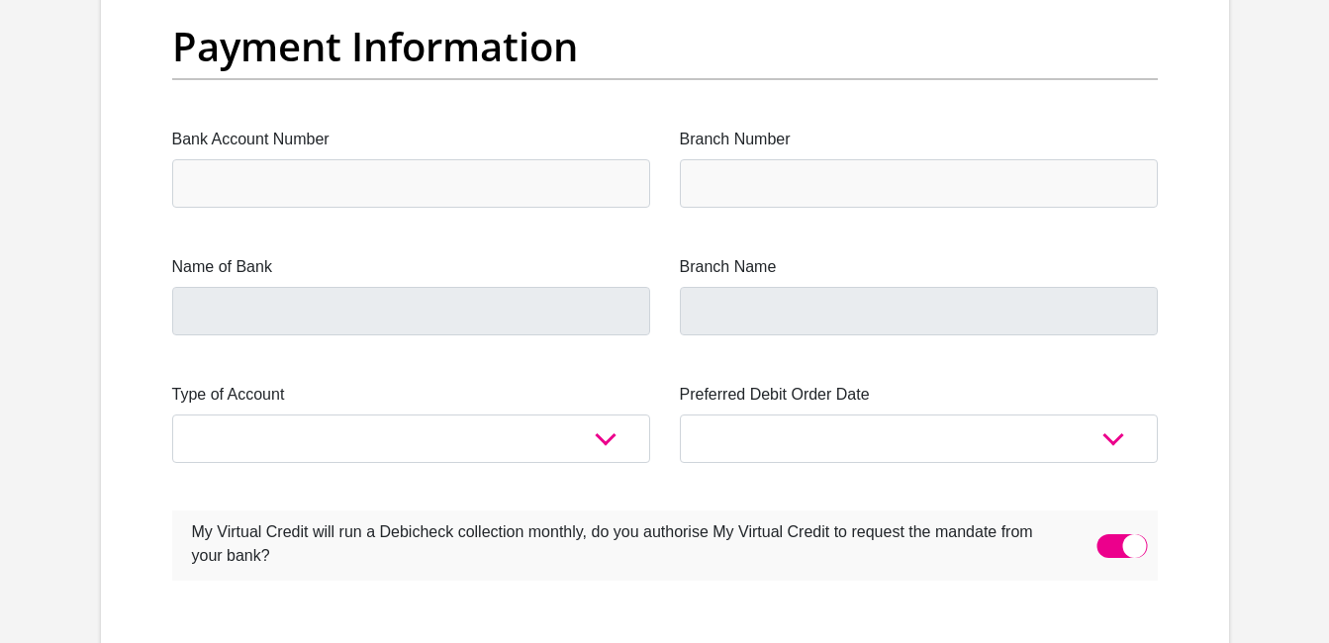
type input "0631282709"
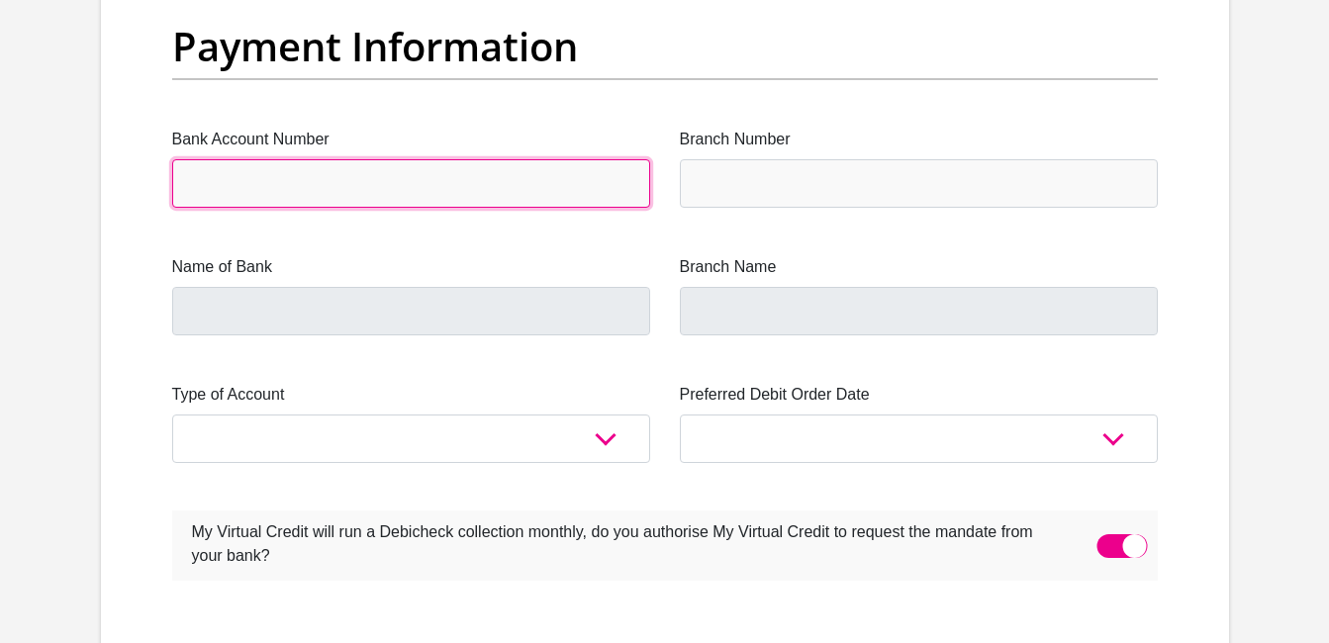
click at [609, 187] on input "Bank Account Number" at bounding box center [411, 183] width 478 height 48
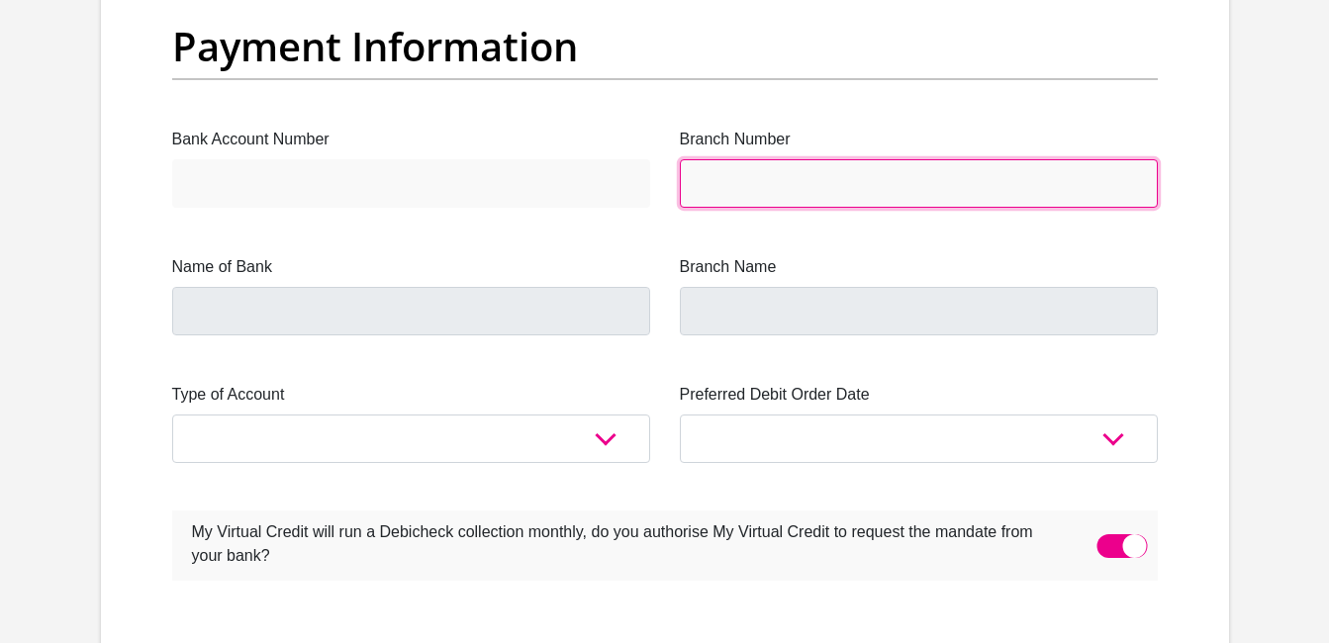
click at [848, 195] on input "Branch Number" at bounding box center [919, 183] width 478 height 48
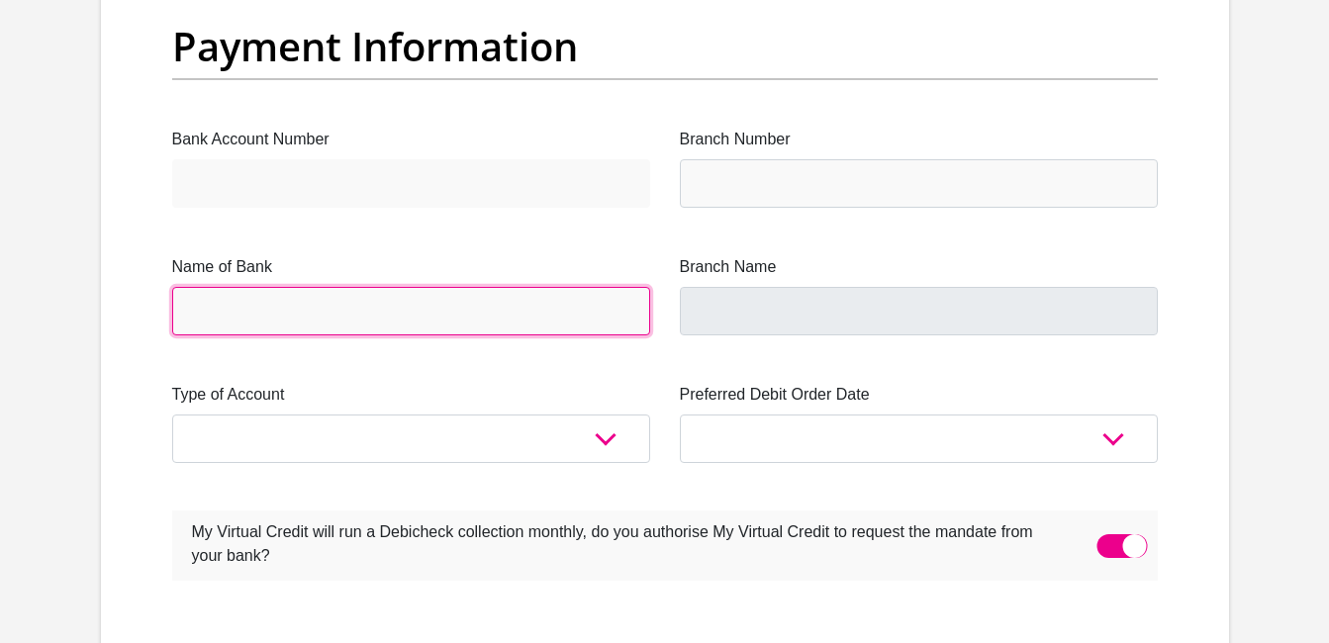
click at [580, 304] on input "Name of Bank" at bounding box center [411, 311] width 478 height 48
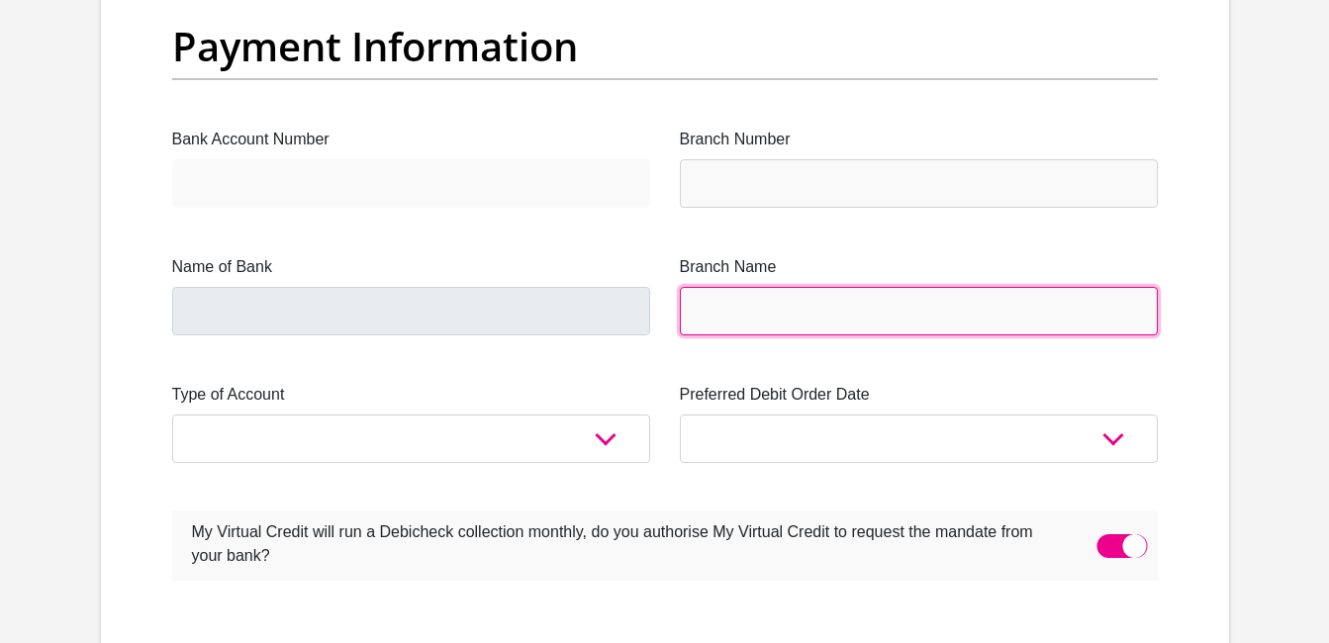
click at [798, 322] on input "Branch Name" at bounding box center [919, 311] width 478 height 48
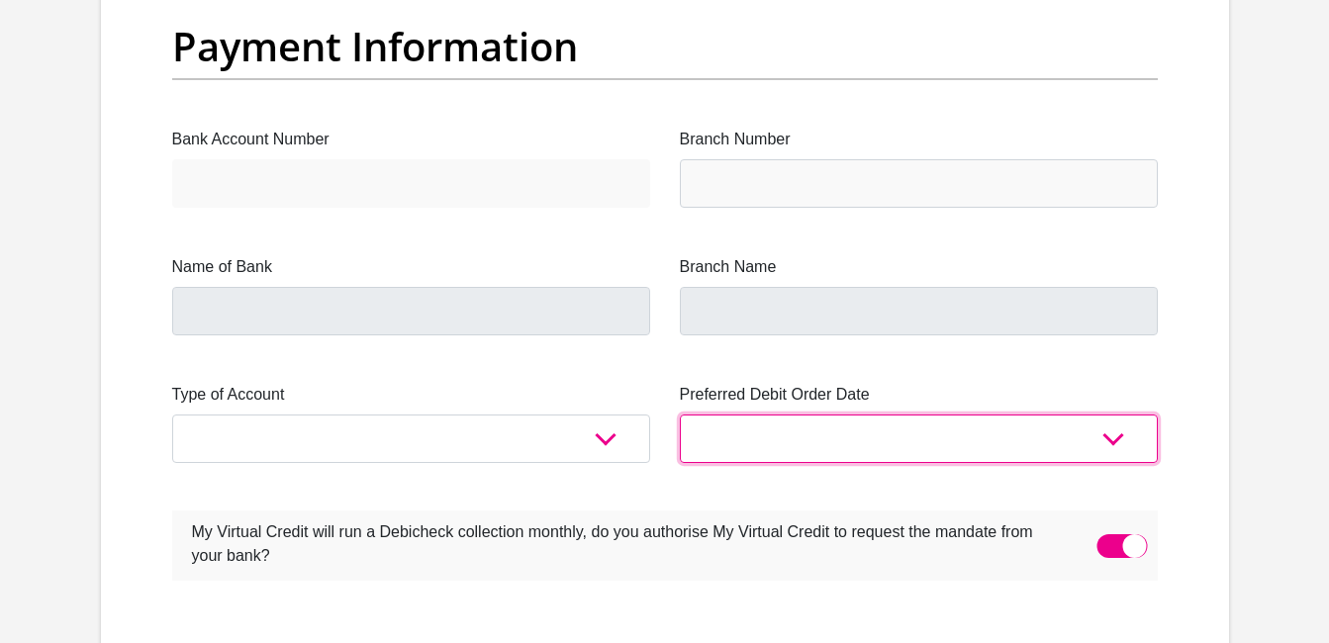
click at [850, 448] on select "1st 2nd 3rd 4th 5th 7th 18th 19th 20th 21st 22nd 23rd 24th 25th 26th 27th 28th …" at bounding box center [919, 438] width 478 height 48
select select "18"
click at [680, 414] on select "1st 2nd 3rd 4th 5th 7th 18th 19th 20th 21st 22nd 23rd 24th 25th 26th 27th 28th …" at bounding box center [919, 438] width 478 height 48
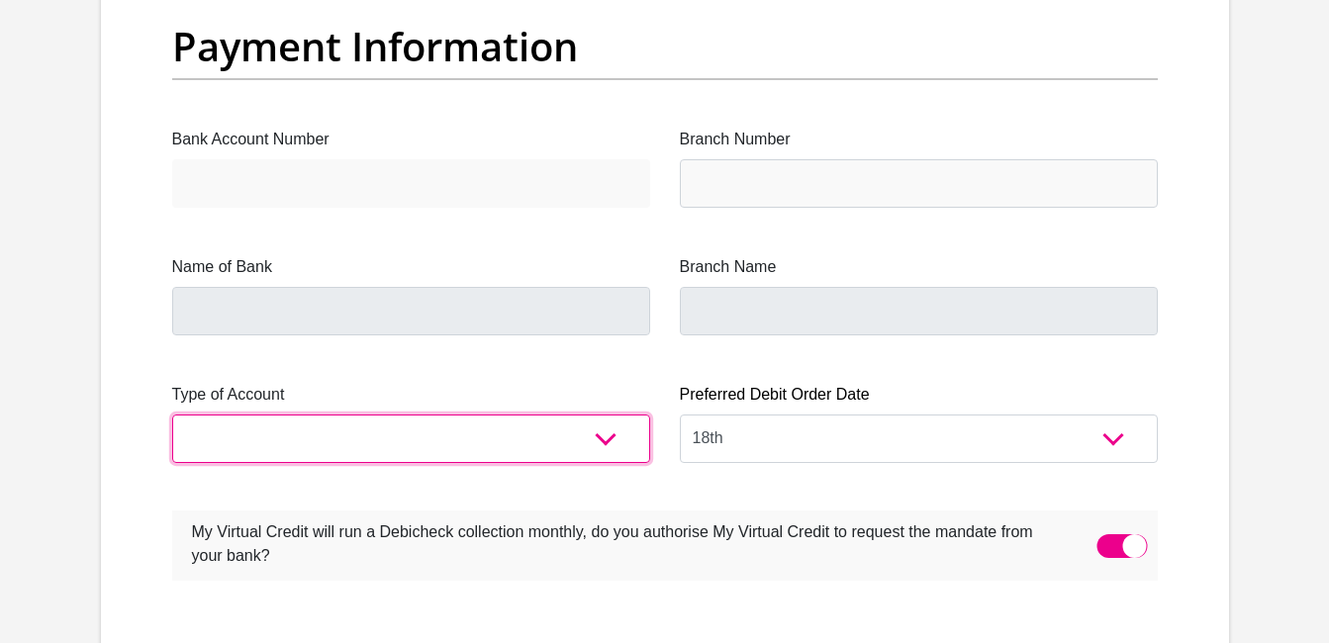
click at [589, 433] on select "Cheque Savings" at bounding box center [411, 438] width 478 height 48
select select "CUR"
click at [172, 414] on select "Cheque Savings" at bounding box center [411, 438] width 478 height 48
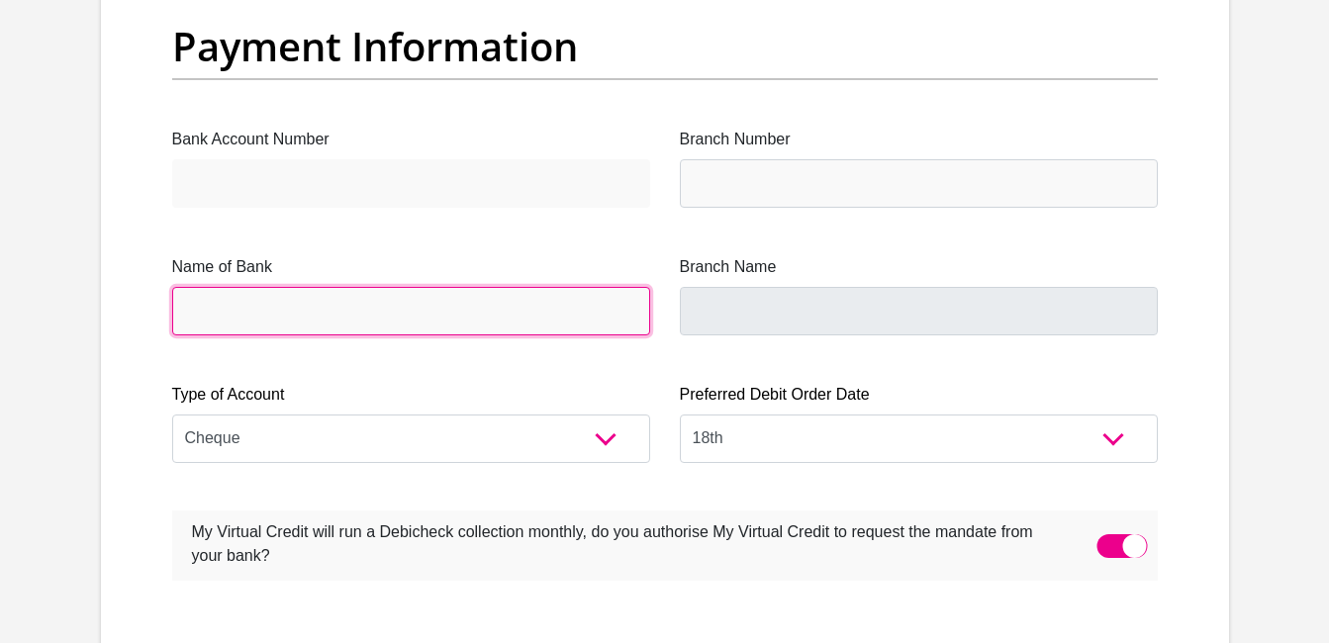
click at [549, 318] on input "Name of Bank" at bounding box center [411, 311] width 478 height 48
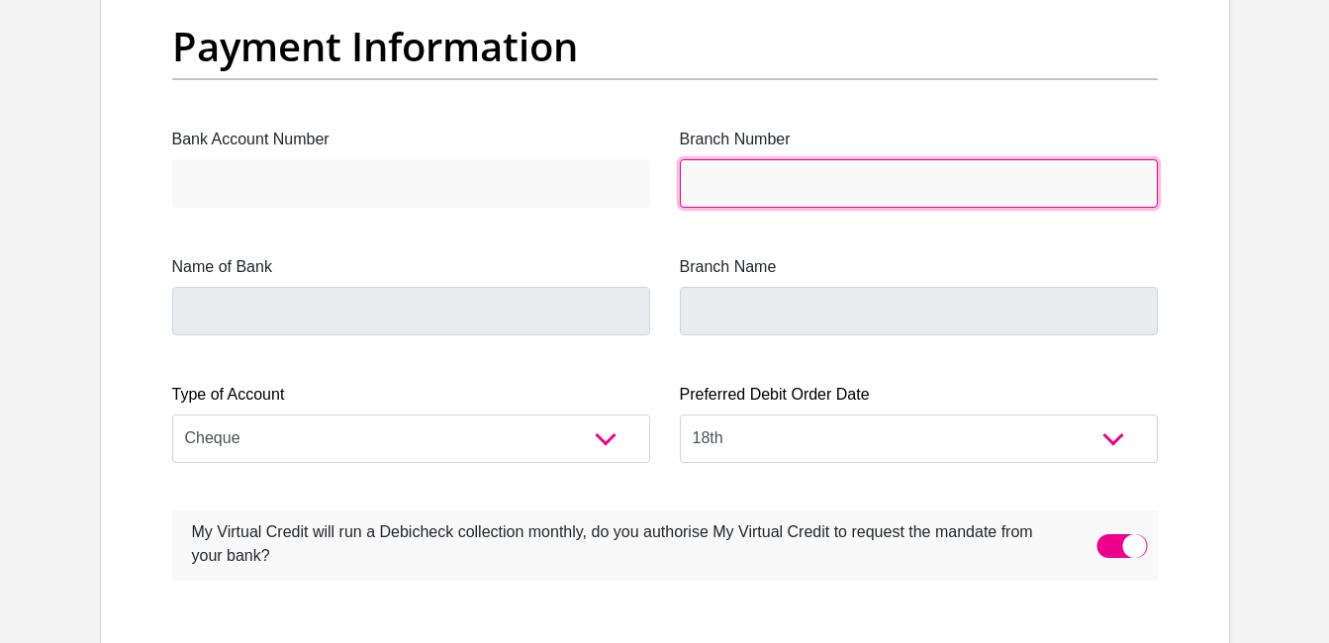
click at [834, 168] on input "Branch Number" at bounding box center [919, 183] width 478 height 48
paste input "678910"
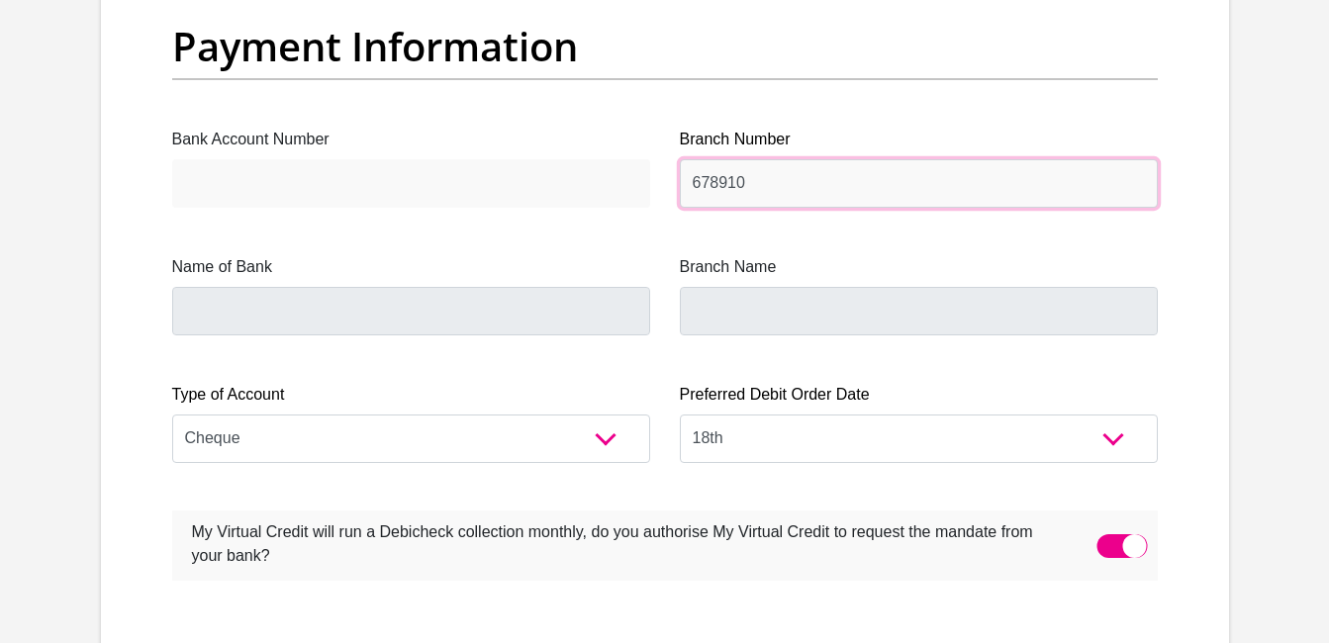
type input "678910"
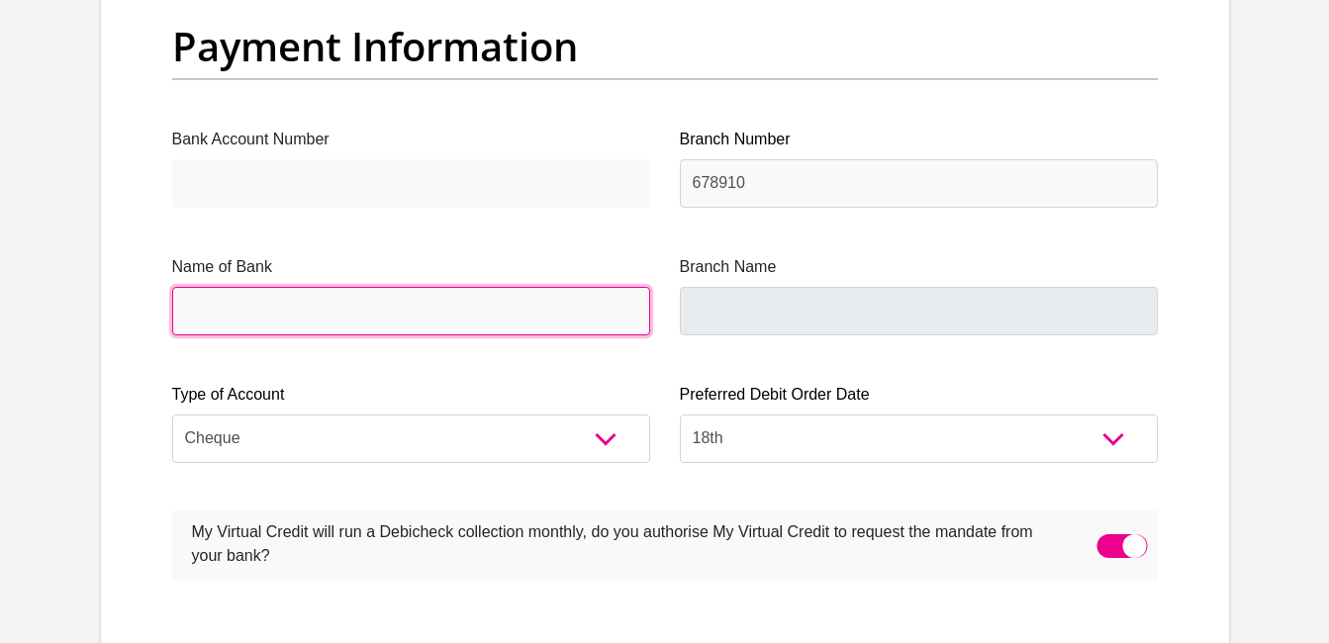
click at [590, 317] on input "Name of Bank" at bounding box center [411, 311] width 478 height 48
type input "TYME BANK LIMITED"
type input "TYME ROSEBANK"
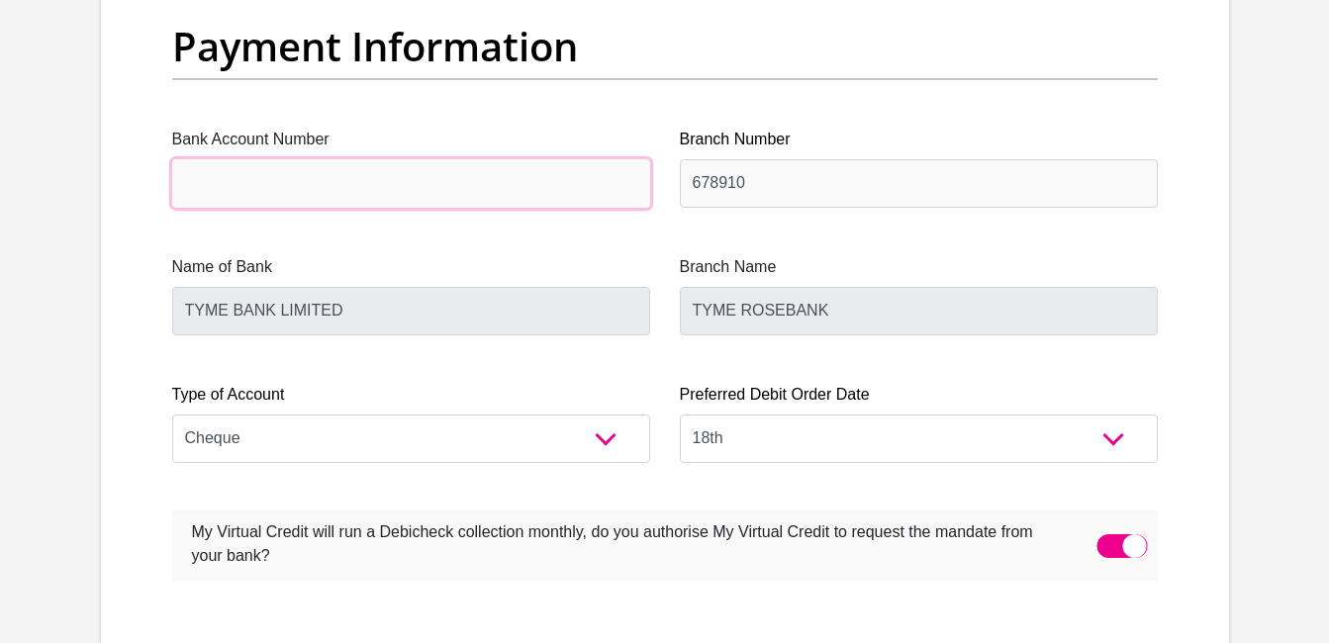
click at [572, 186] on input "Bank Account Number" at bounding box center [411, 183] width 478 height 48
paste input "51070833631"
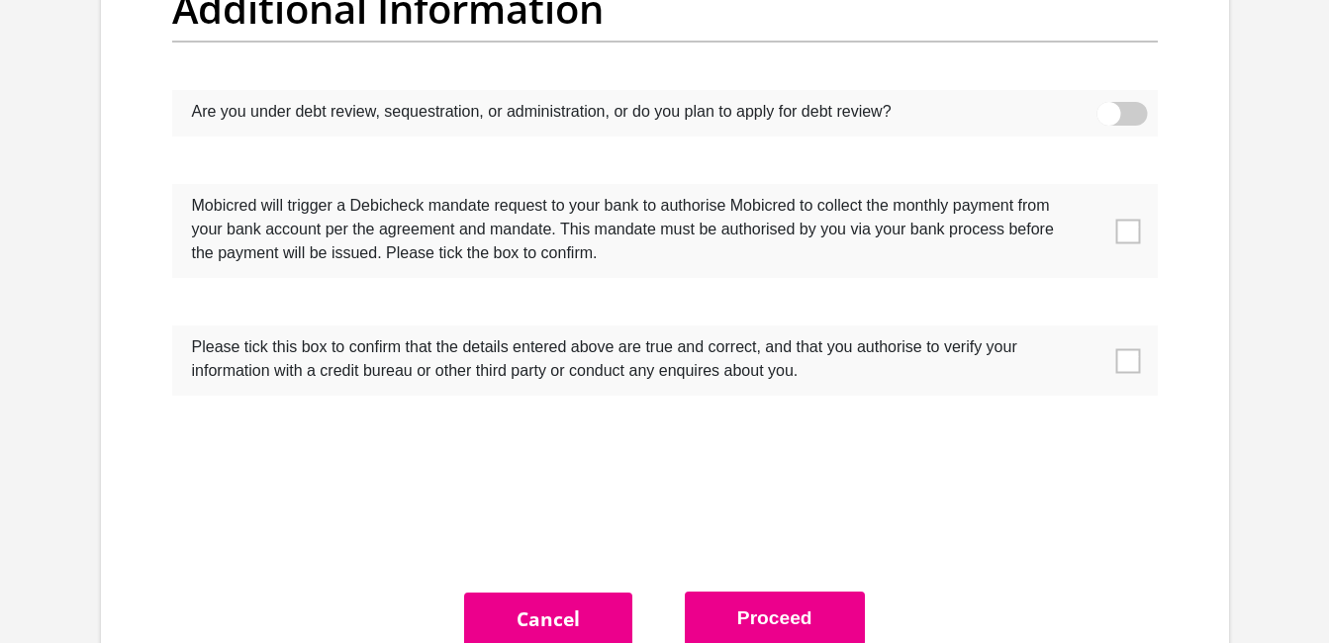
scroll to position [6334, 0]
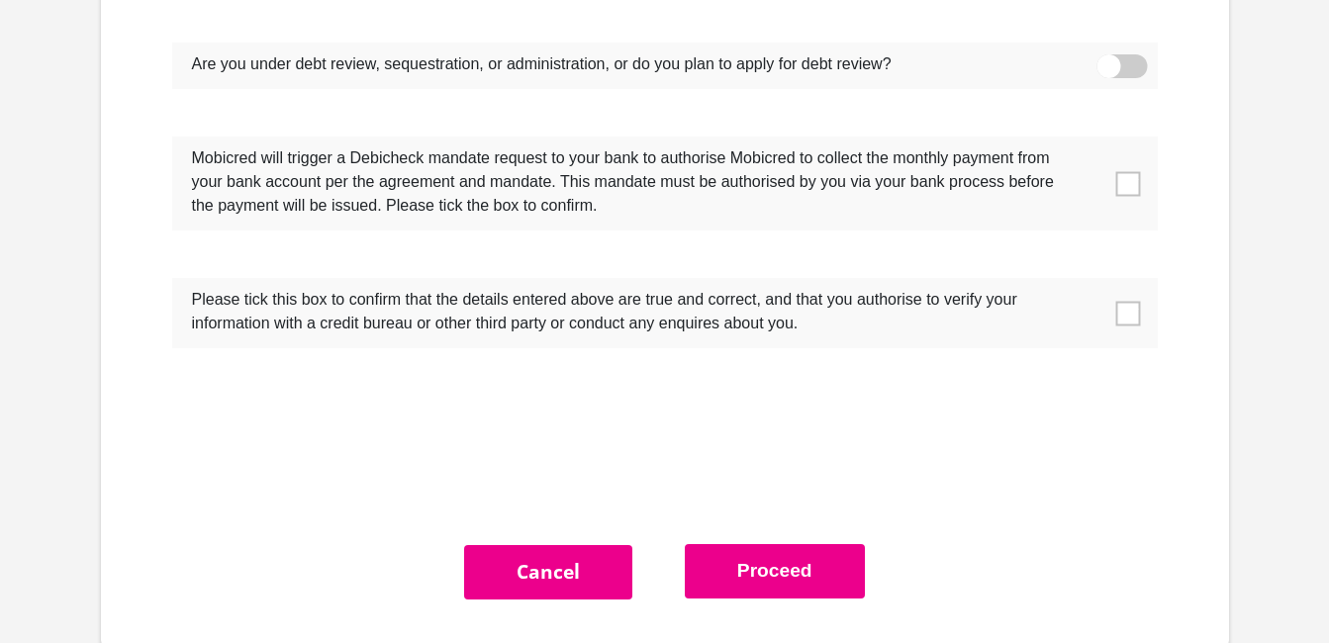
type input "51070833631"
click at [1135, 196] on span at bounding box center [1127, 183] width 25 height 25
click at [1088, 141] on input "checkbox" at bounding box center [1088, 141] width 0 height 0
click at [1133, 309] on span at bounding box center [1127, 313] width 25 height 25
click at [1088, 283] on input "checkbox" at bounding box center [1088, 283] width 0 height 0
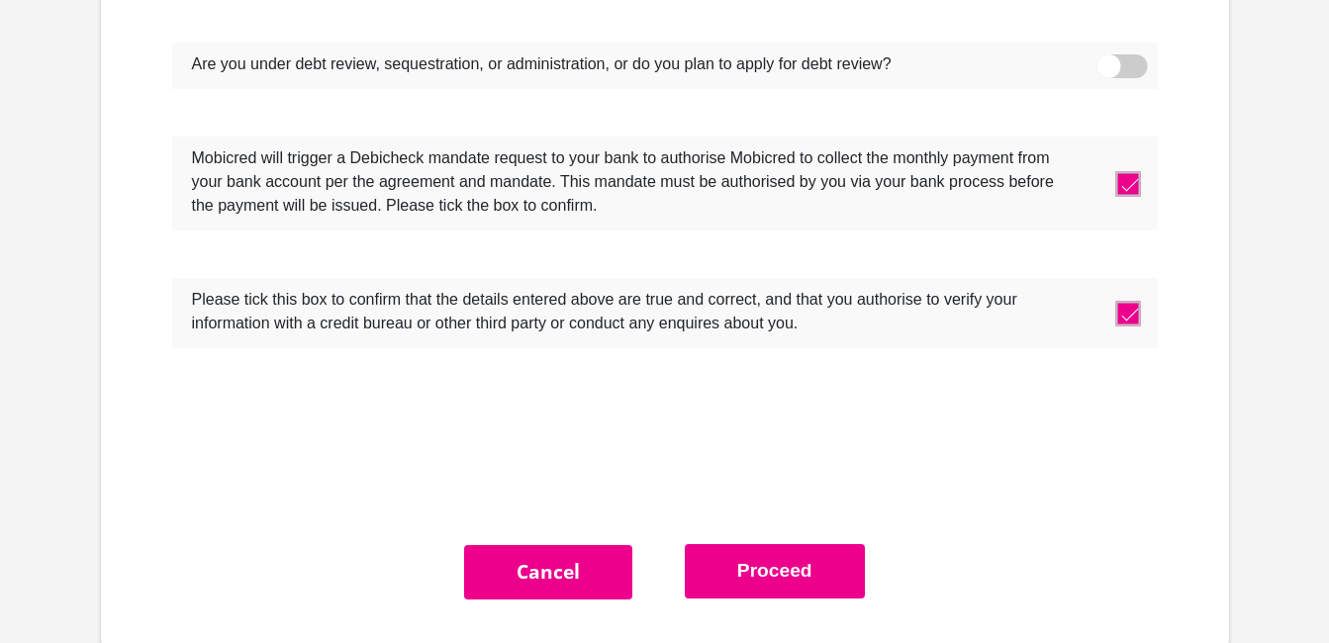
click at [1119, 74] on span at bounding box center [1121, 66] width 50 height 24
click at [1108, 59] on input "checkbox" at bounding box center [1108, 59] width 0 height 0
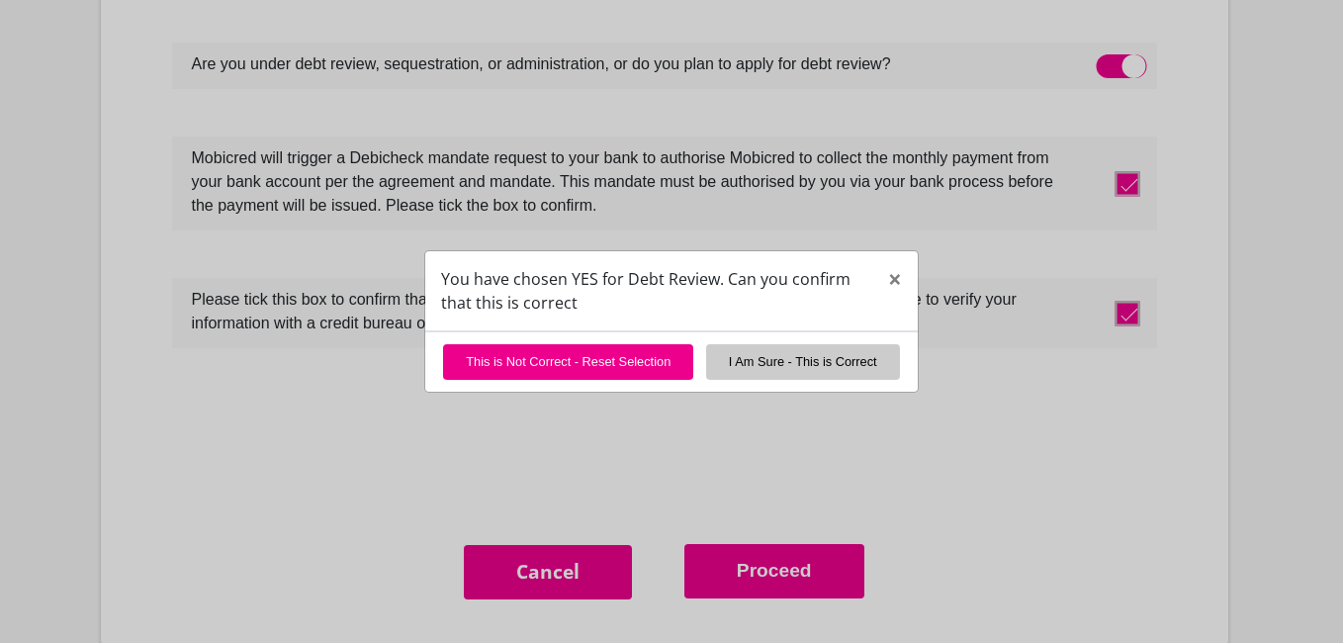
click at [791, 218] on div "You have chosen YES for Debt Review. Can you confirm that this is correct × Thi…" at bounding box center [671, 321] width 1343 height 643
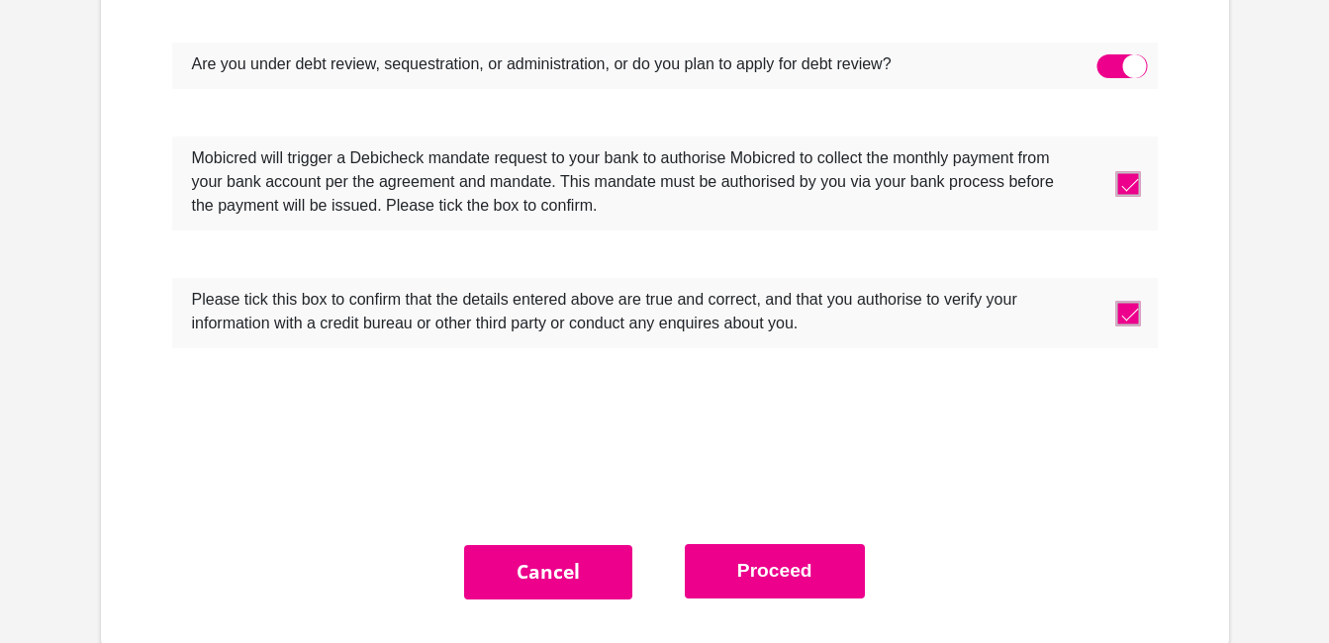
click at [1129, 69] on span at bounding box center [1121, 66] width 50 height 24
click at [1108, 59] on input "checkbox" at bounding box center [1108, 59] width 0 height 0
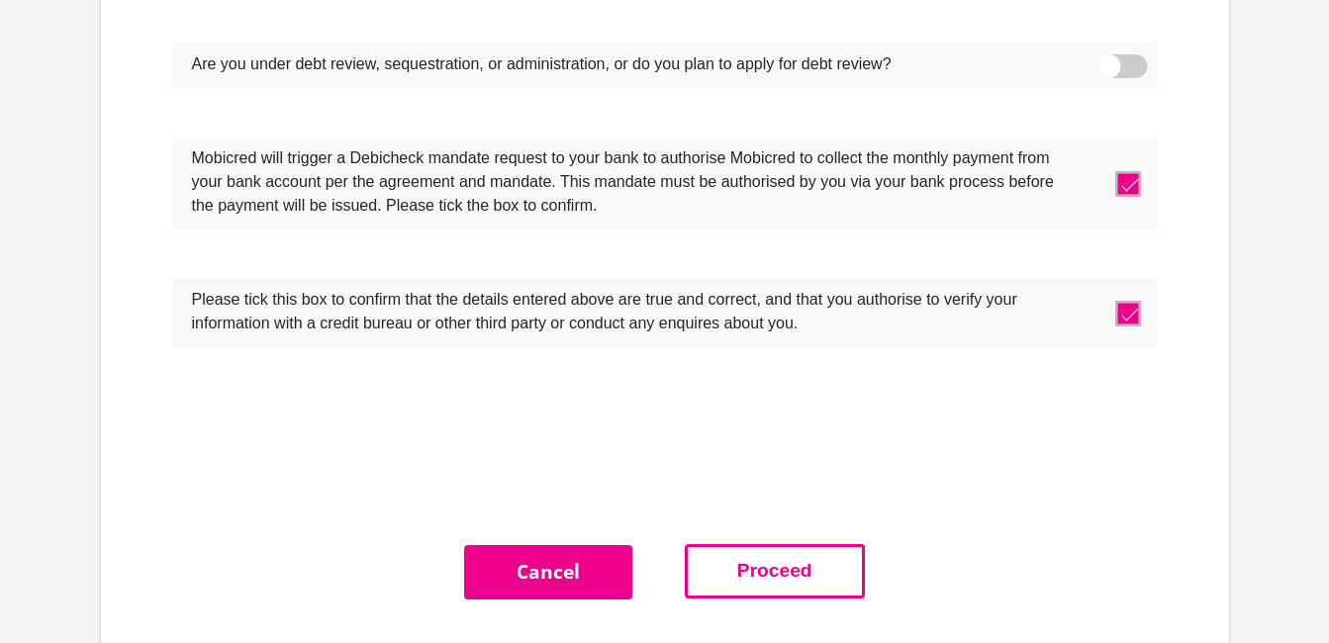
click at [768, 564] on button "Proceed" at bounding box center [775, 571] width 180 height 54
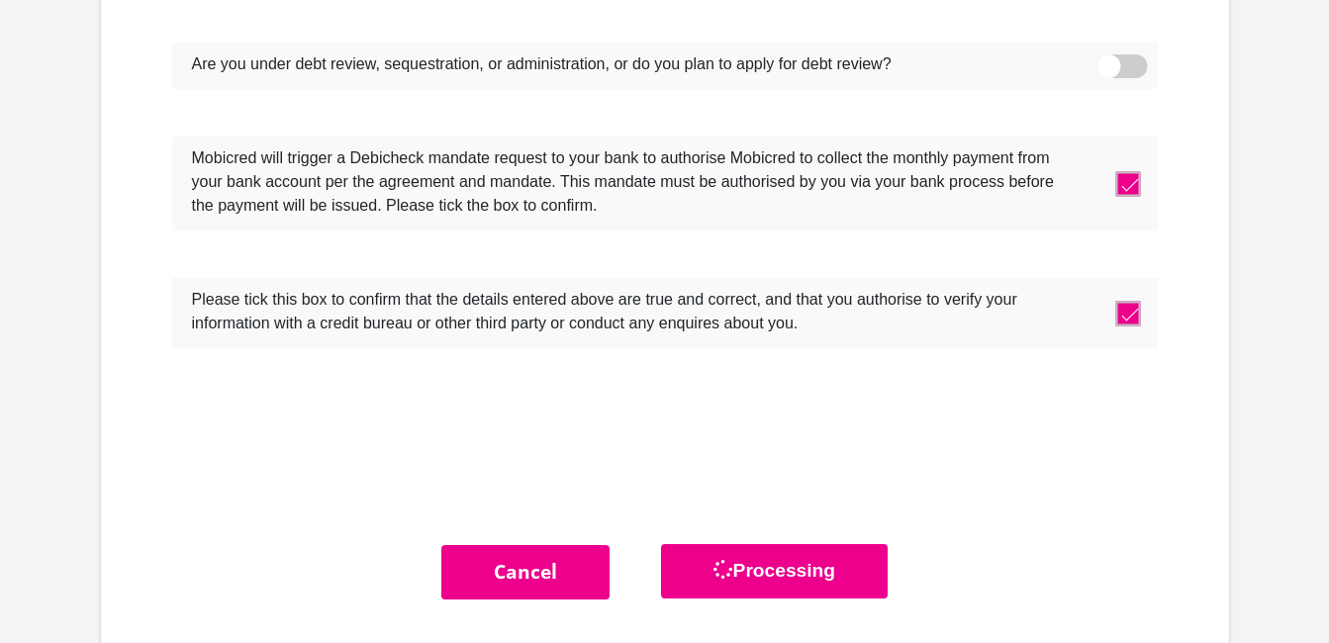
scroll to position [0, 0]
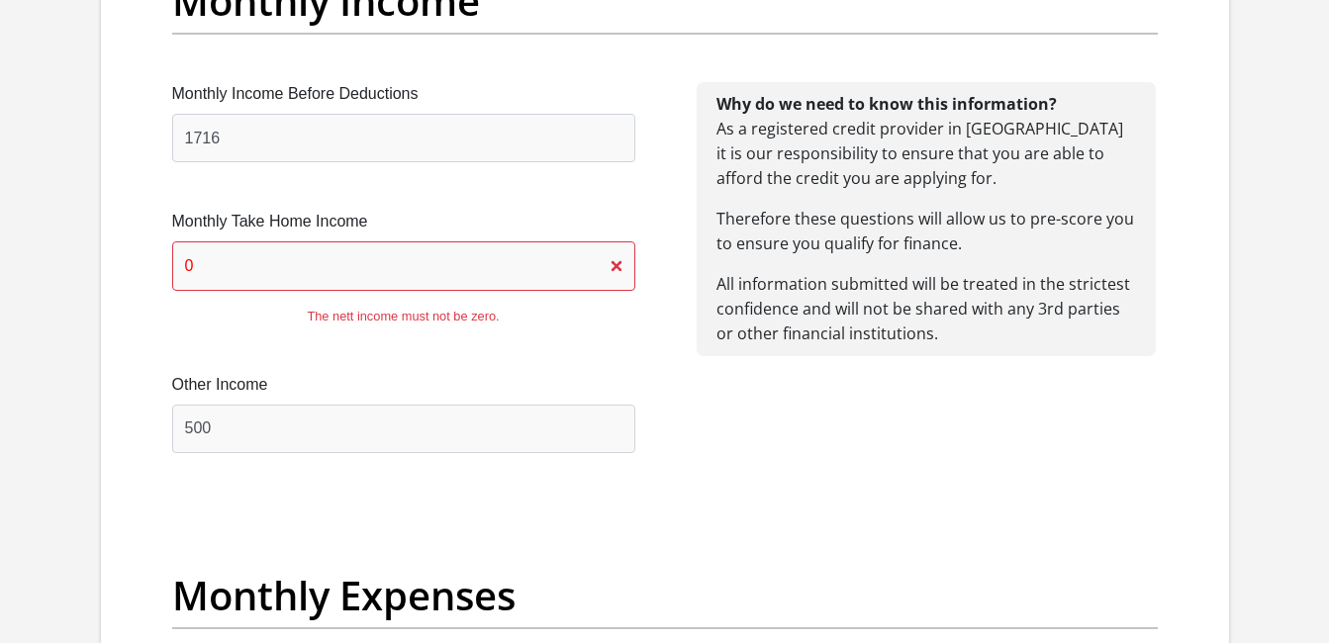
scroll to position [2397, 0]
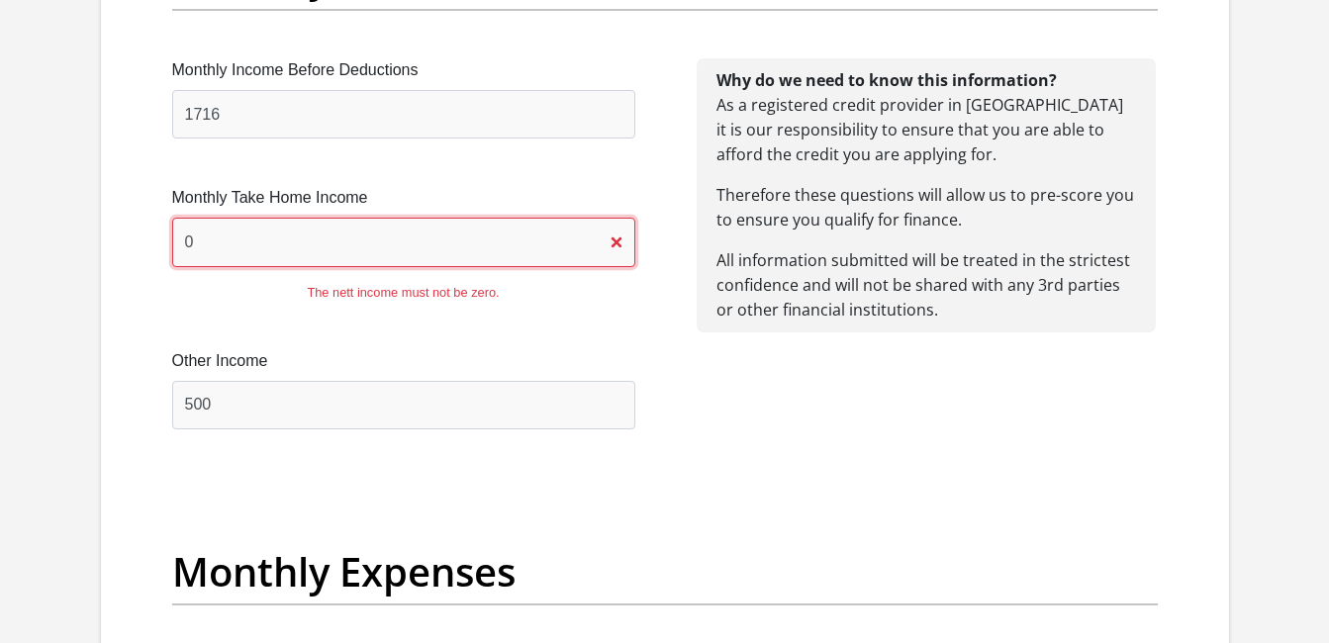
click at [436, 236] on input "0" at bounding box center [403, 242] width 463 height 48
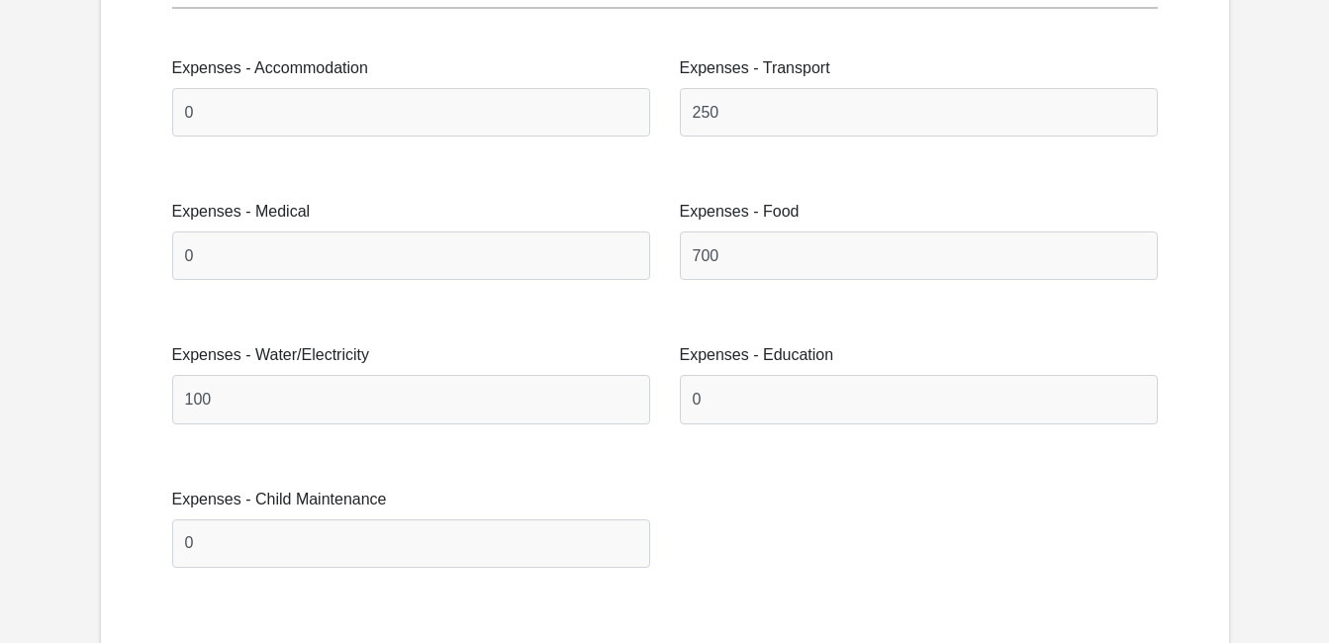
scroll to position [6560, 0]
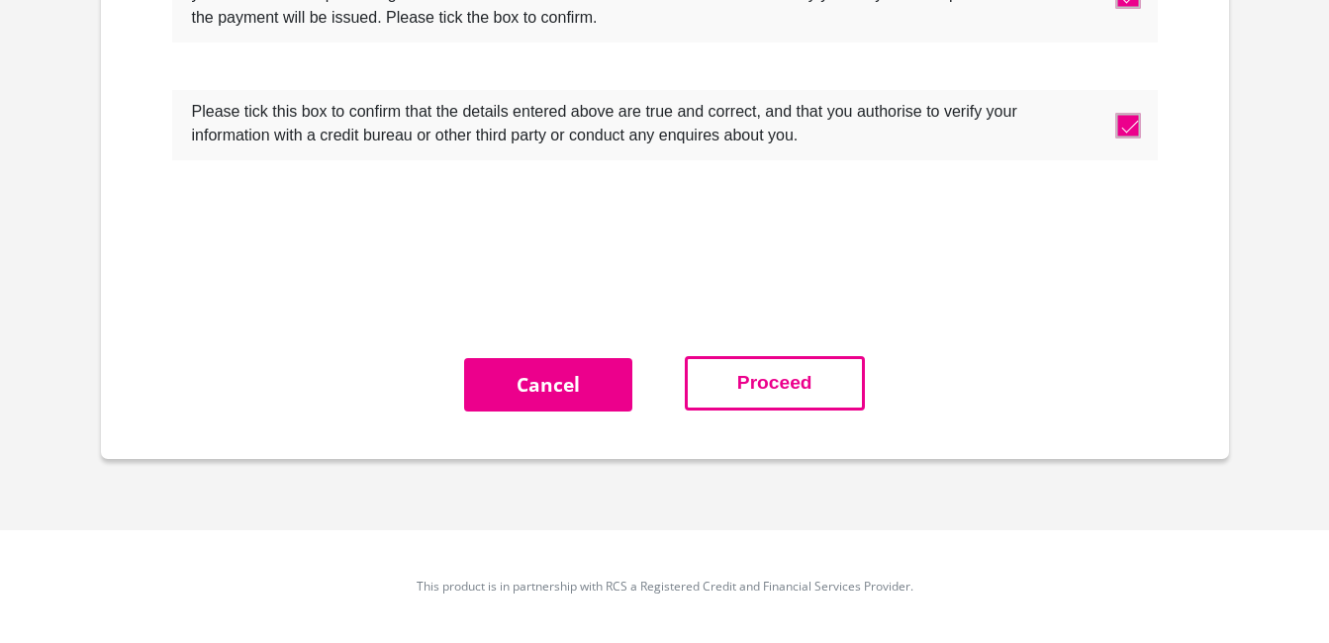
type input "250"
click at [765, 403] on button "Proceed" at bounding box center [775, 383] width 180 height 54
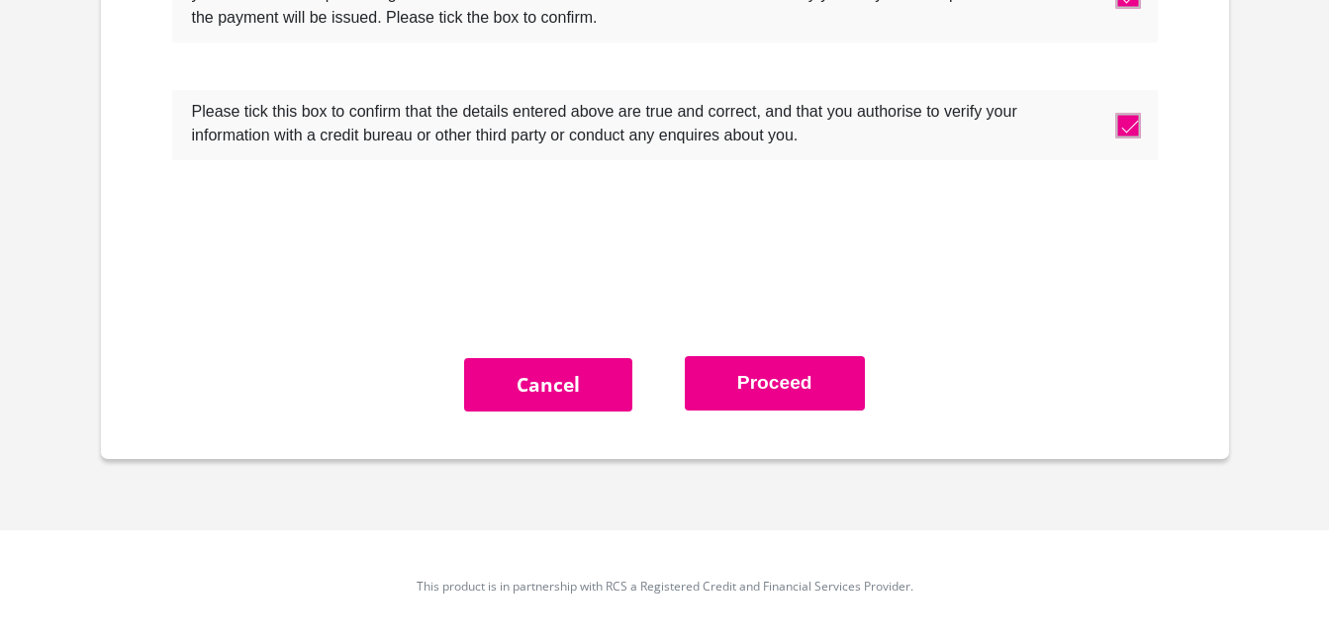
scroll to position [0, 0]
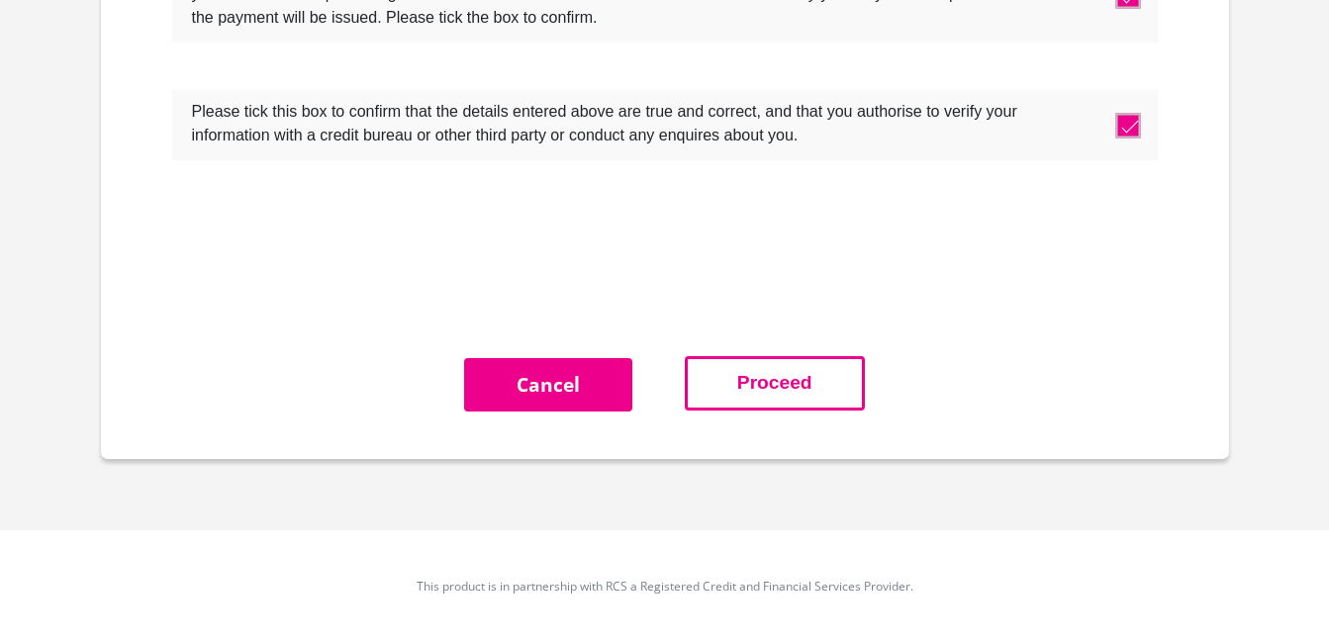
click at [808, 381] on button "Proceed" at bounding box center [775, 383] width 180 height 54
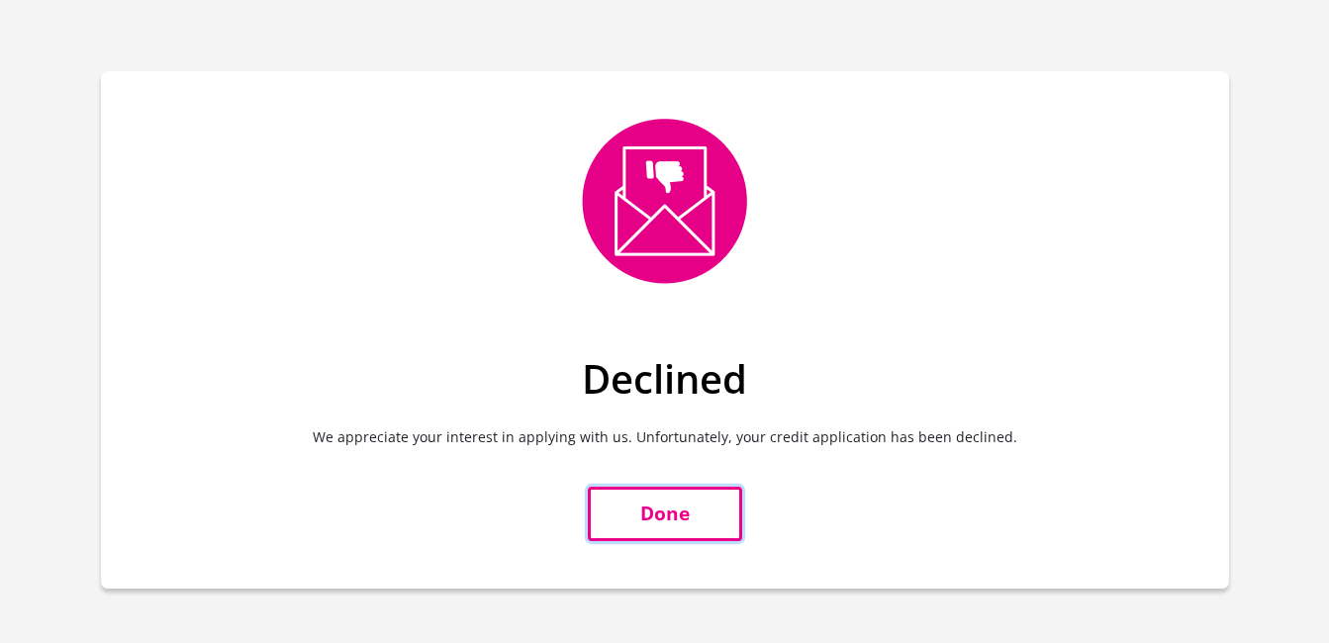
click at [712, 503] on link "Done" at bounding box center [665, 514] width 154 height 54
